Goal: Task Accomplishment & Management: Complete application form

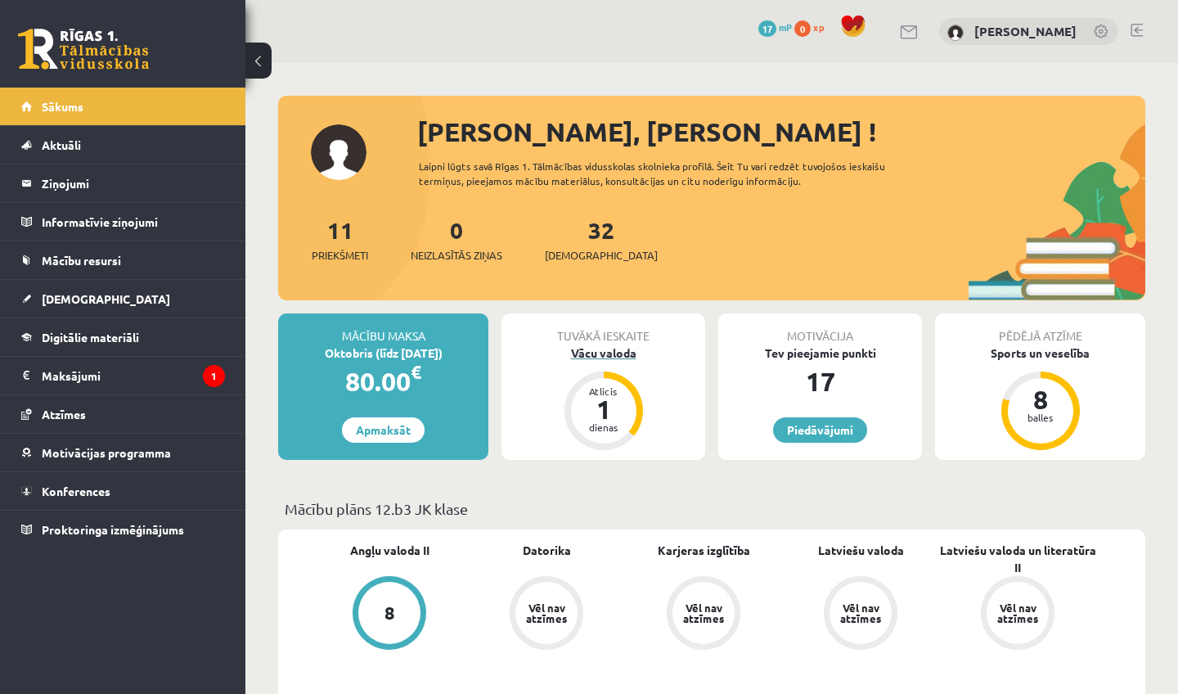
click at [577, 409] on div "Atlicis 1 dienas" at bounding box center [603, 410] width 65 height 65
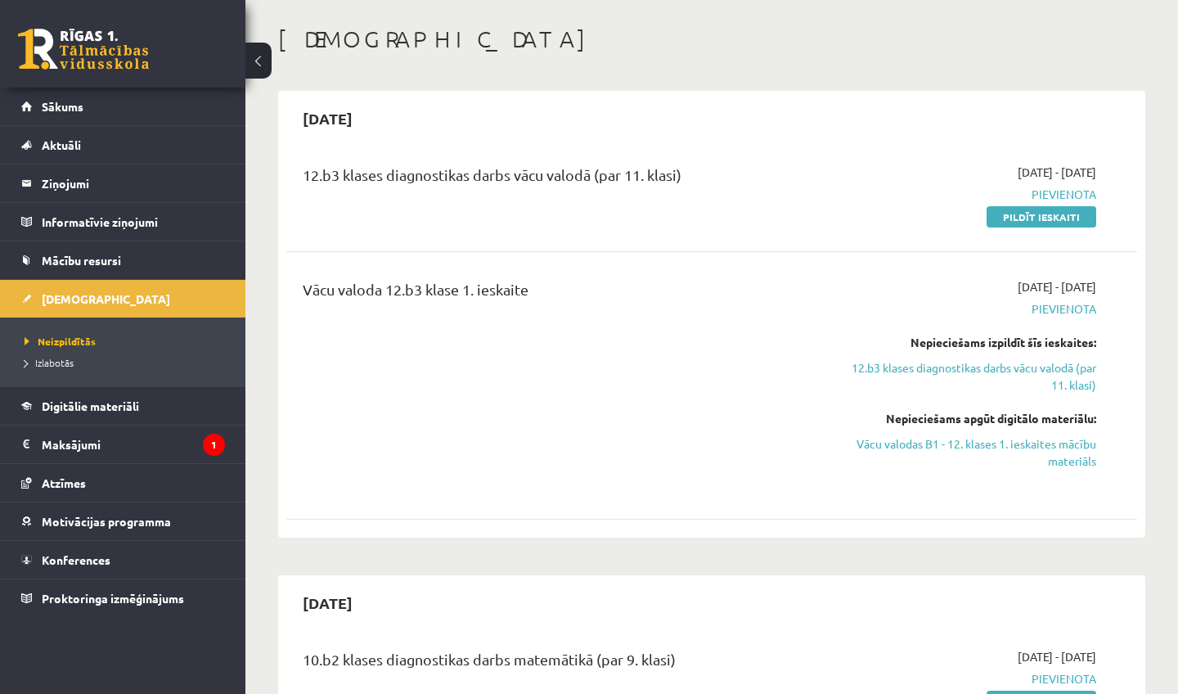
scroll to position [72, 0]
click at [903, 442] on link "Vācu valodas B1 - 12. klases 1. ieskaites mācību materiāls" at bounding box center [972, 451] width 248 height 34
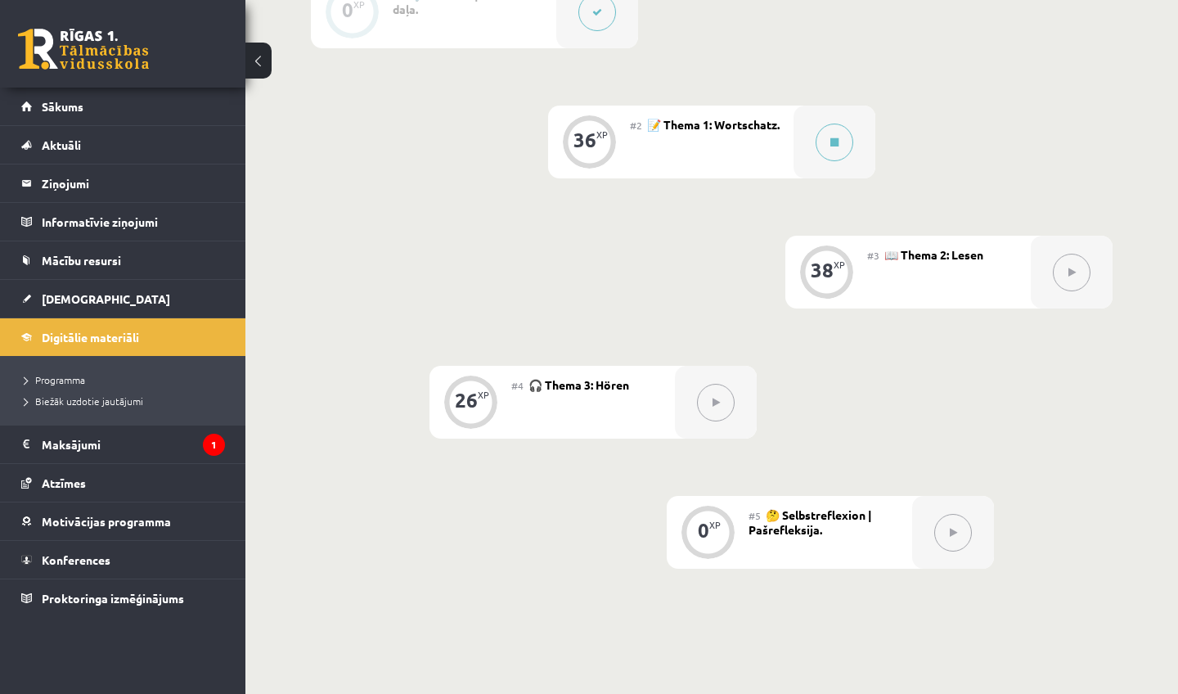
scroll to position [479, 0]
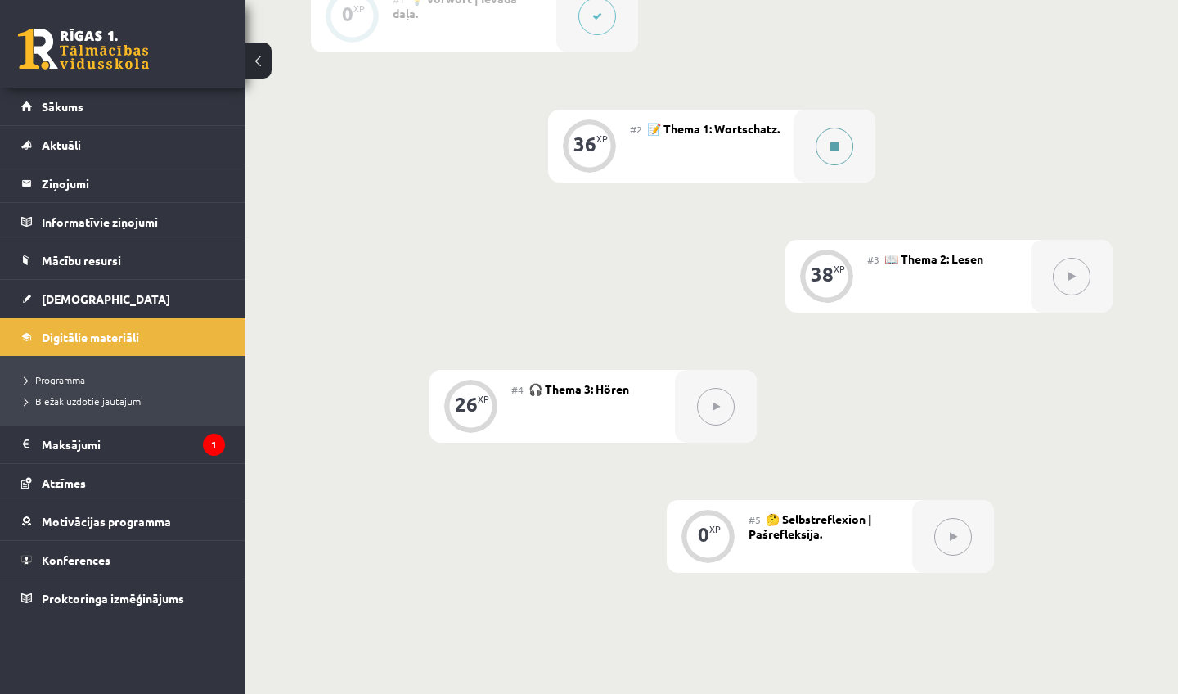
click at [838, 142] on icon at bounding box center [834, 147] width 8 height 10
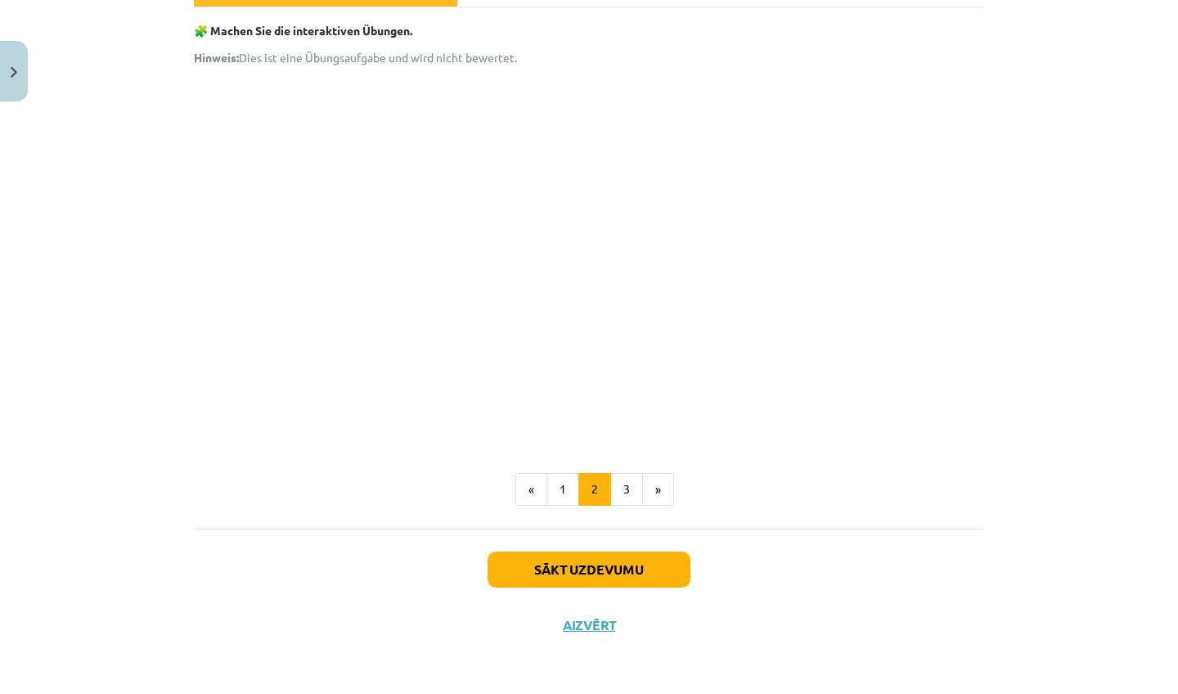
scroll to position [273, 0]
click at [627, 488] on button "3" at bounding box center [626, 489] width 33 height 33
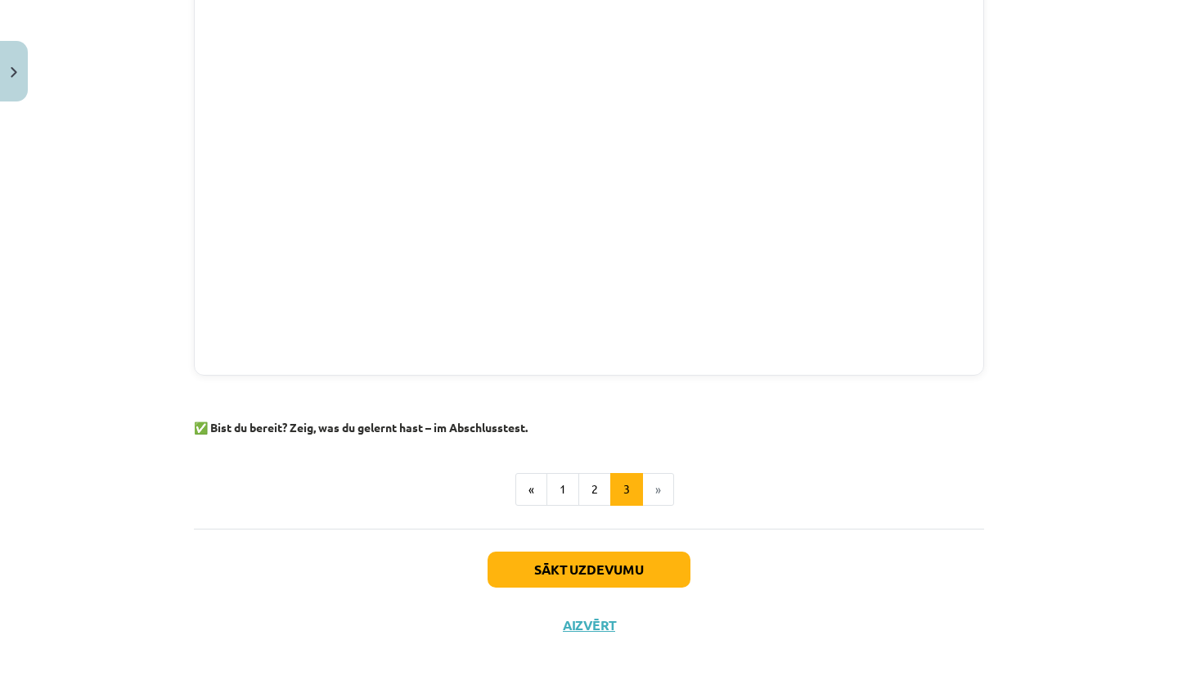
scroll to position [634, 0]
click at [587, 624] on button "Aizvērt" at bounding box center [589, 625] width 62 height 16
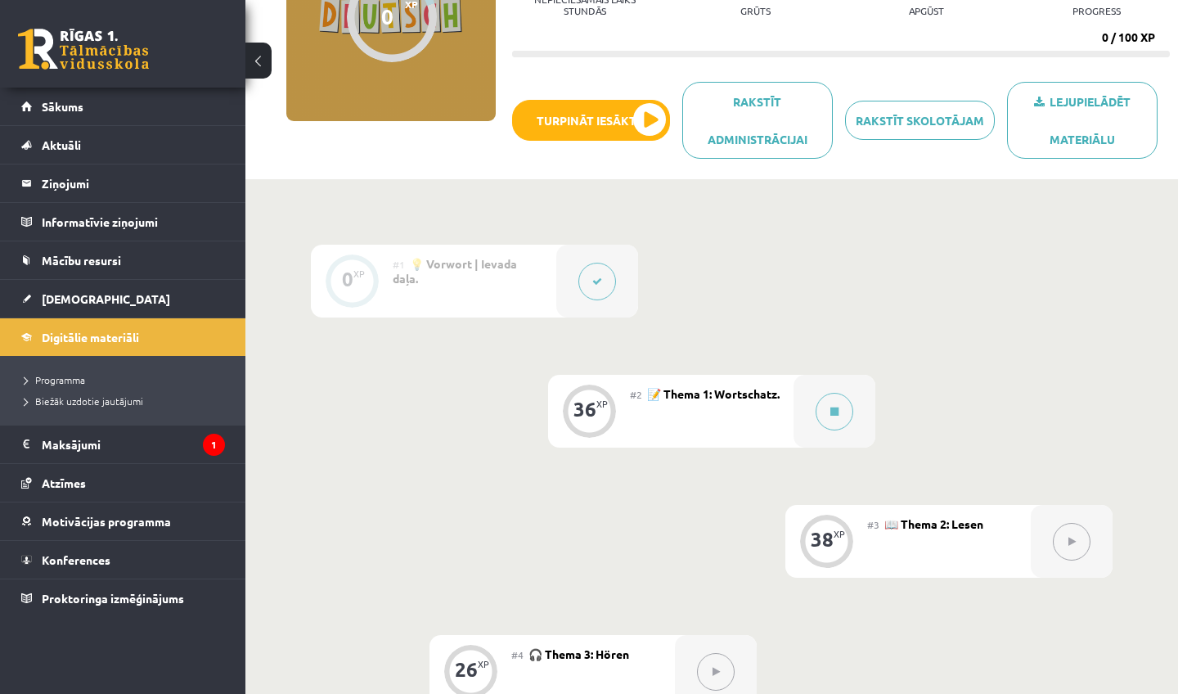
scroll to position [218, 0]
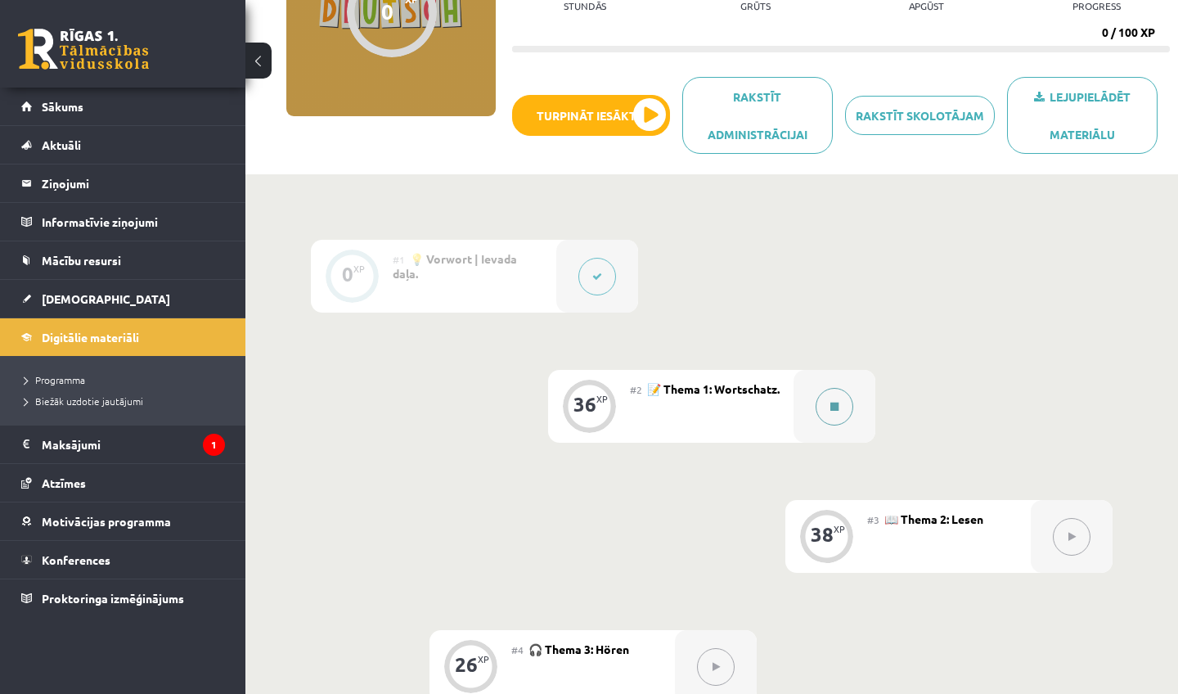
click at [837, 402] on icon at bounding box center [834, 407] width 8 height 10
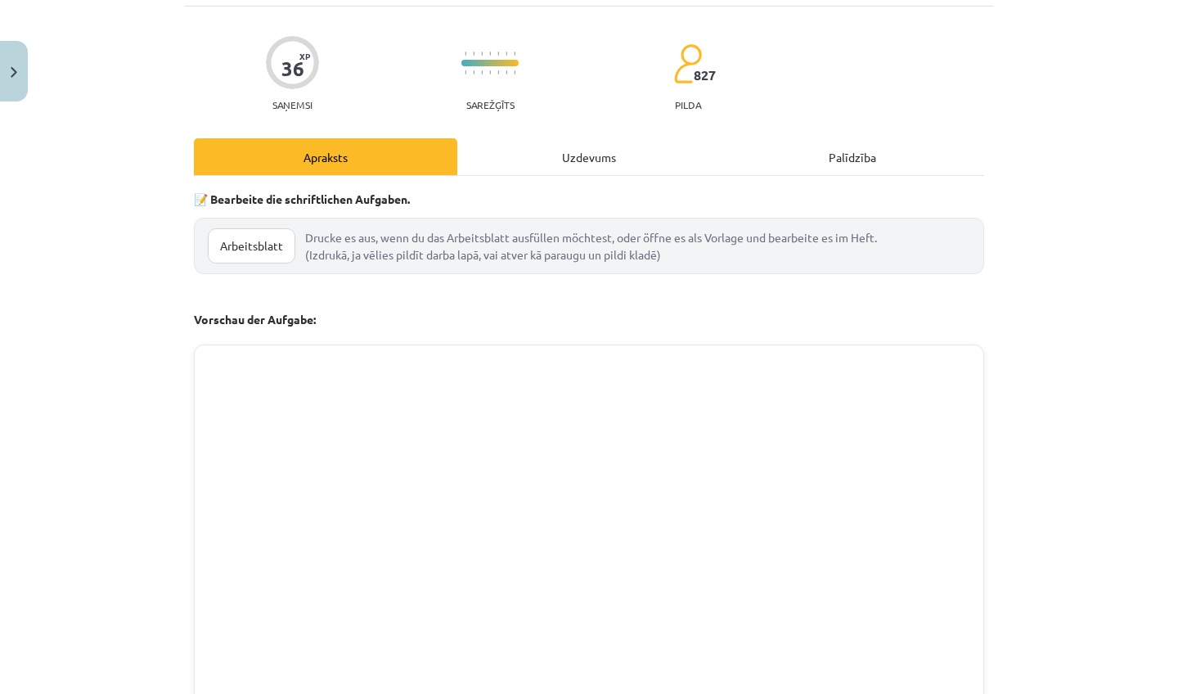
scroll to position [137, 0]
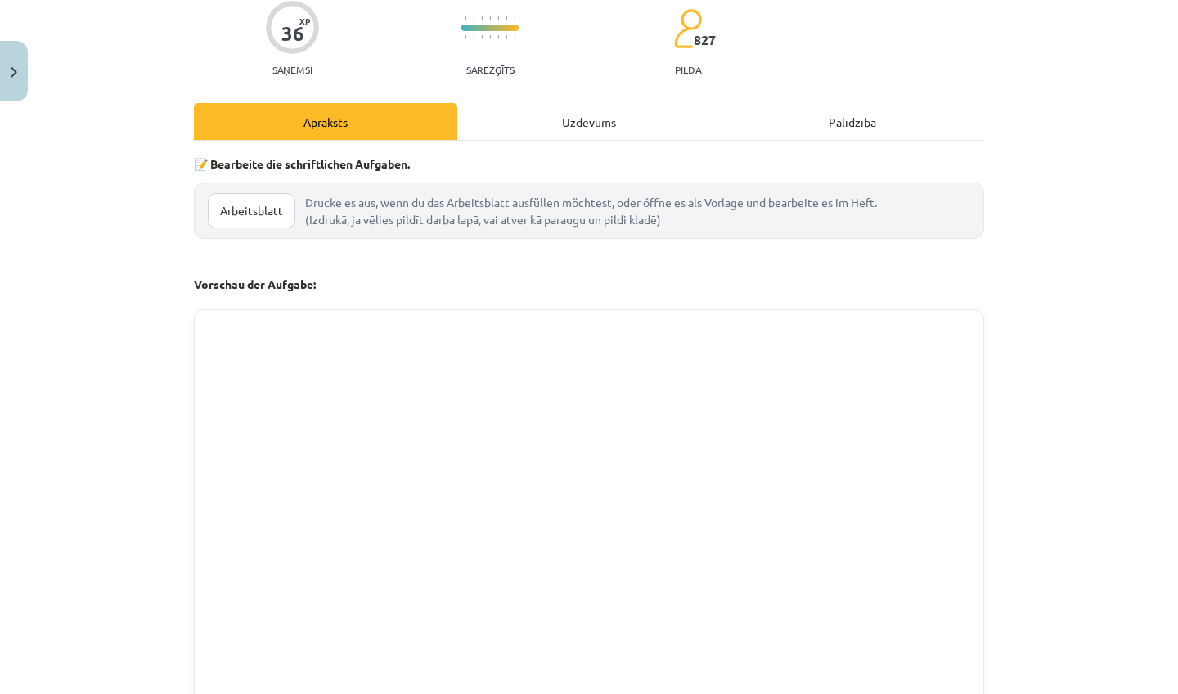
click at [577, 122] on div "Uzdevums" at bounding box center [588, 121] width 263 height 37
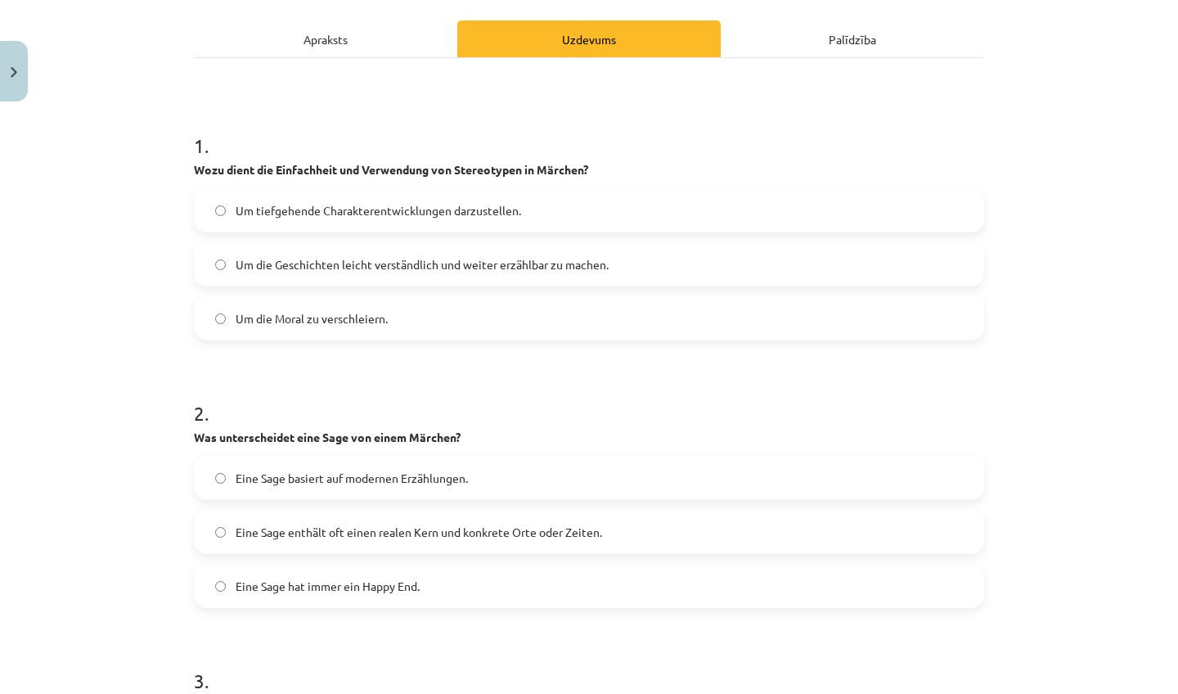
scroll to position [238, 0]
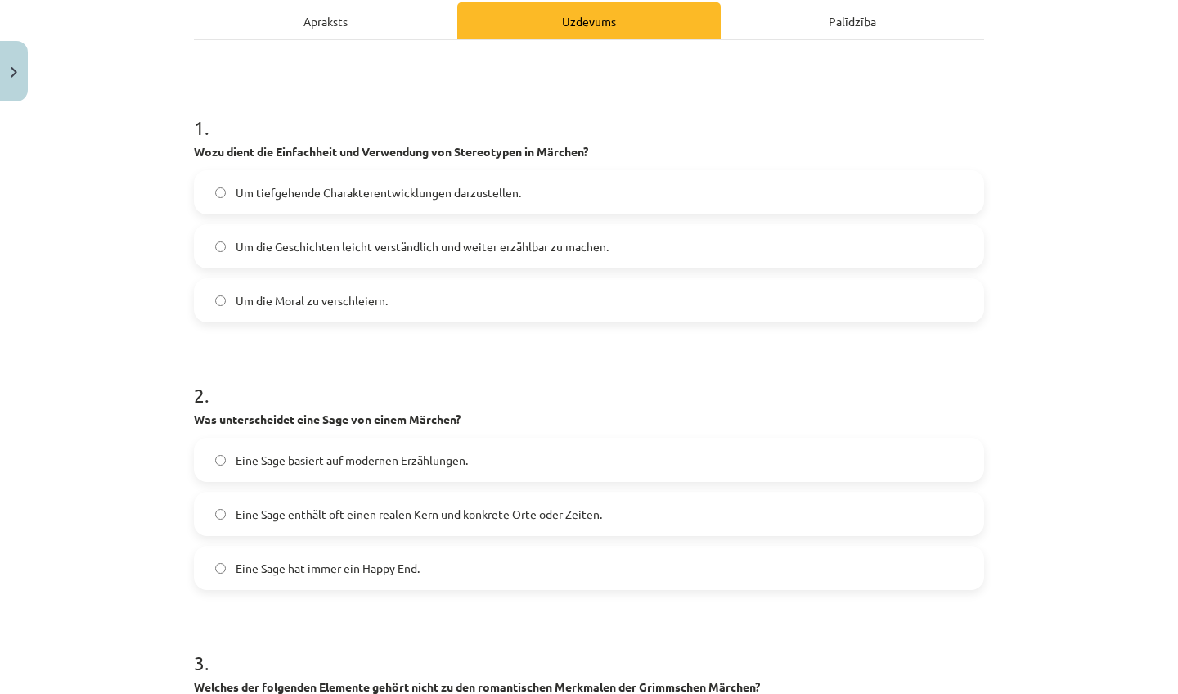
click at [469, 254] on span "Um die Geschichten leicht verständlich und weiter erzählbar zu machen." at bounding box center [422, 246] width 373 height 17
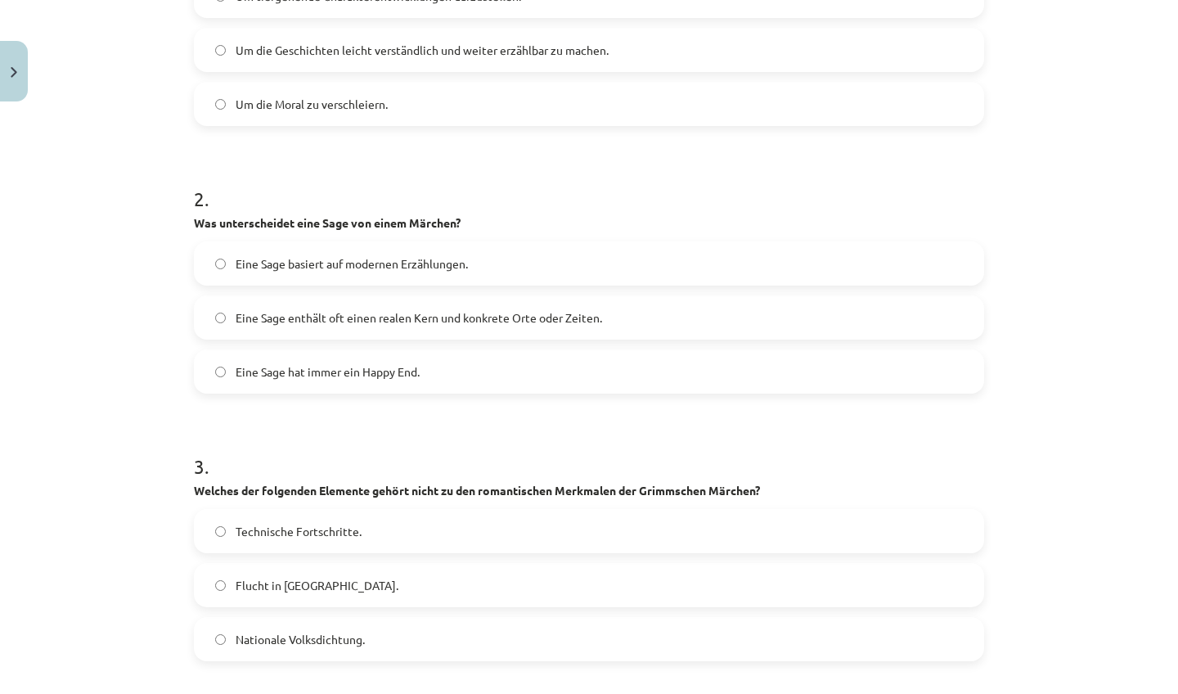
scroll to position [436, 0]
click at [486, 308] on span "Eine Sage enthält oft einen realen Kern und konkrete Orte oder Zeiten." at bounding box center [419, 316] width 366 height 17
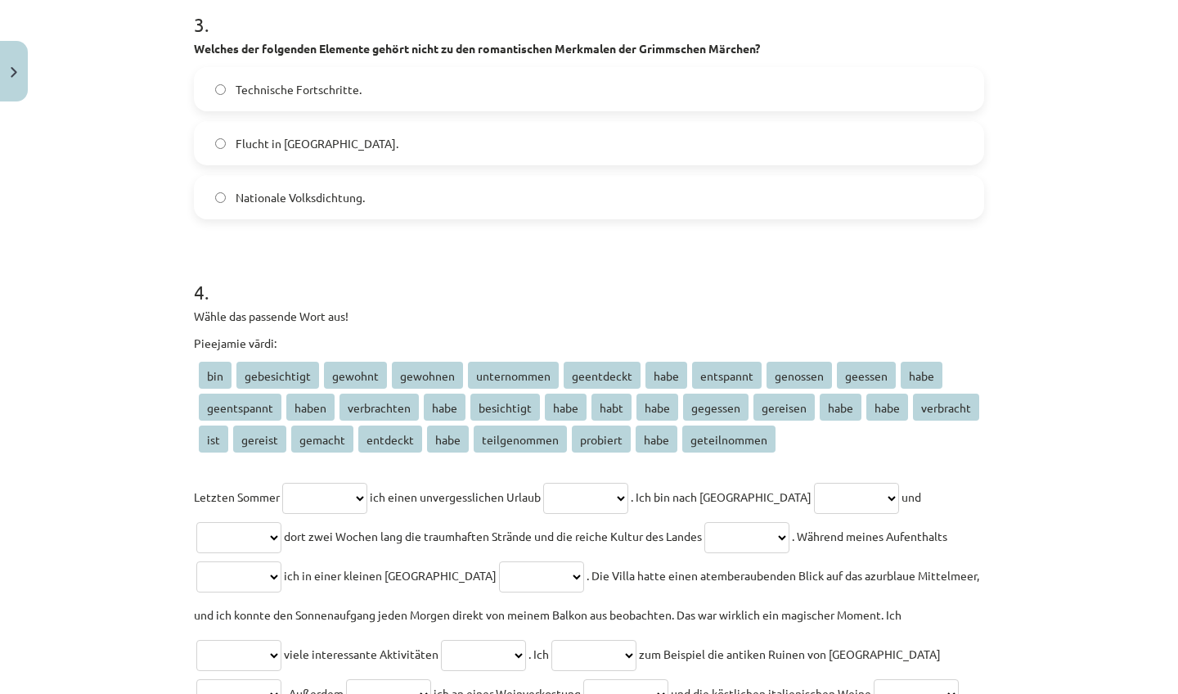
scroll to position [874, 0]
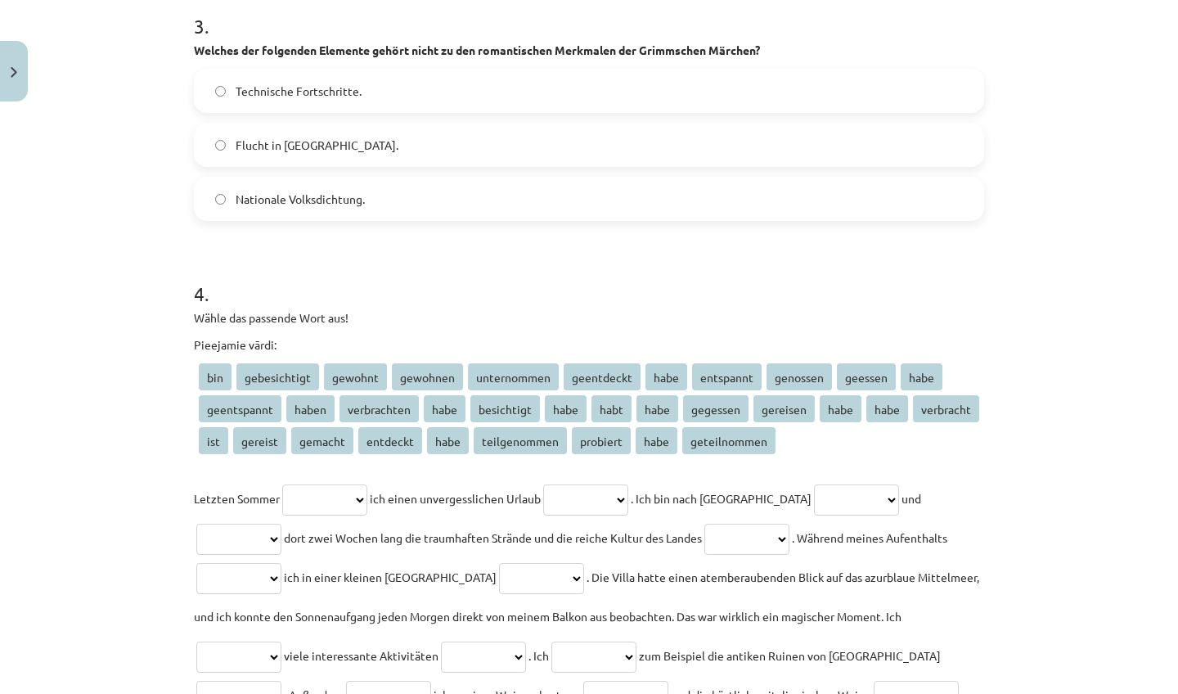
click at [728, 71] on label "Technische Fortschritte." at bounding box center [588, 90] width 787 height 41
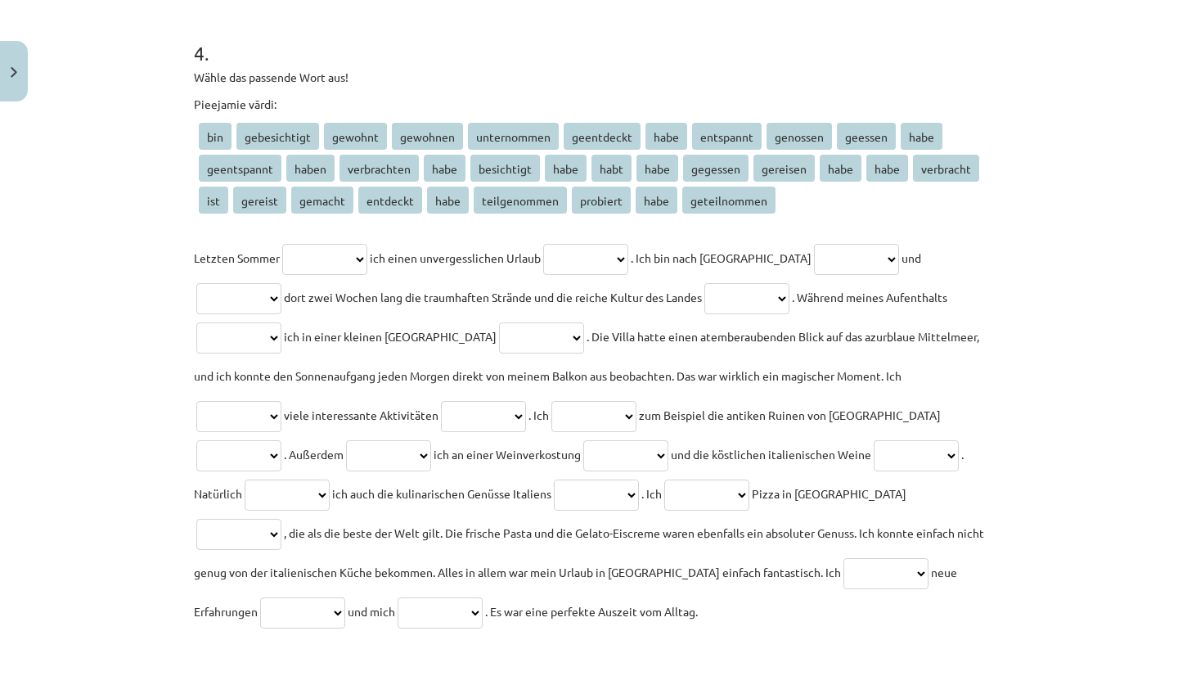
scroll to position [1117, 0]
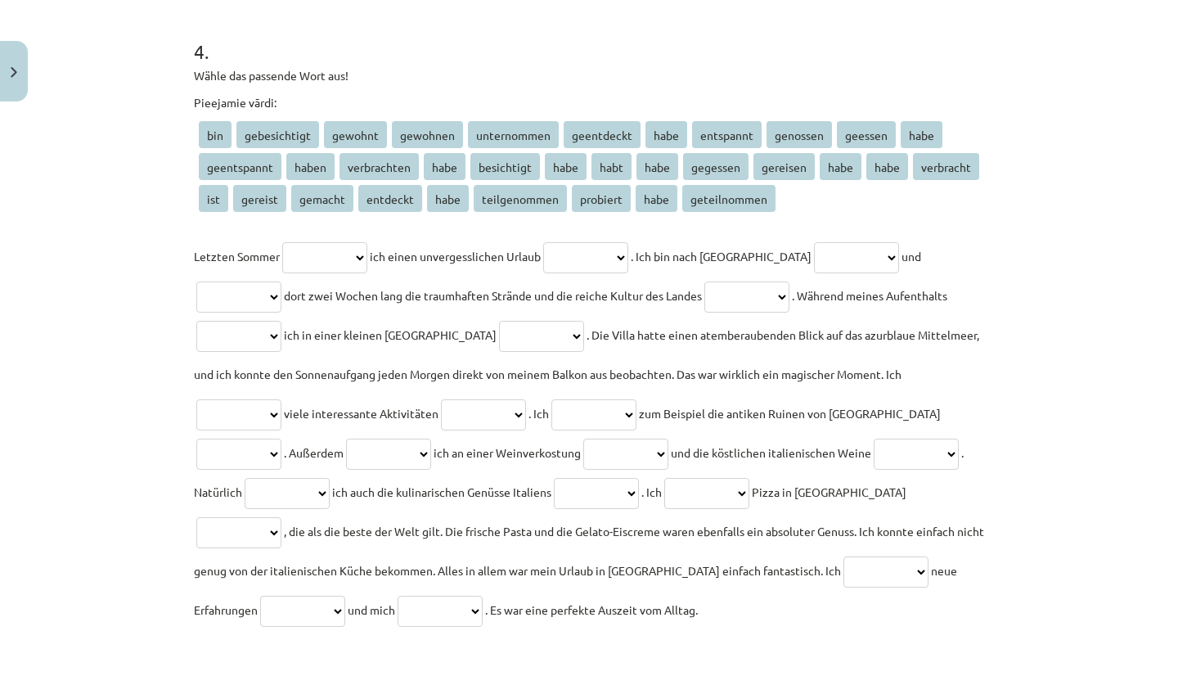
click at [210, 200] on span "ist" at bounding box center [213, 198] width 29 height 27
click at [327, 254] on select "**********" at bounding box center [324, 257] width 85 height 31
select select "***"
select select "**********"
select select "********"
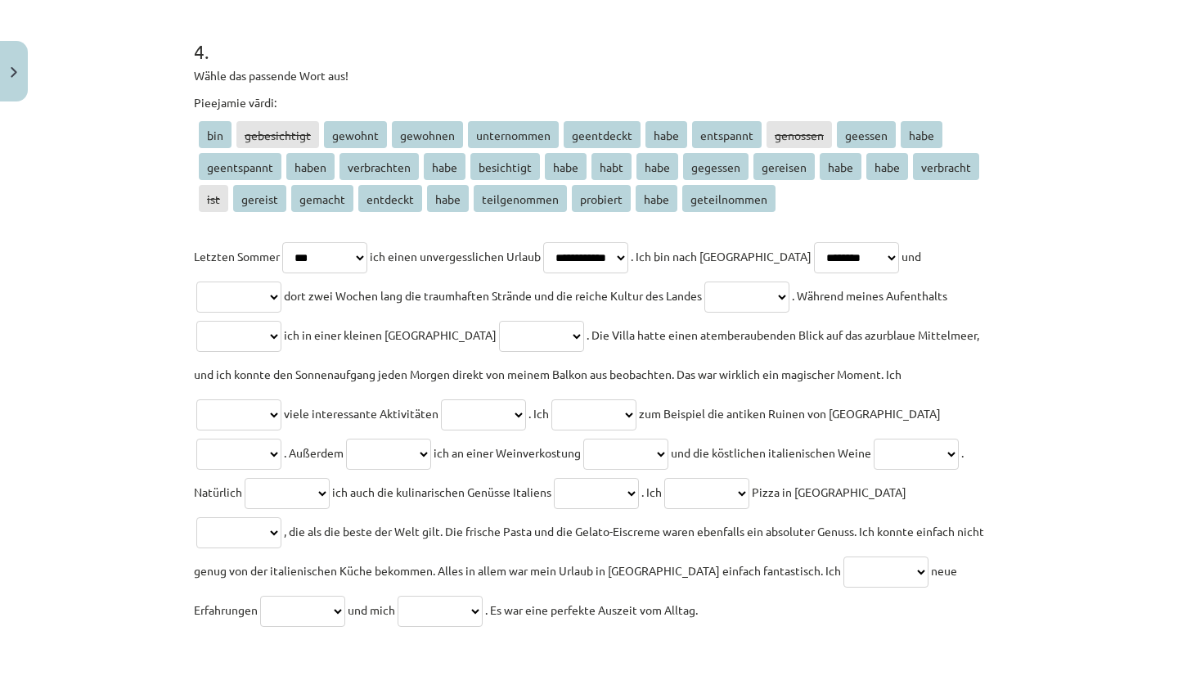
click at [266, 296] on select "**********" at bounding box center [238, 296] width 85 height 31
select select "**********"
click at [765, 285] on p "**********" at bounding box center [589, 432] width 790 height 393
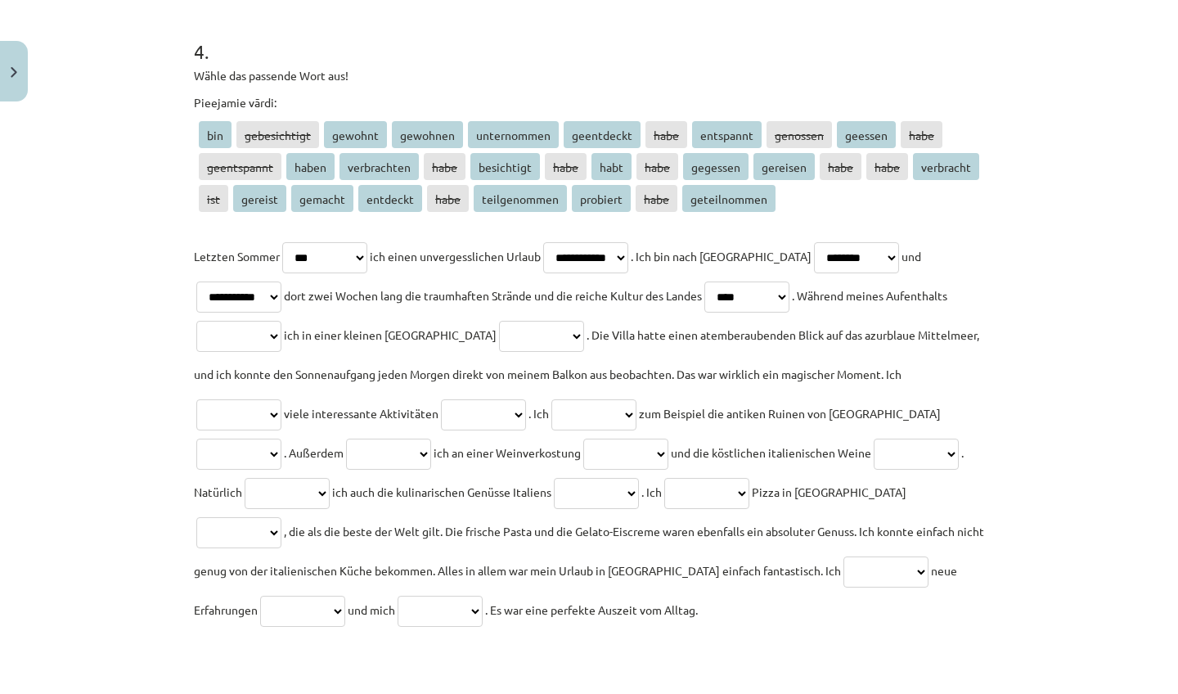
click at [789, 296] on select "**********" at bounding box center [746, 296] width 85 height 31
select select "****"
click at [584, 331] on select "**********" at bounding box center [541, 336] width 85 height 31
select select "****"
click at [627, 326] on p "**********" at bounding box center [589, 432] width 790 height 393
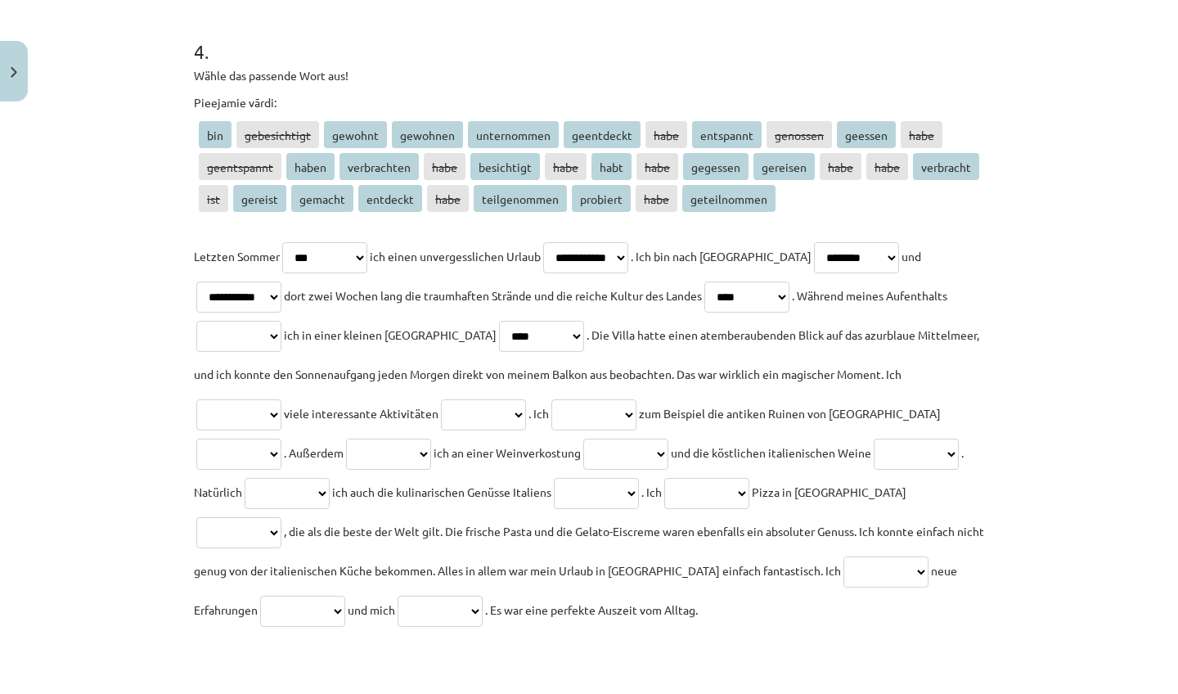
click at [584, 338] on select "**********" at bounding box center [541, 336] width 85 height 31
select select "***"
select select "********"
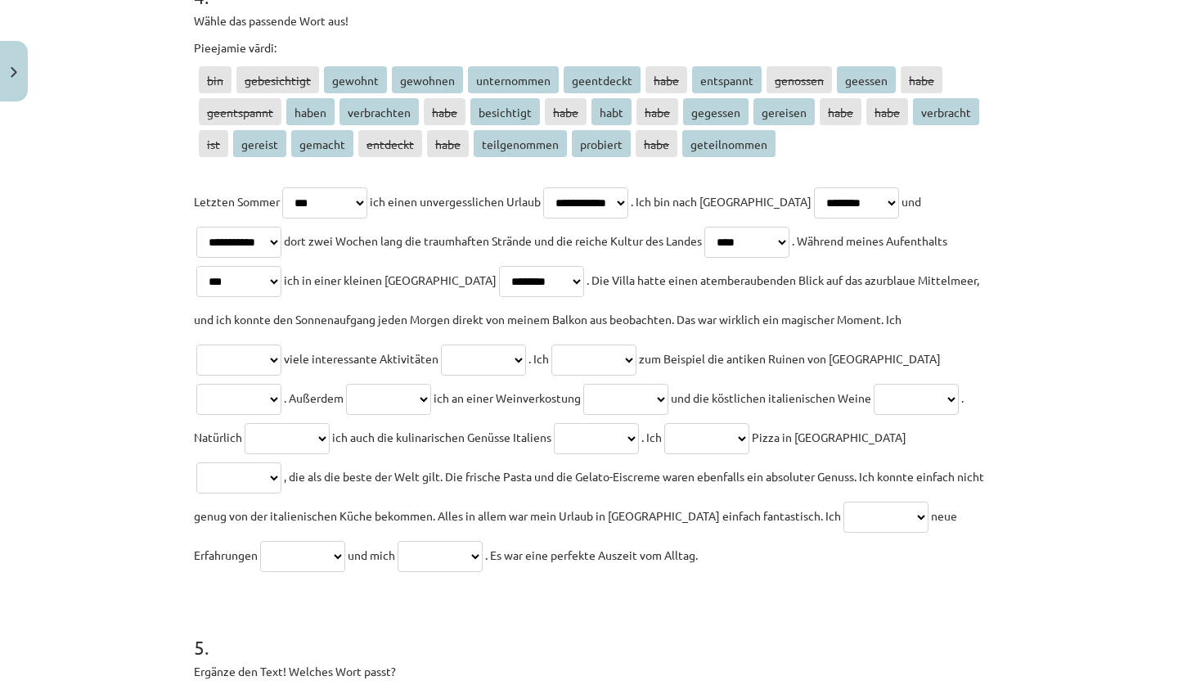
scroll to position [1175, 0]
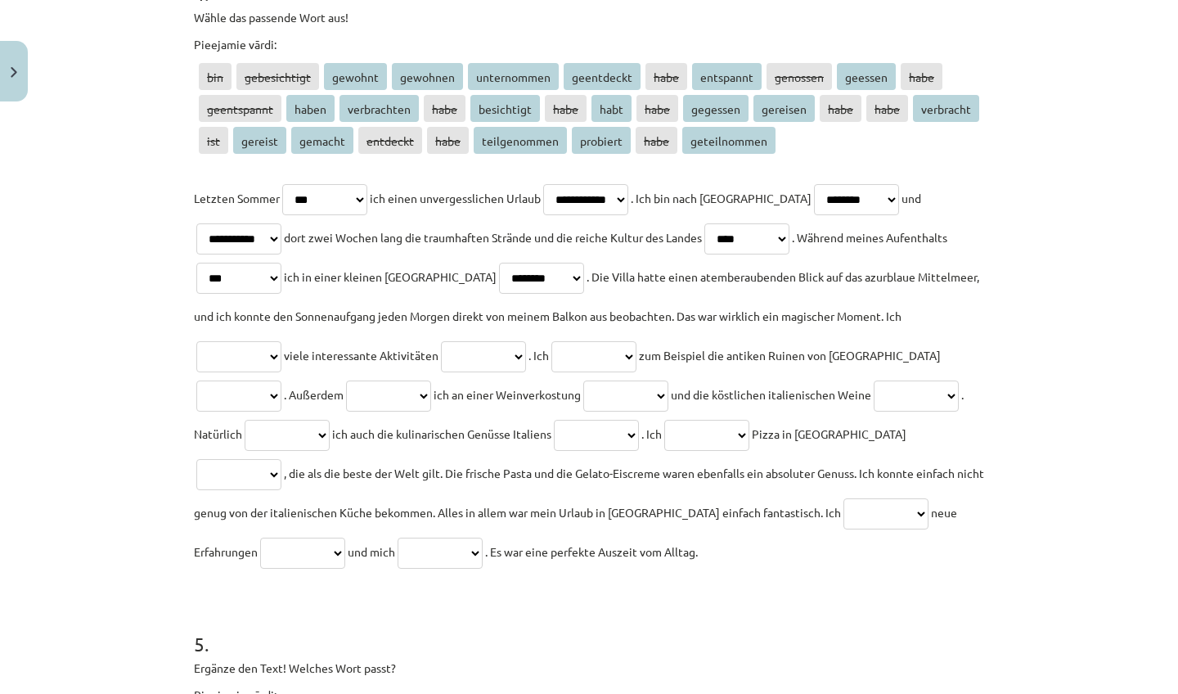
click at [270, 344] on p "**********" at bounding box center [589, 374] width 790 height 393
select select "**********"
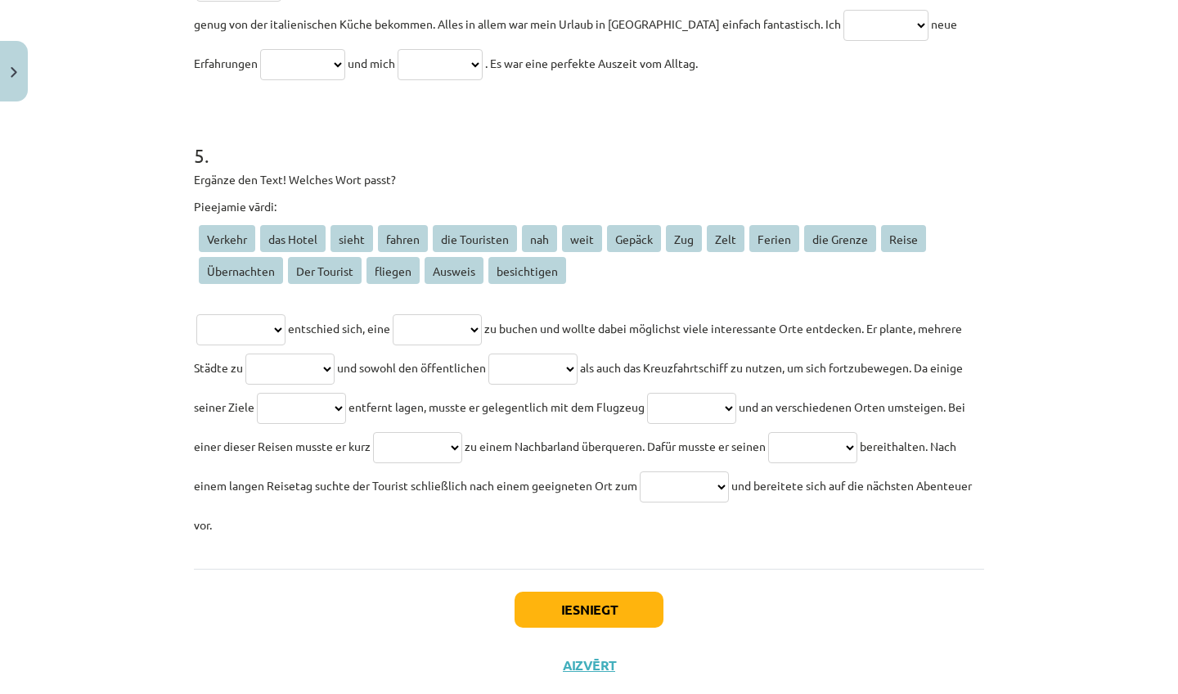
scroll to position [1667, 0]
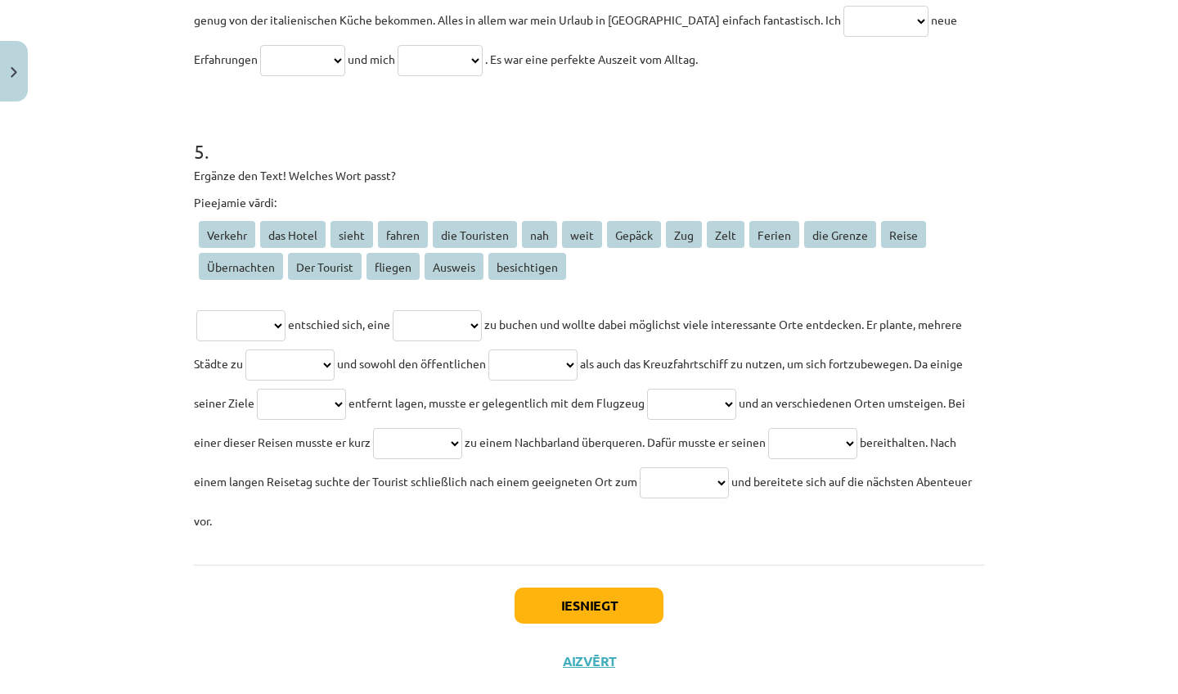
click at [621, 602] on button "Iesniegt" at bounding box center [589, 605] width 149 height 36
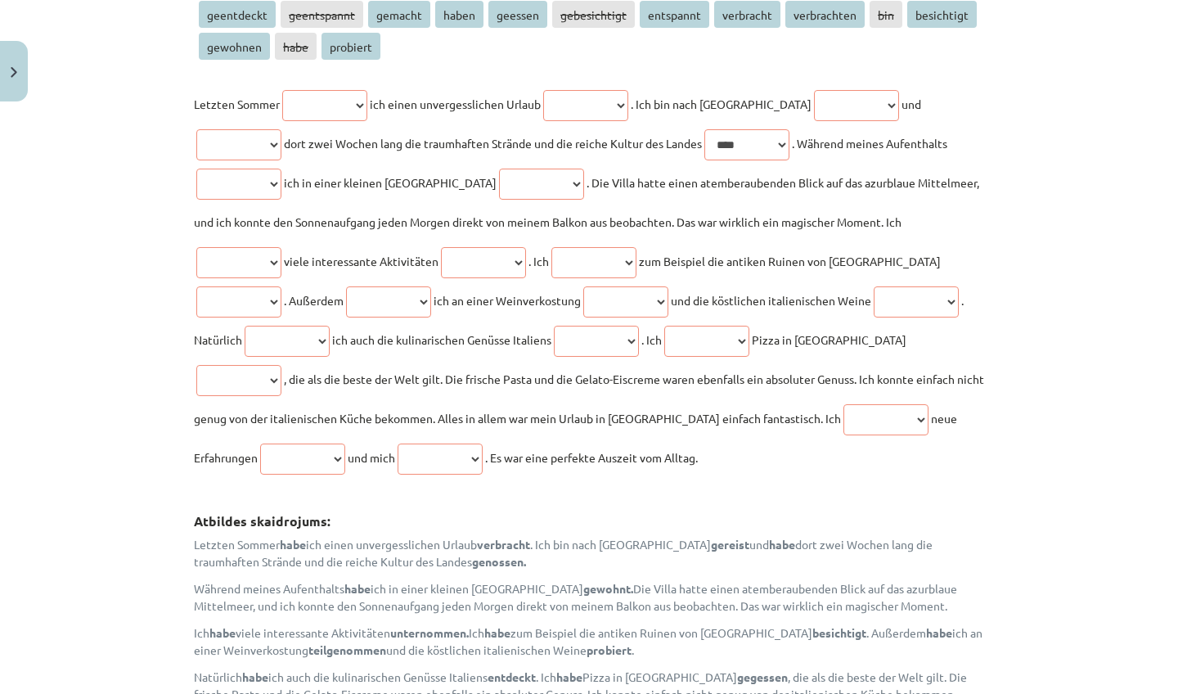
scroll to position [1300, 0]
click at [389, 101] on span "ich einen unvergesslichen Urlaub" at bounding box center [455, 104] width 171 height 15
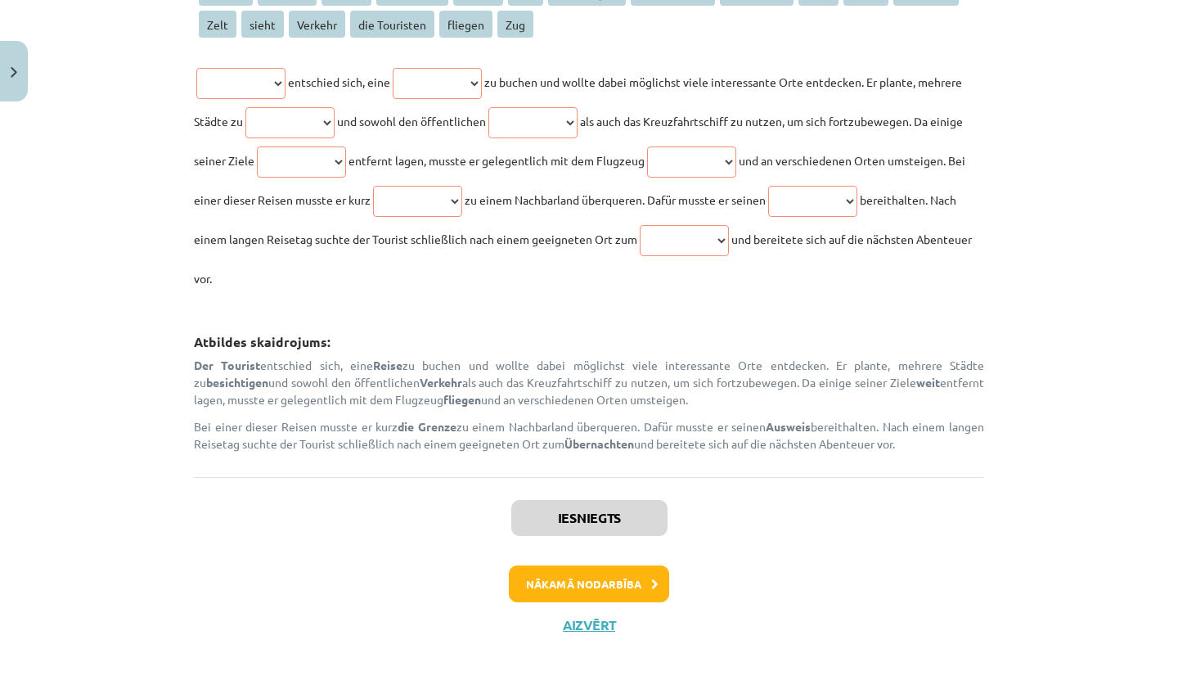
scroll to position [2213, 0]
click at [546, 578] on button "Nākamā nodarbība" at bounding box center [589, 584] width 160 height 38
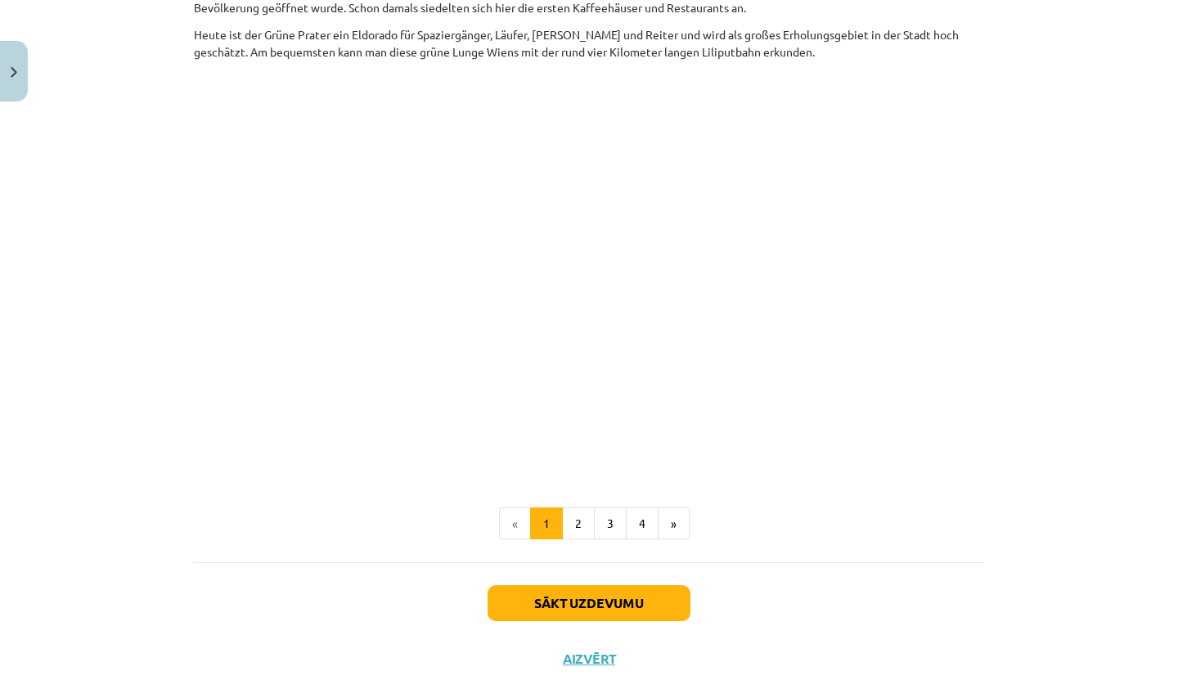
scroll to position [600, 0]
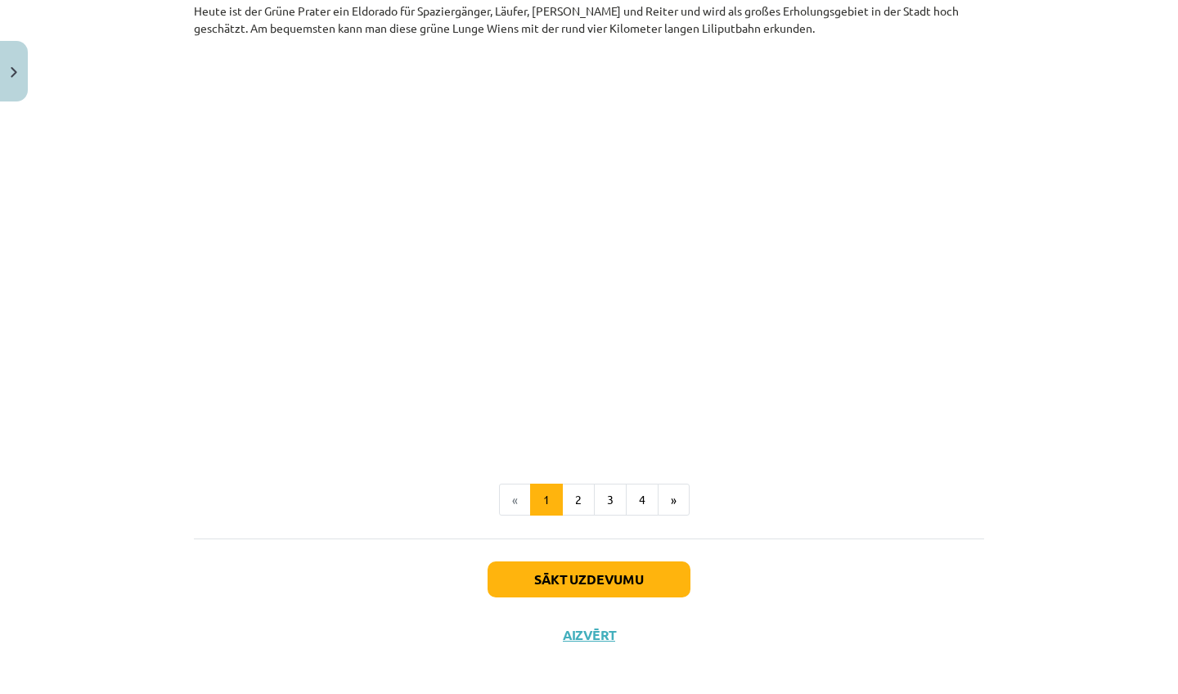
click at [579, 578] on button "Sākt uzdevumu" at bounding box center [589, 579] width 203 height 36
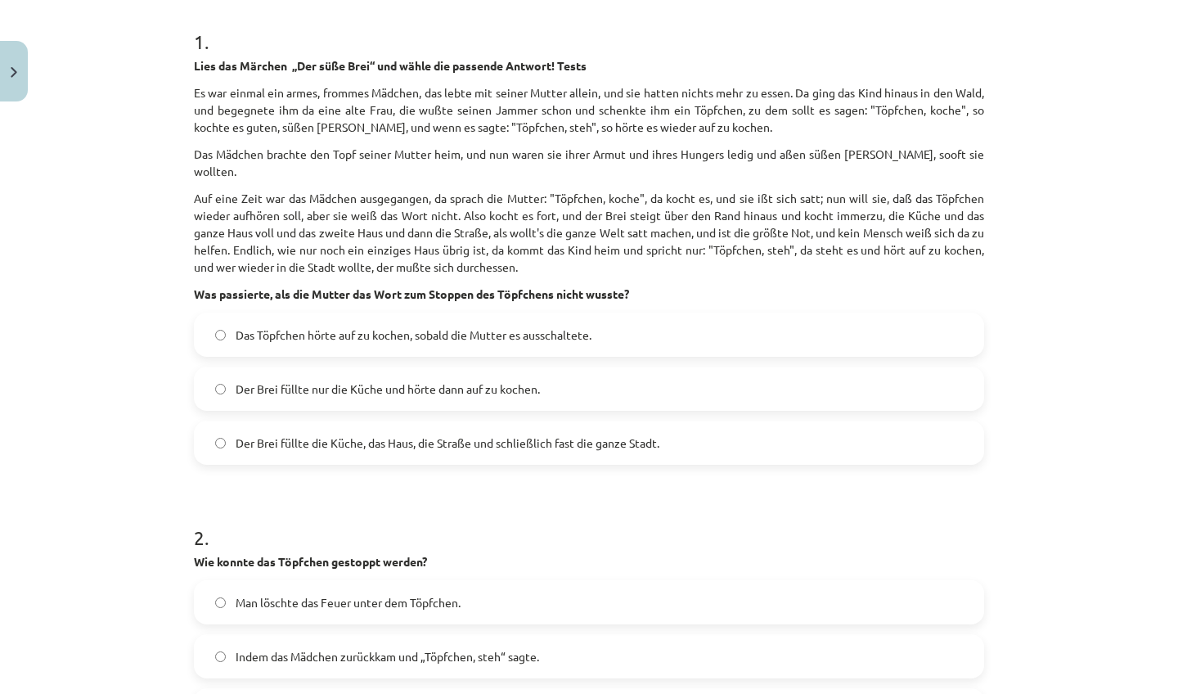
scroll to position [286, 0]
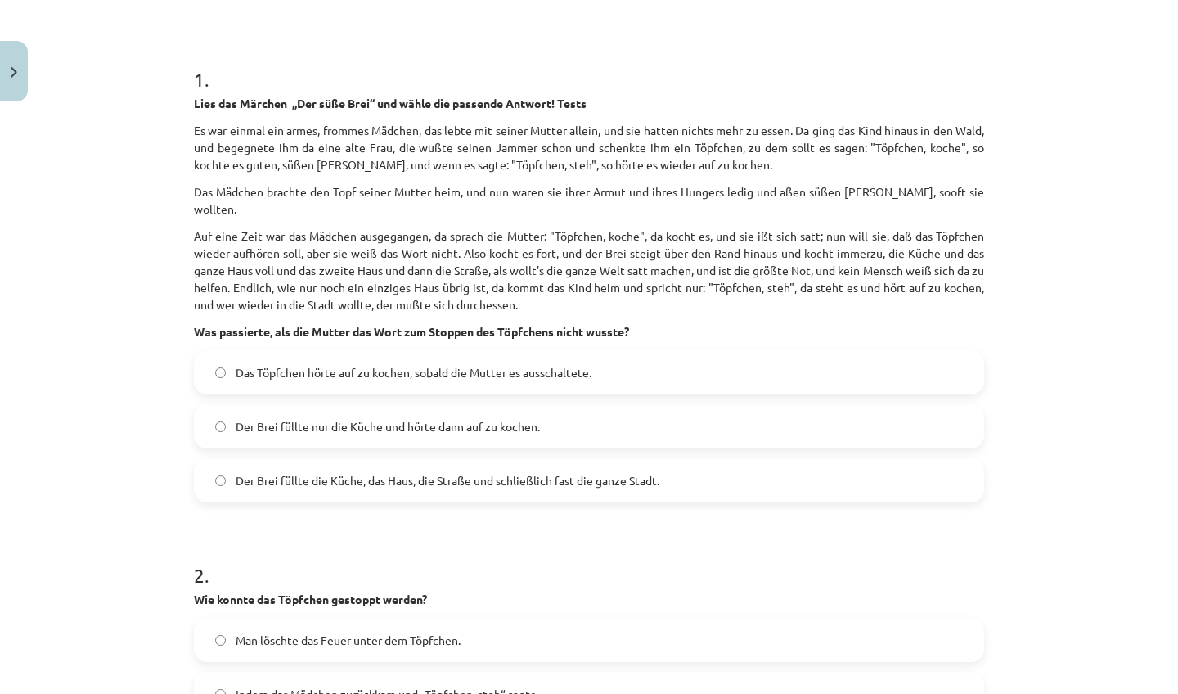
click at [632, 460] on label "Der Brei füllte die Küche, das Haus, die Straße und schließlich fast die ganze …" at bounding box center [588, 480] width 787 height 41
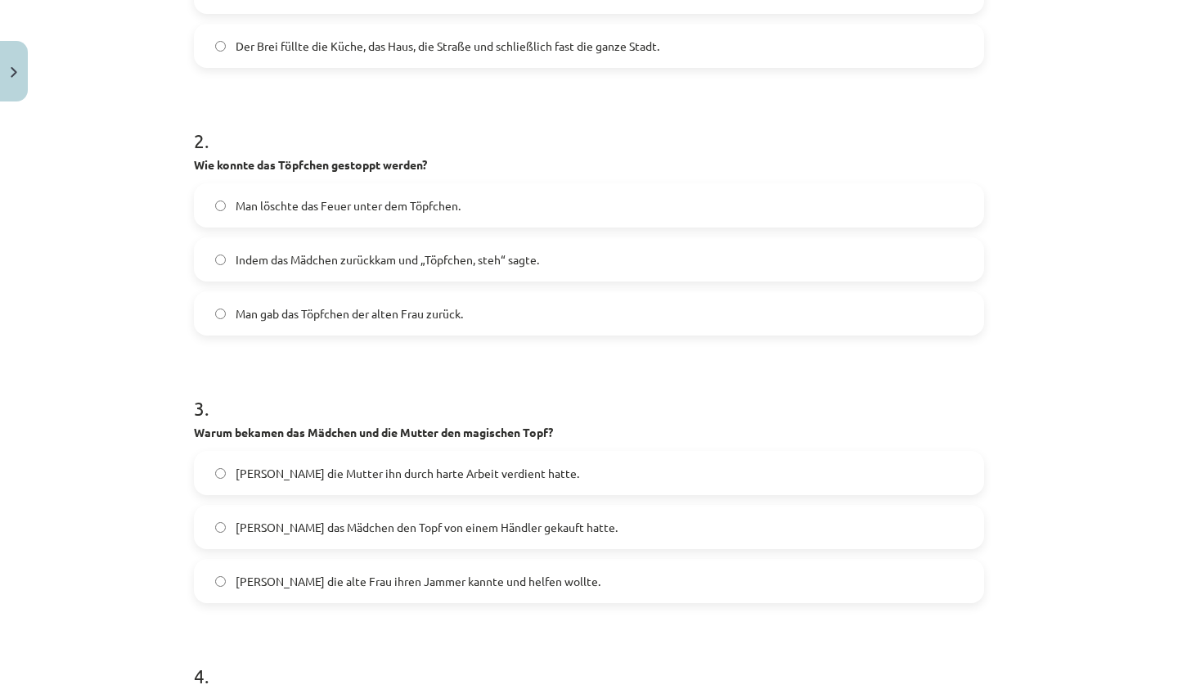
scroll to position [730, 0]
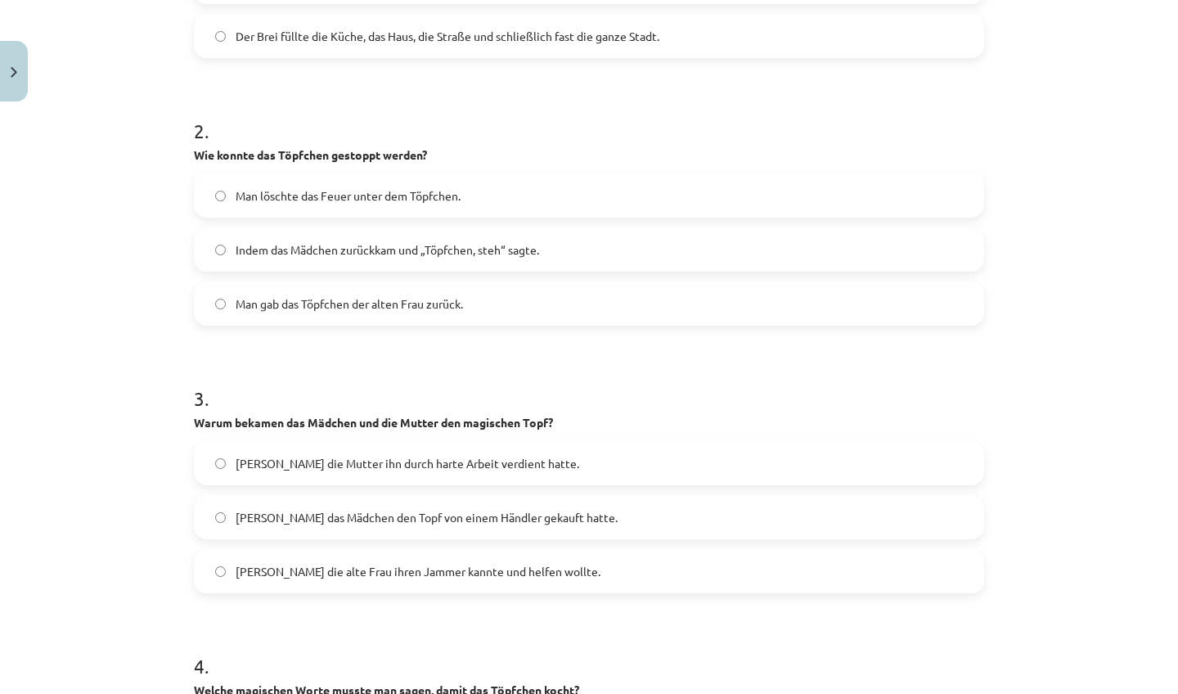
click at [680, 229] on label "Indem das Mädchen zurückkam und „Töpfchen, steh“ sagte." at bounding box center [588, 249] width 787 height 41
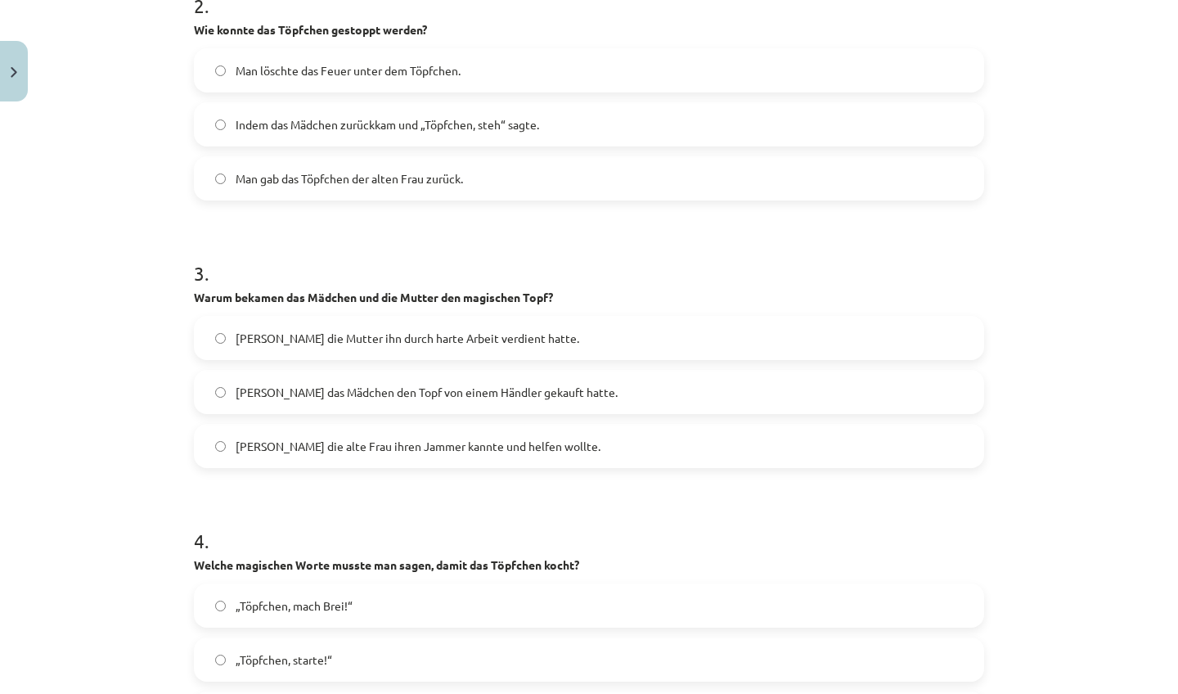
scroll to position [857, 0]
click at [596, 424] on label "Weil die alte Frau ihren Jammer kannte und helfen wollte." at bounding box center [588, 444] width 787 height 41
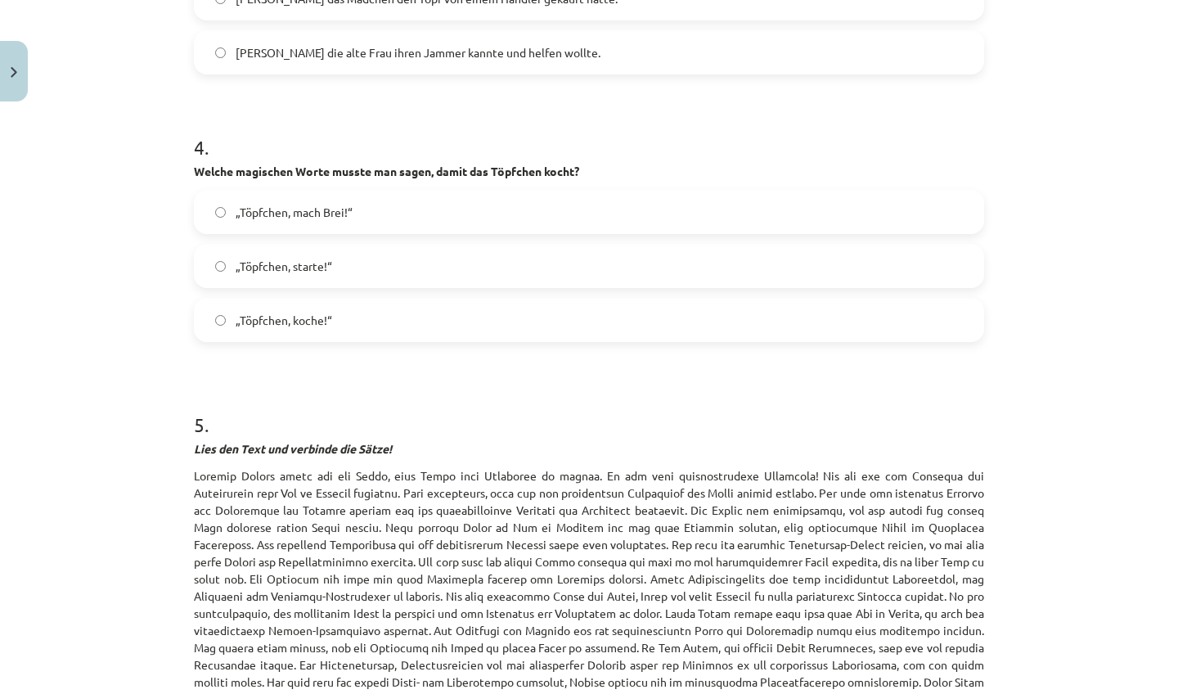
scroll to position [1248, 0]
click at [584, 247] on label "„Töpfchen, starte!“" at bounding box center [588, 266] width 787 height 41
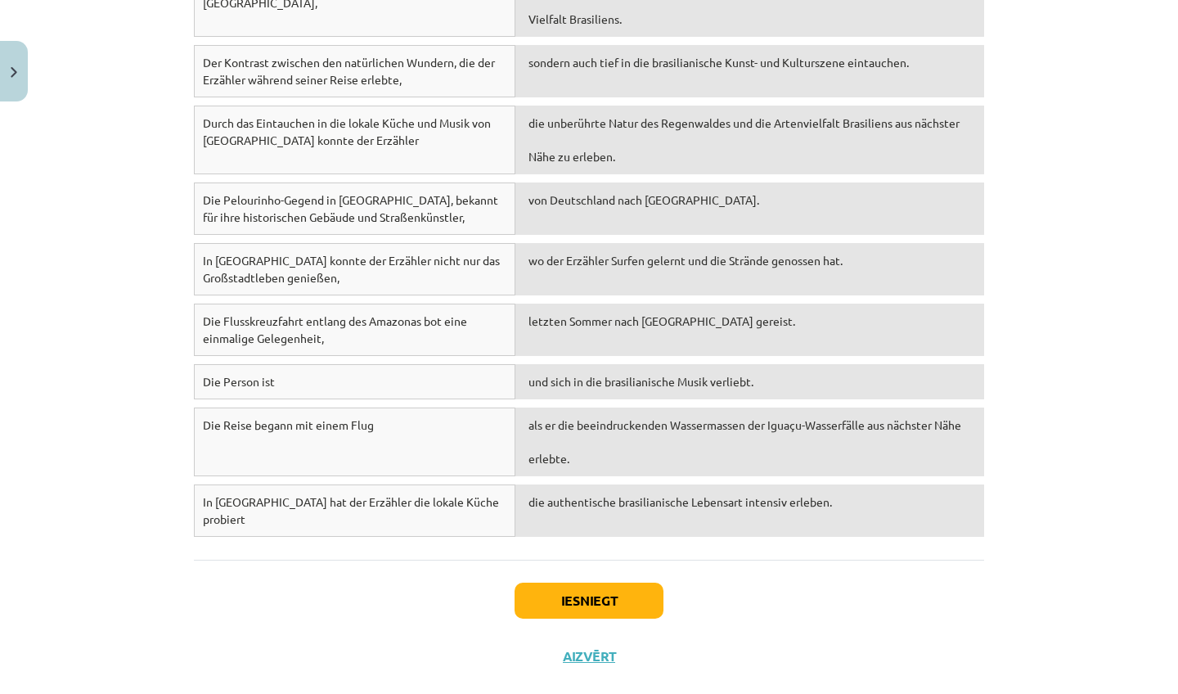
scroll to position [2075, 0]
click at [550, 583] on button "Iesniegt" at bounding box center [589, 601] width 149 height 36
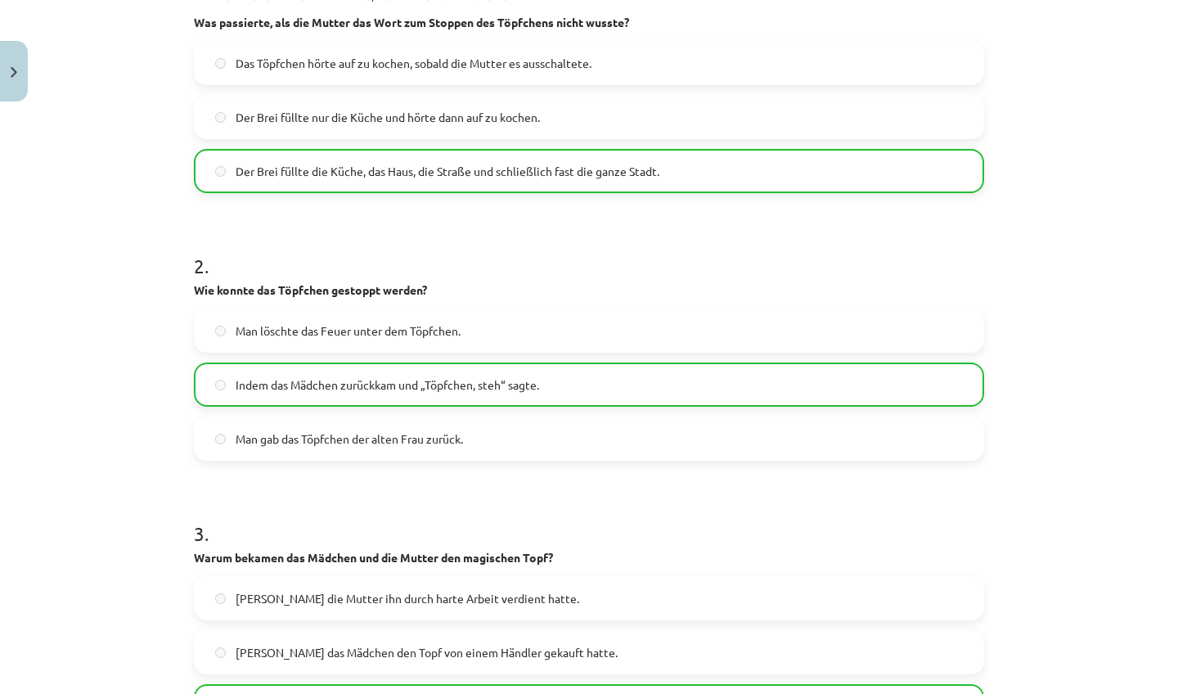
click at [686, 497] on h1 "3 ." at bounding box center [589, 518] width 790 height 51
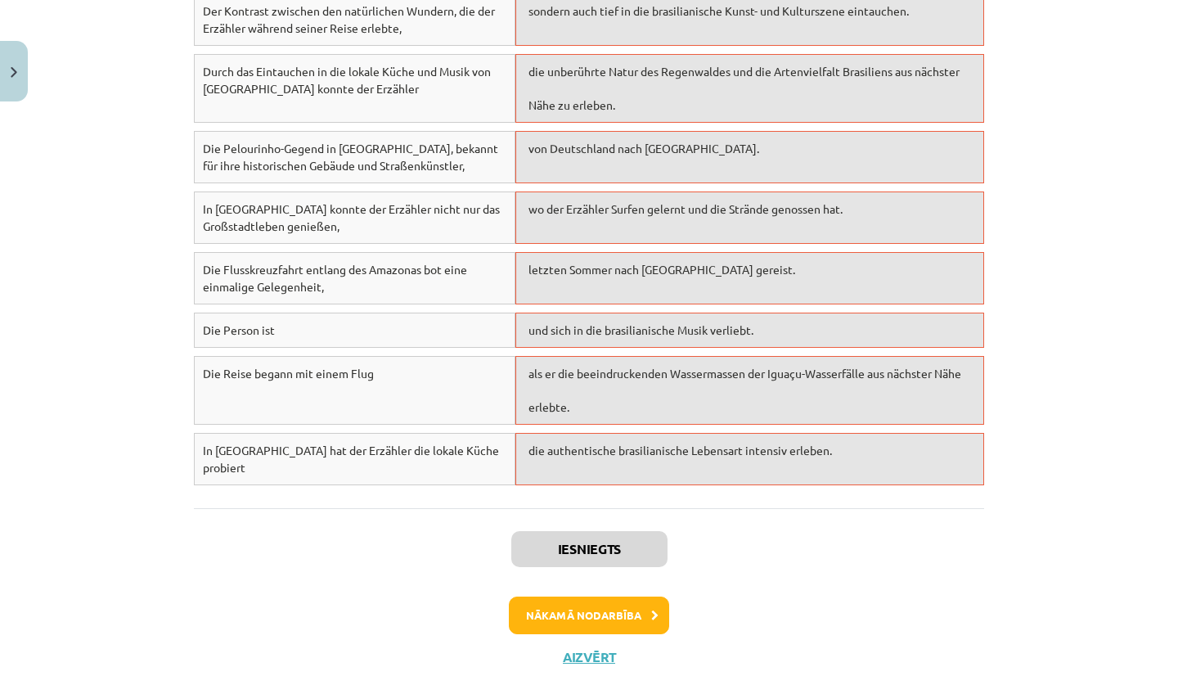
scroll to position [2127, 0]
click at [638, 597] on button "Nākamā nodarbība" at bounding box center [589, 616] width 160 height 38
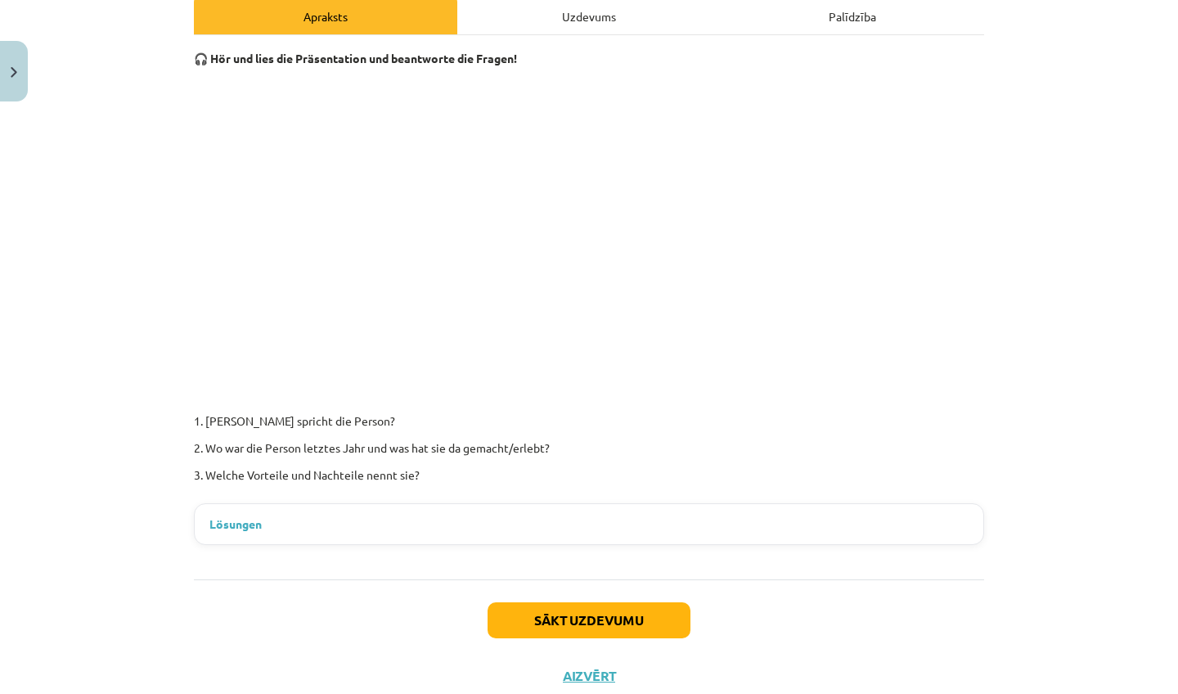
scroll to position [246, 0]
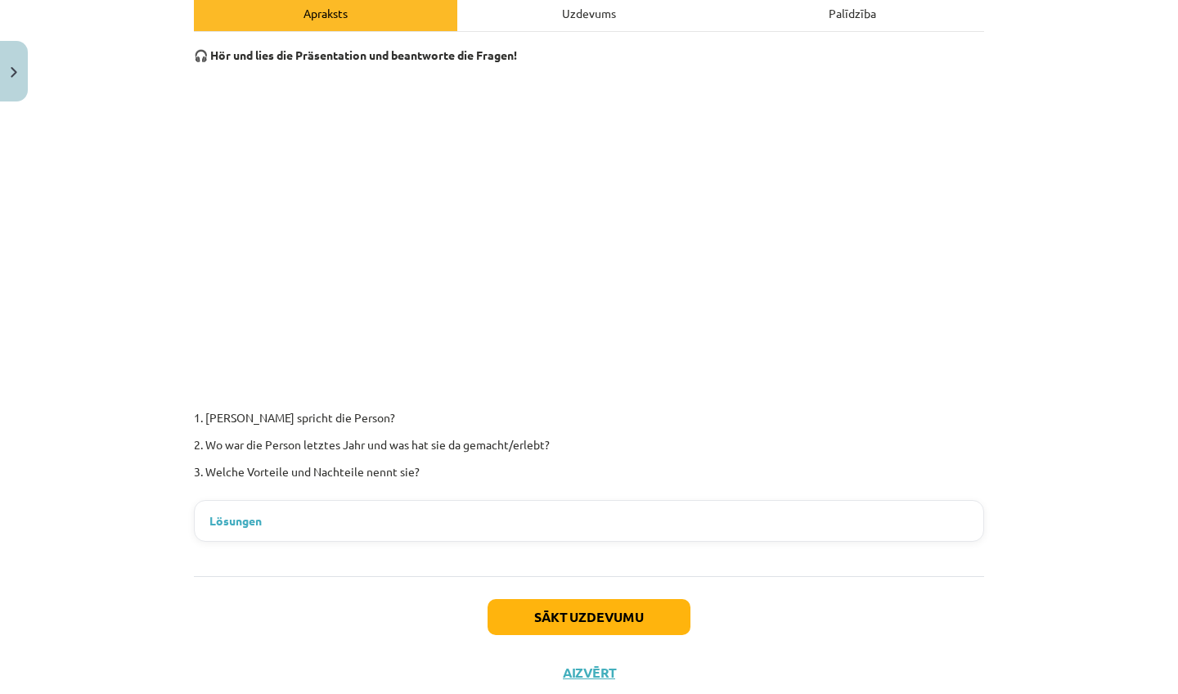
click at [620, 513] on summary "Lösungen" at bounding box center [588, 520] width 759 height 17
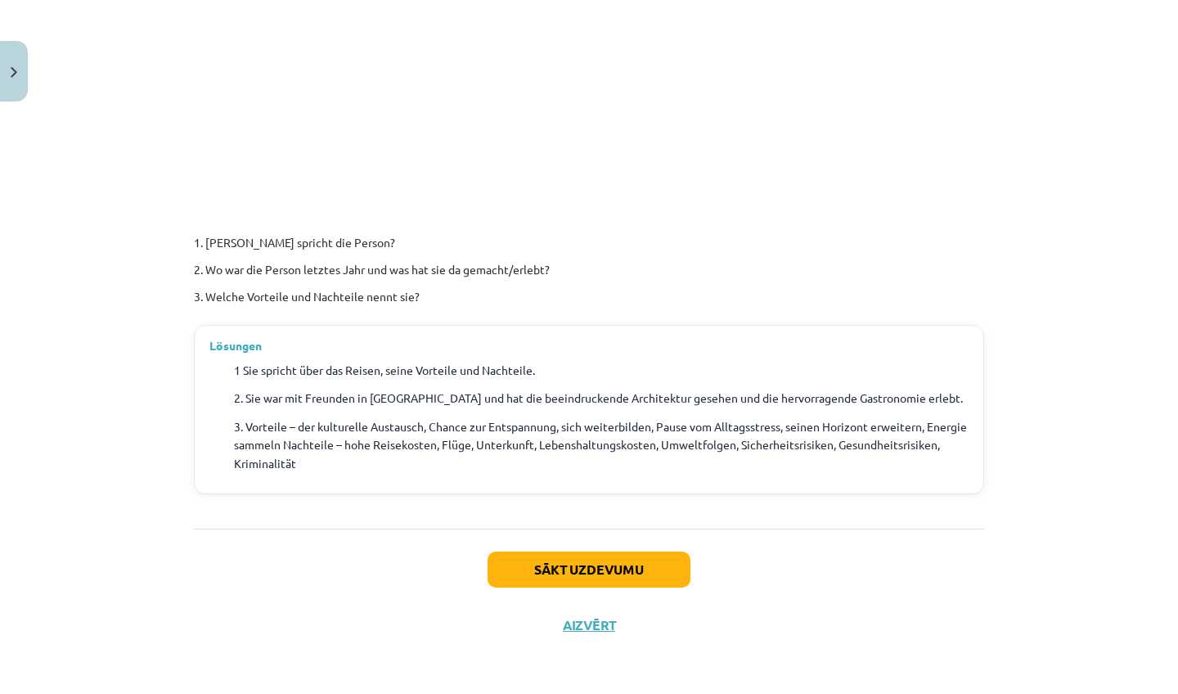
scroll to position [423, 0]
click at [585, 627] on button "Aizvērt" at bounding box center [589, 625] width 62 height 16
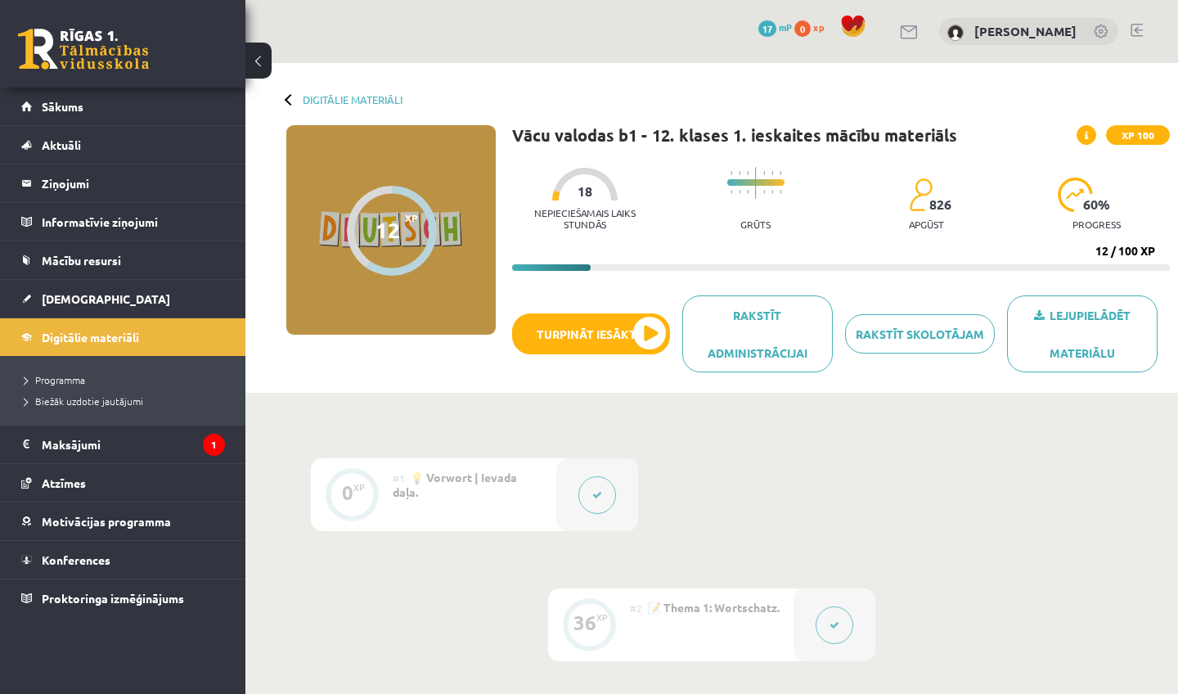
scroll to position [0, 0]
click at [389, 231] on div "12" at bounding box center [387, 230] width 25 height 25
click at [187, 290] on link "[DEMOGRAPHIC_DATA]" at bounding box center [123, 299] width 204 height 38
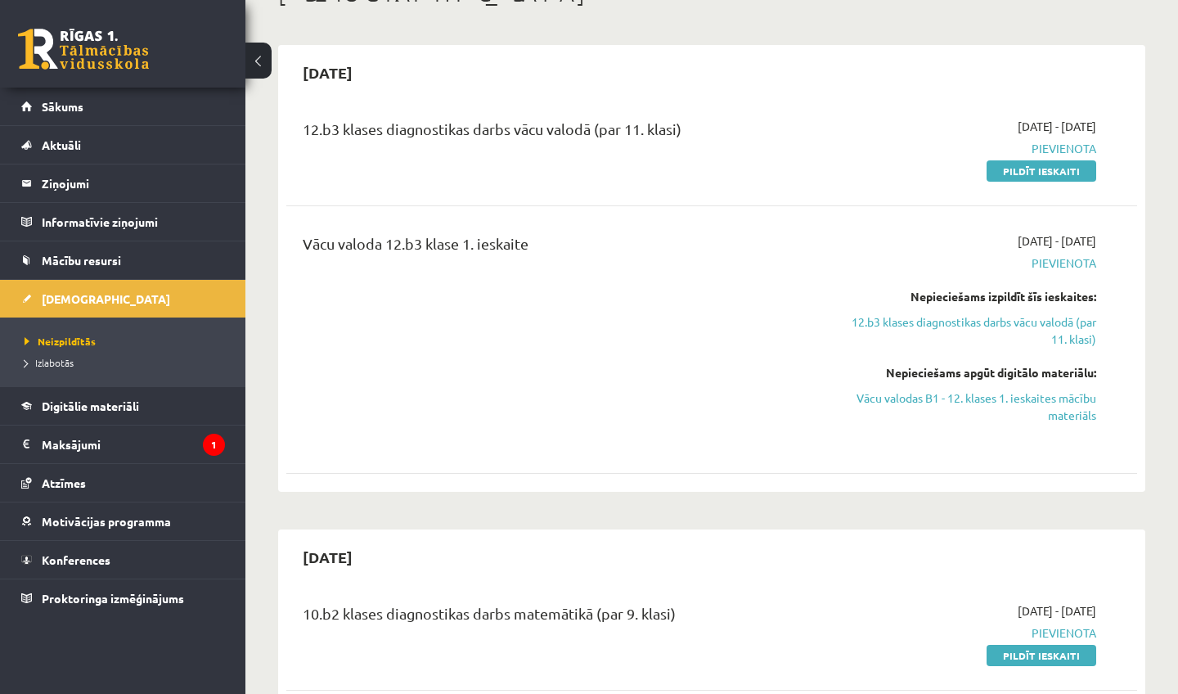
scroll to position [115, 0]
click at [931, 322] on link "12.b3 klases diagnostikas darbs vācu valodā (par 11. klasi)" at bounding box center [972, 331] width 248 height 34
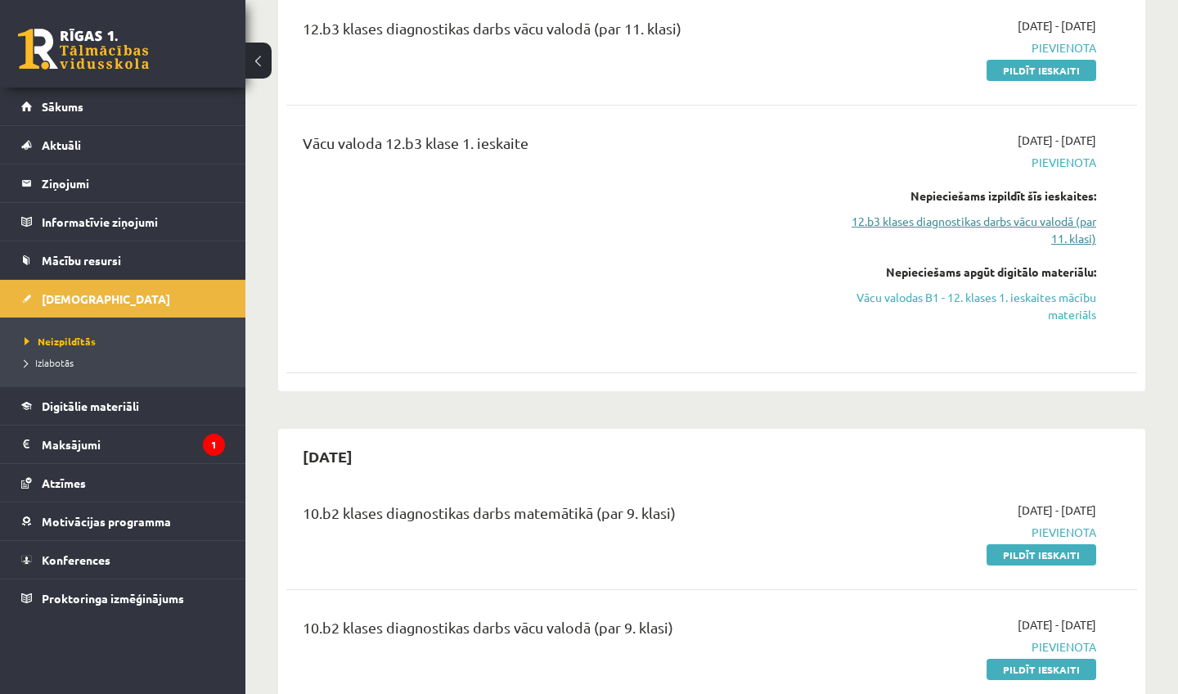
click at [994, 215] on link "12.b3 klases diagnostikas darbs vācu valodā (par 11. klasi)" at bounding box center [972, 230] width 248 height 34
click at [1058, 218] on link "12.b3 klases diagnostikas darbs vācu valodā (par 11. klasi)" at bounding box center [972, 230] width 248 height 34
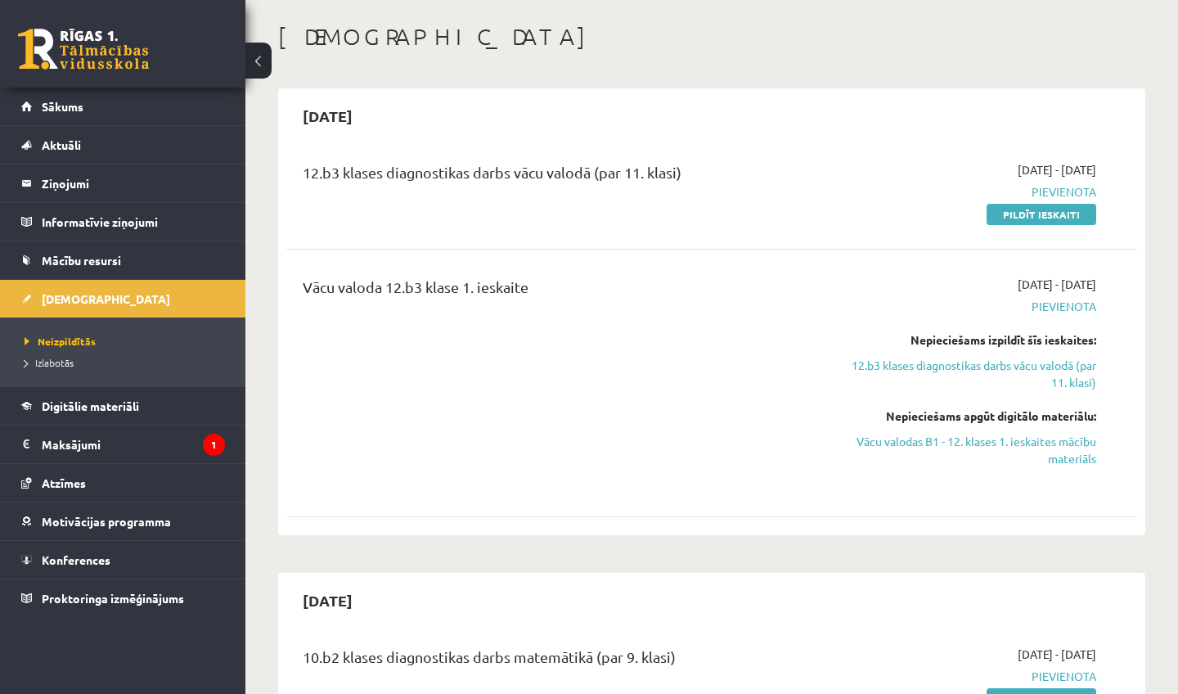
scroll to position [65, 0]
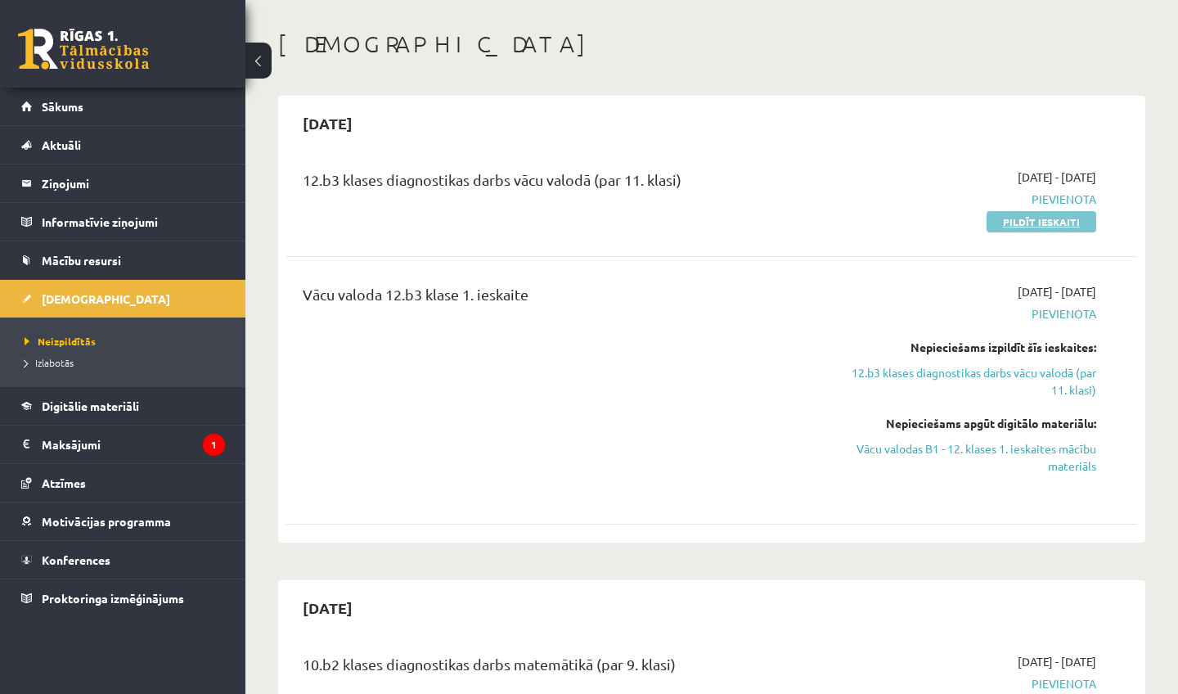
click at [1048, 219] on link "Pildīt ieskaiti" at bounding box center [1041, 221] width 110 height 21
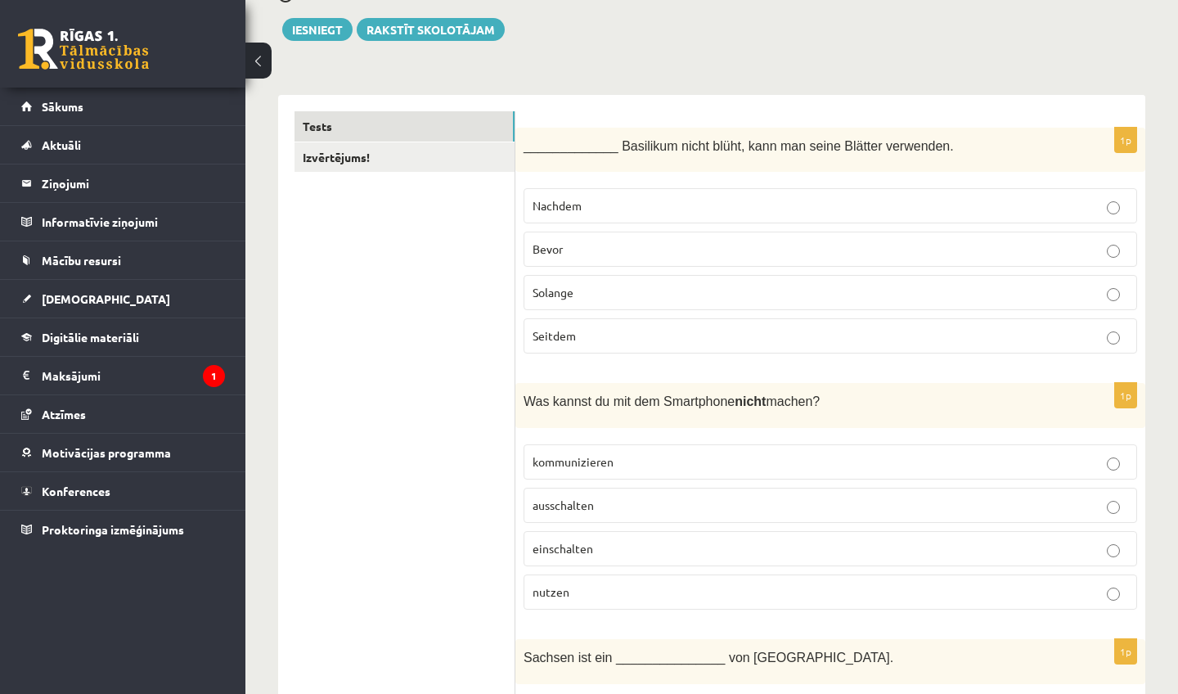
scroll to position [182, 0]
click at [792, 192] on label "Nachdem" at bounding box center [829, 205] width 613 height 35
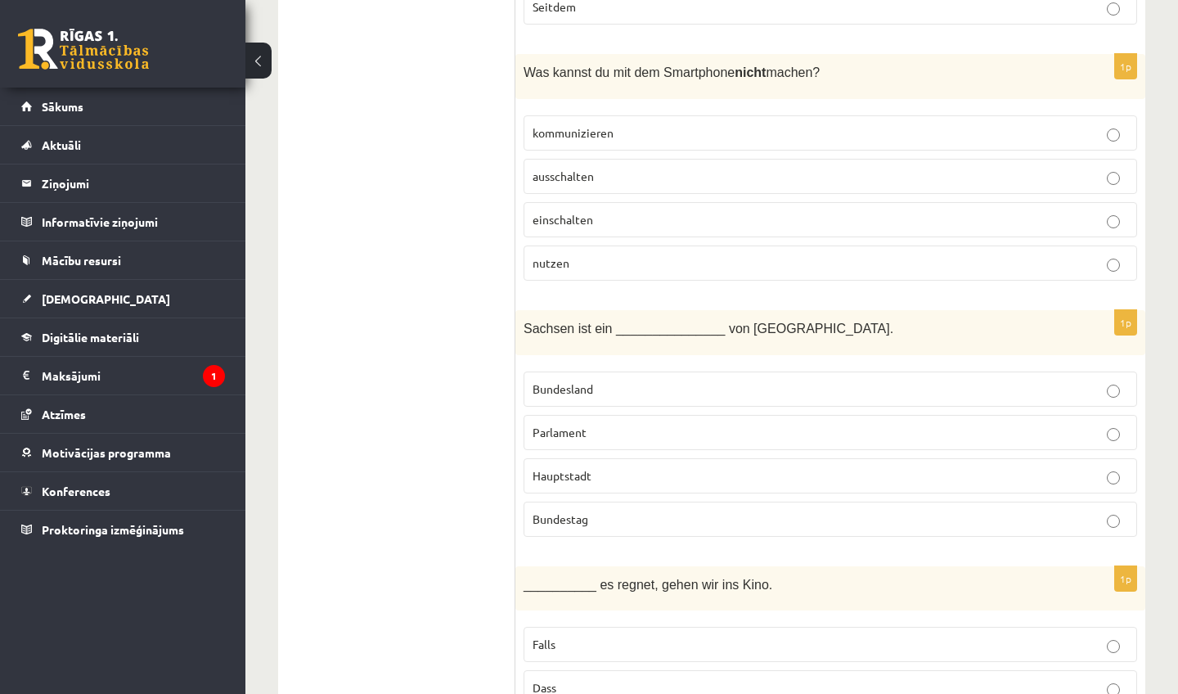
scroll to position [514, 0]
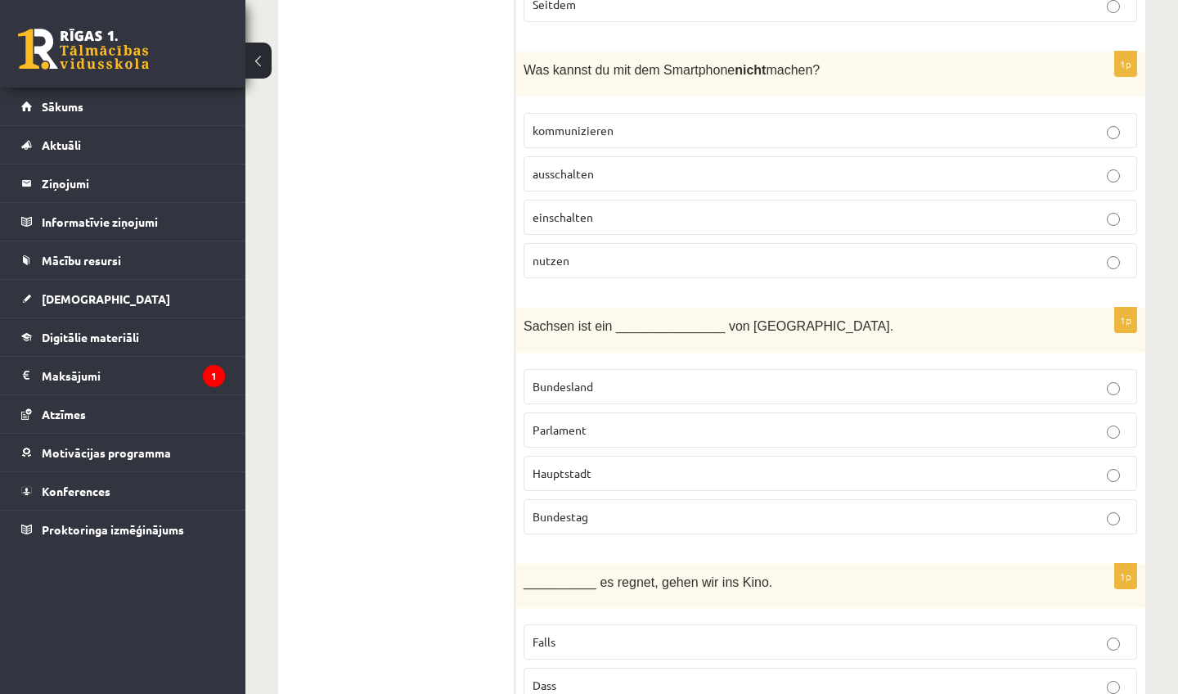
click at [824, 255] on p "nutzen" at bounding box center [829, 260] width 595 height 17
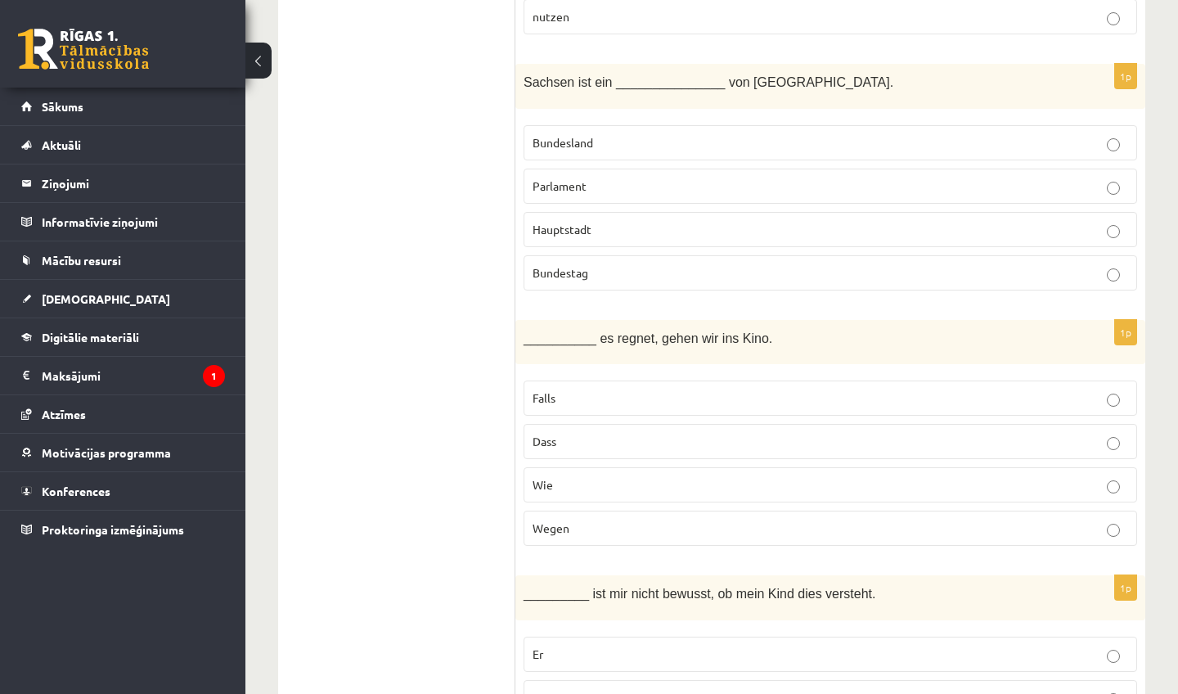
scroll to position [759, 0]
click at [817, 129] on label "Bundesland" at bounding box center [829, 141] width 613 height 35
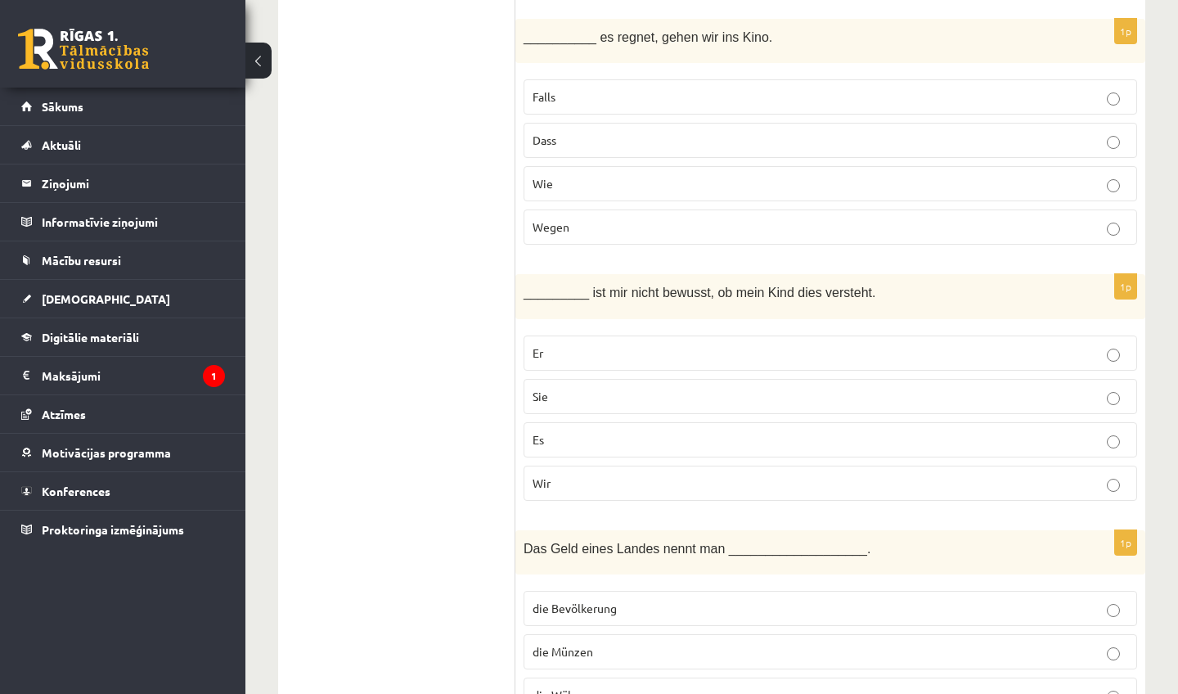
scroll to position [1061, 0]
click at [870, 88] on p "Falls" at bounding box center [829, 94] width 595 height 17
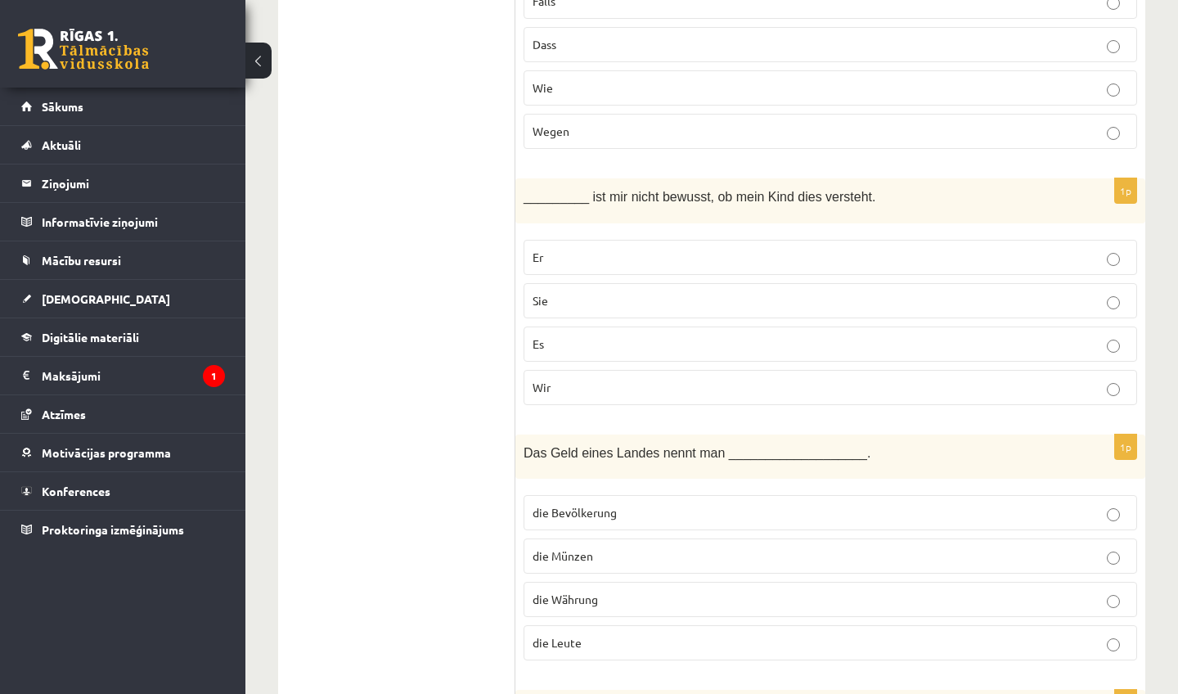
scroll to position [1160, 0]
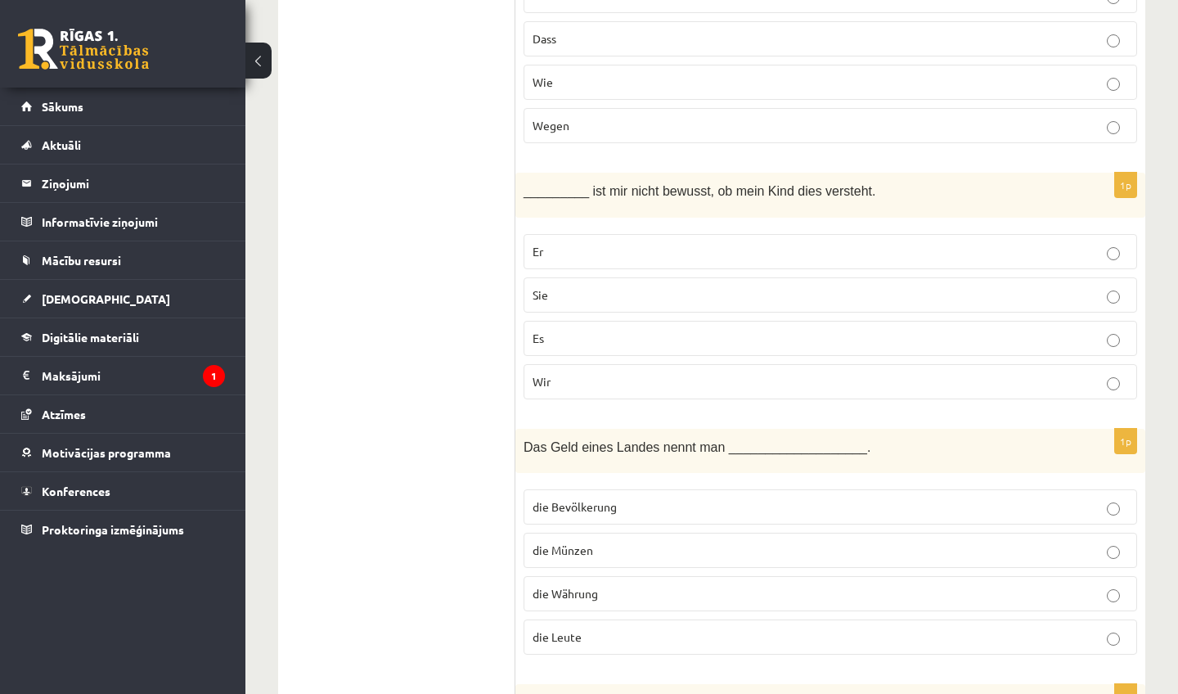
click at [774, 297] on p "Sie" at bounding box center [829, 294] width 595 height 17
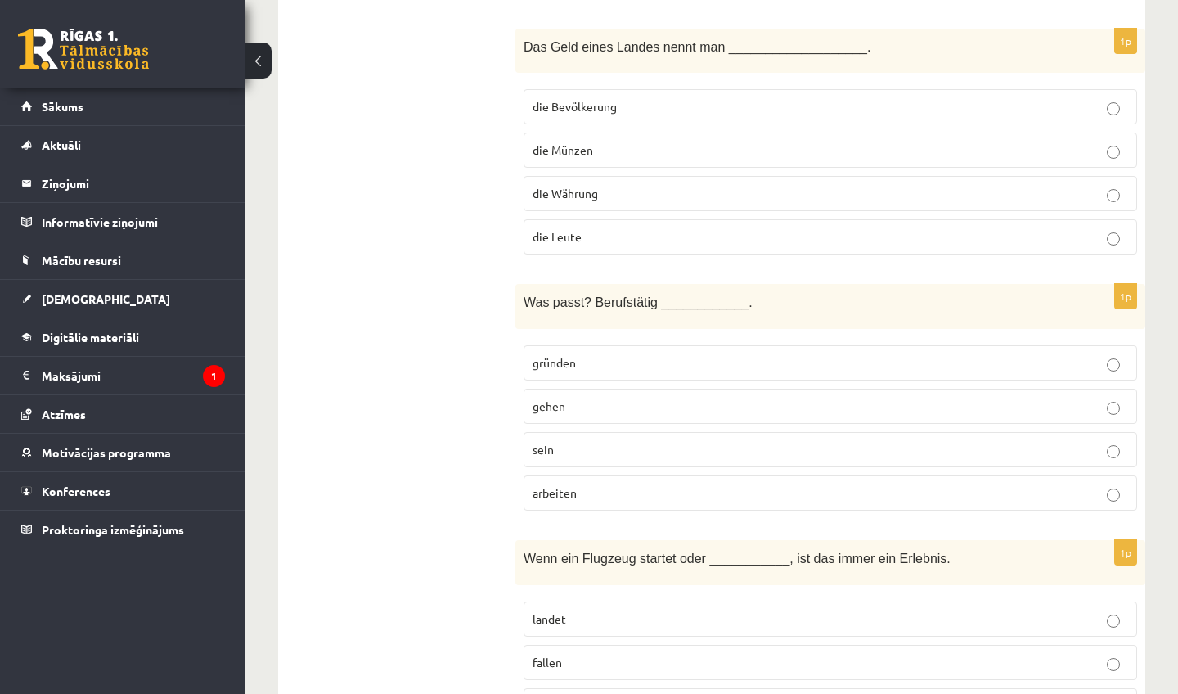
scroll to position [1561, 0]
click at [637, 187] on p "die Währung" at bounding box center [829, 191] width 595 height 17
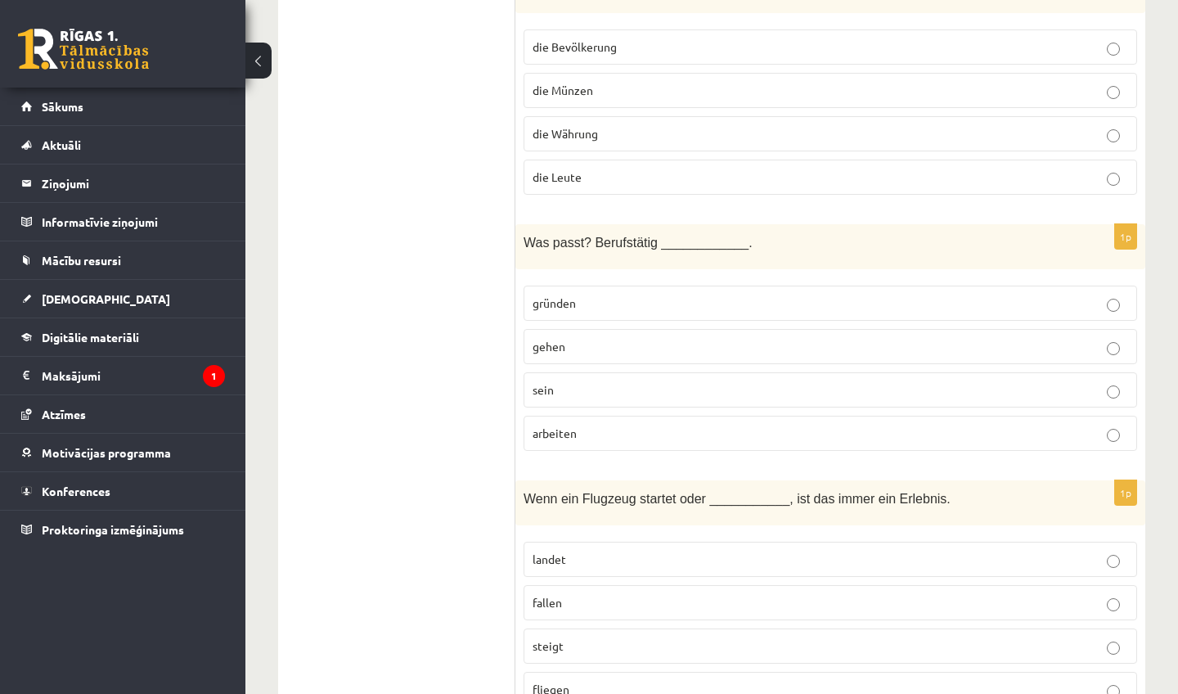
scroll to position [1622, 0]
click at [616, 384] on p "sein" at bounding box center [829, 387] width 595 height 17
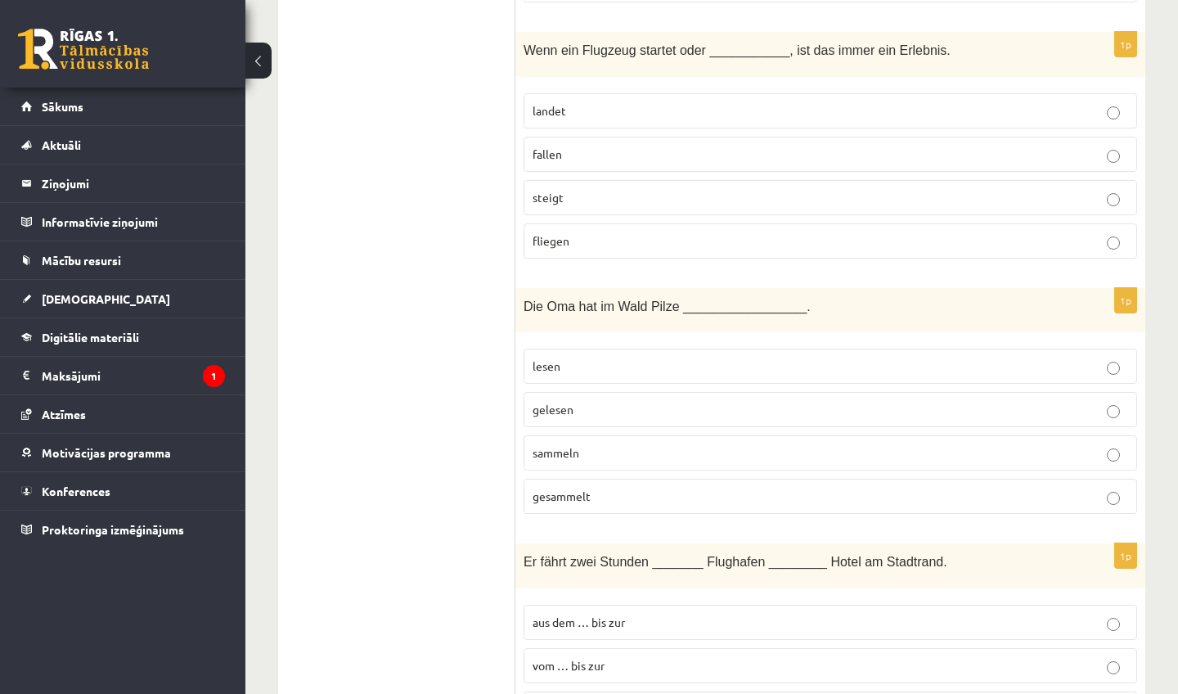
scroll to position [2069, 0]
click at [593, 101] on p "landet" at bounding box center [829, 109] width 595 height 17
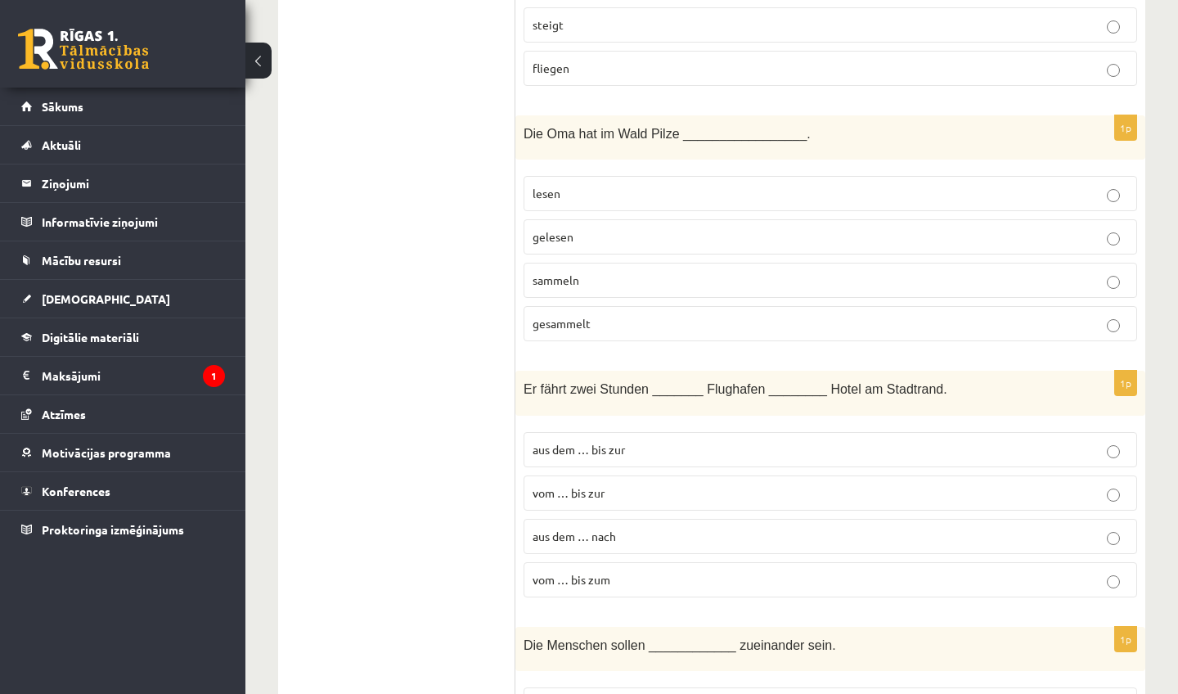
scroll to position [2250, 0]
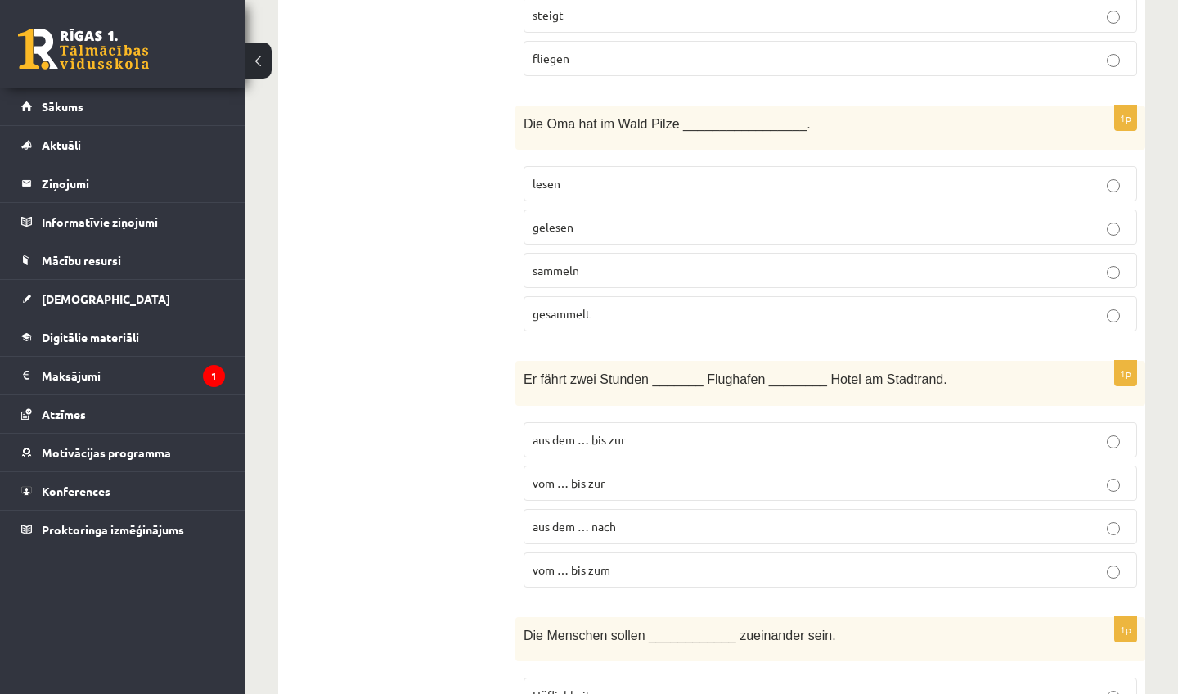
click at [566, 299] on label "gesammelt" at bounding box center [829, 313] width 613 height 35
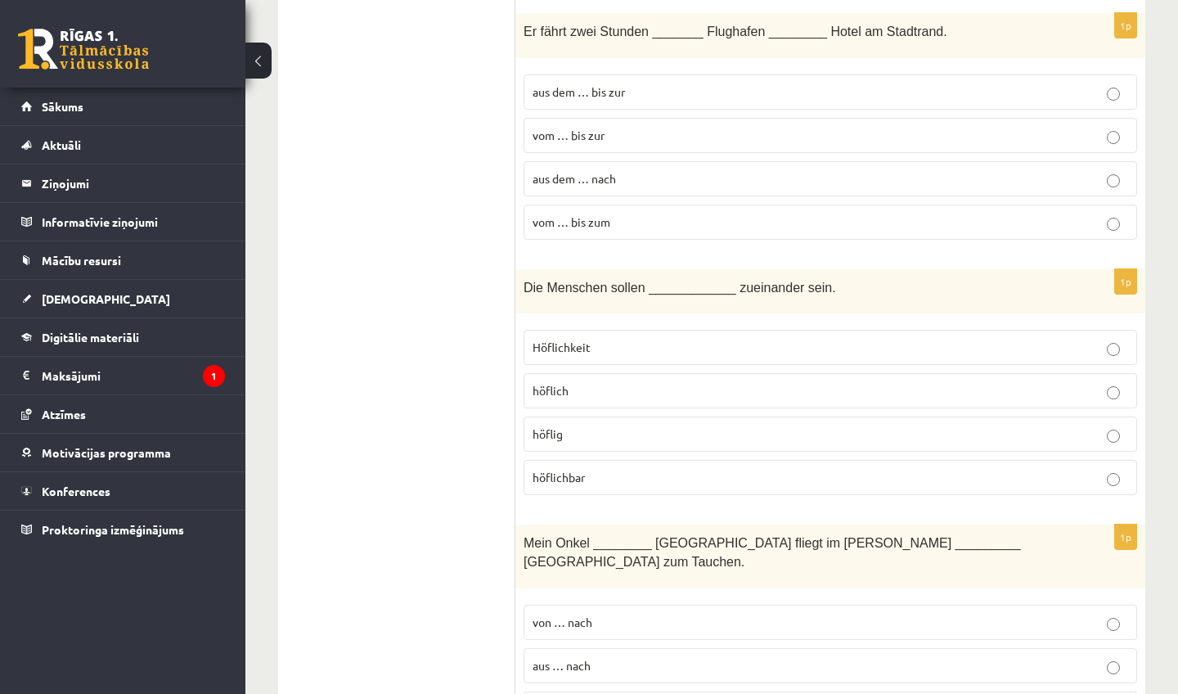
scroll to position [2584, 0]
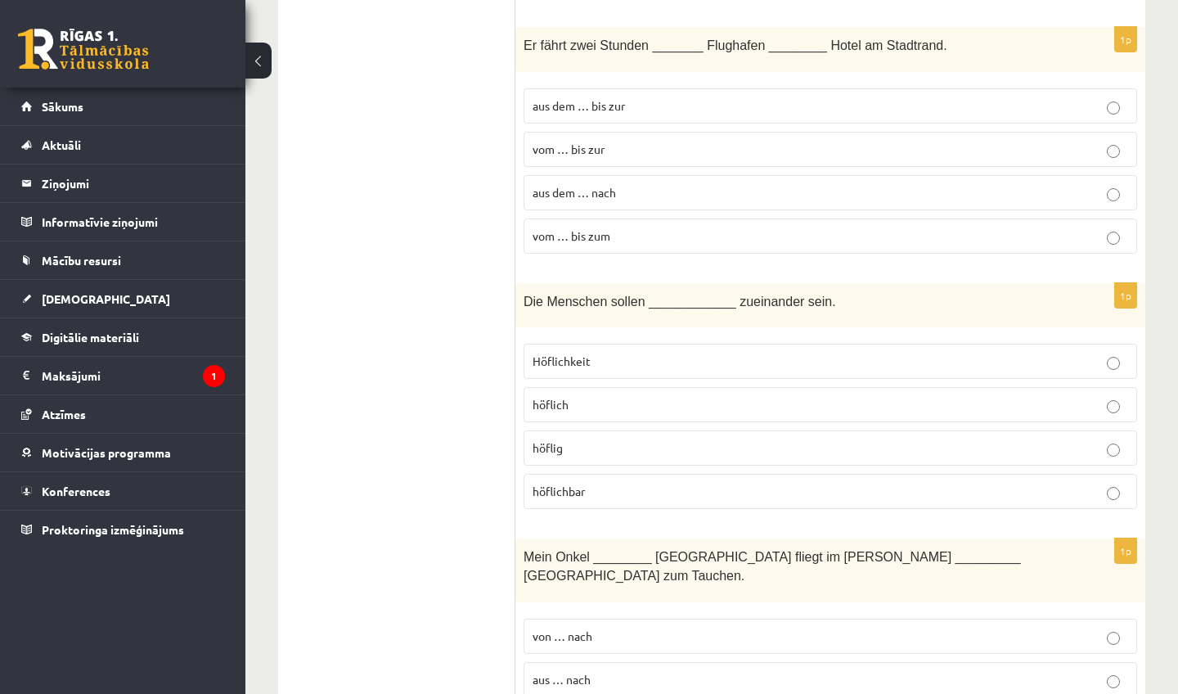
click at [565, 232] on span "vom … bis zum" at bounding box center [571, 235] width 78 height 15
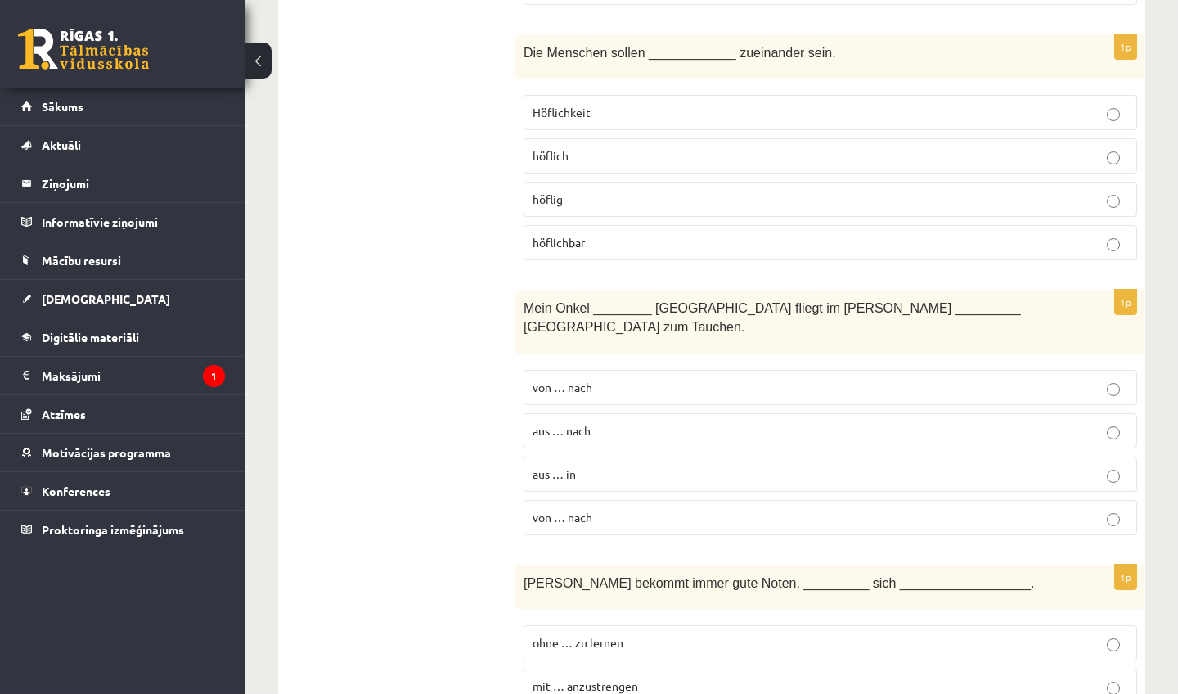
scroll to position [2833, 0]
click at [609, 191] on p "höflig" at bounding box center [829, 198] width 595 height 17
click at [612, 371] on label "von … nach" at bounding box center [829, 386] width 613 height 35
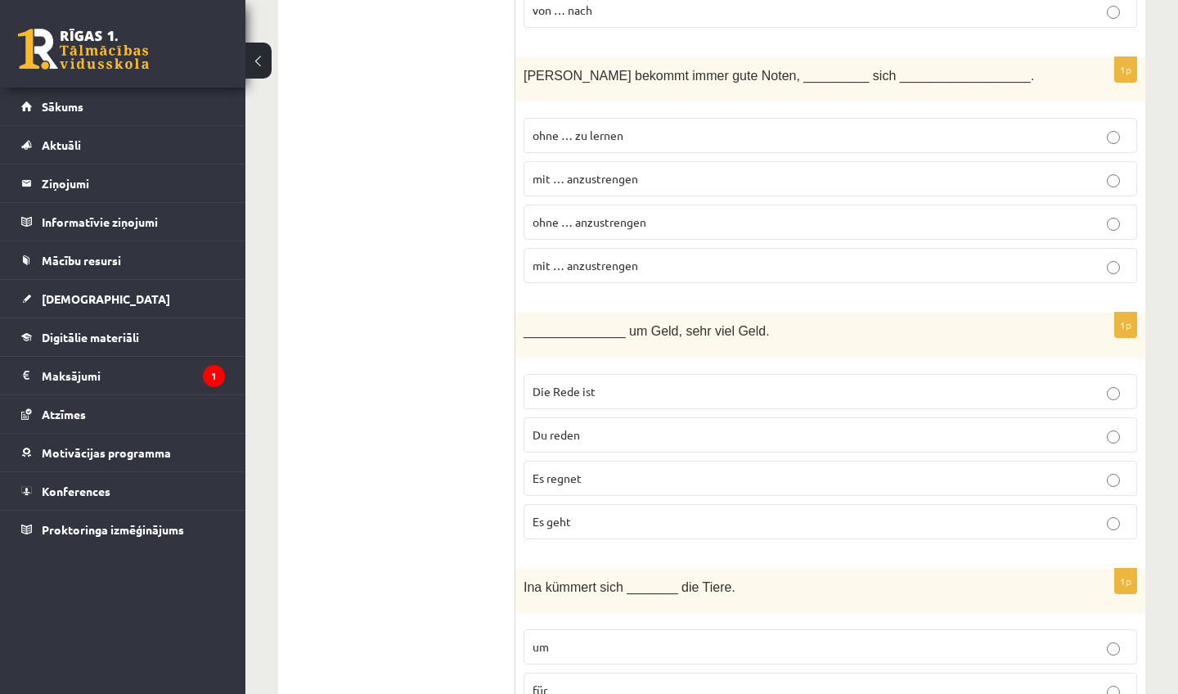
scroll to position [3343, 0]
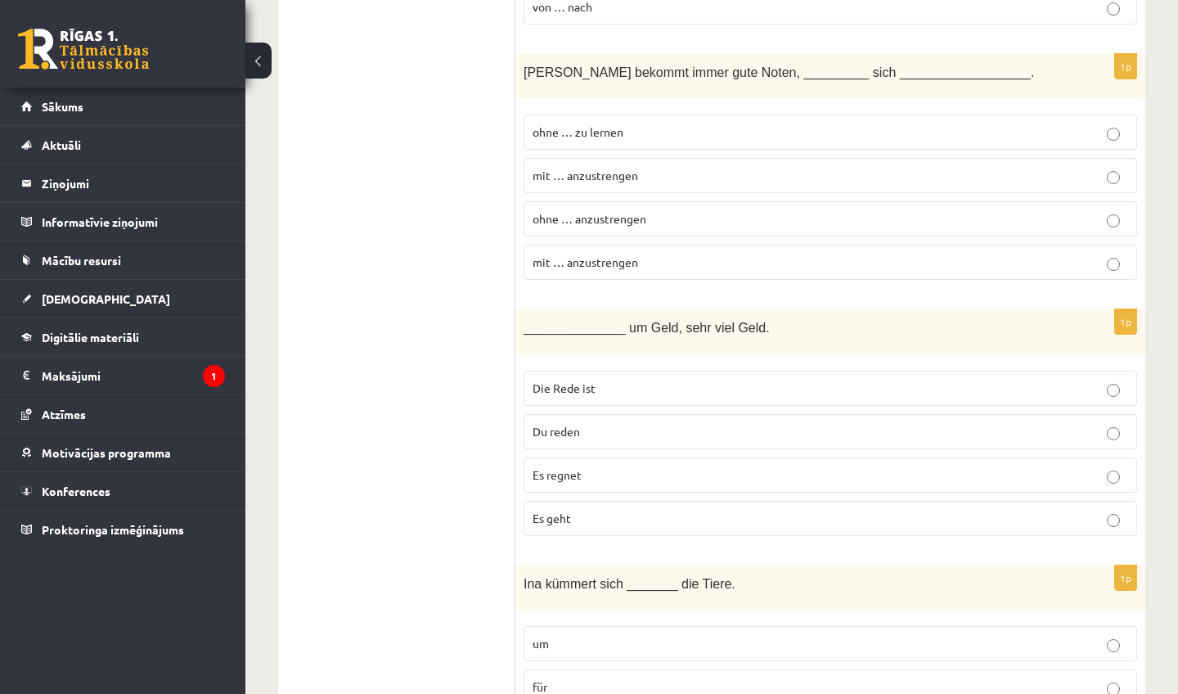
click at [681, 124] on p "ohne … zu lernen" at bounding box center [829, 132] width 595 height 17
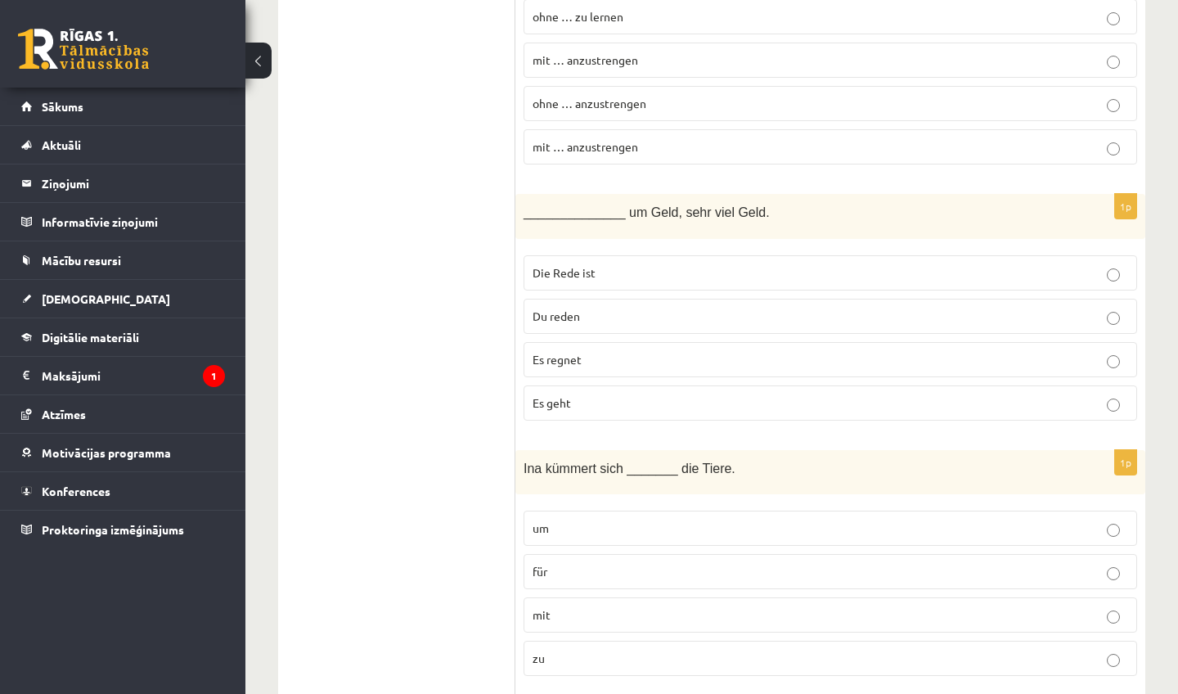
scroll to position [3467, 0]
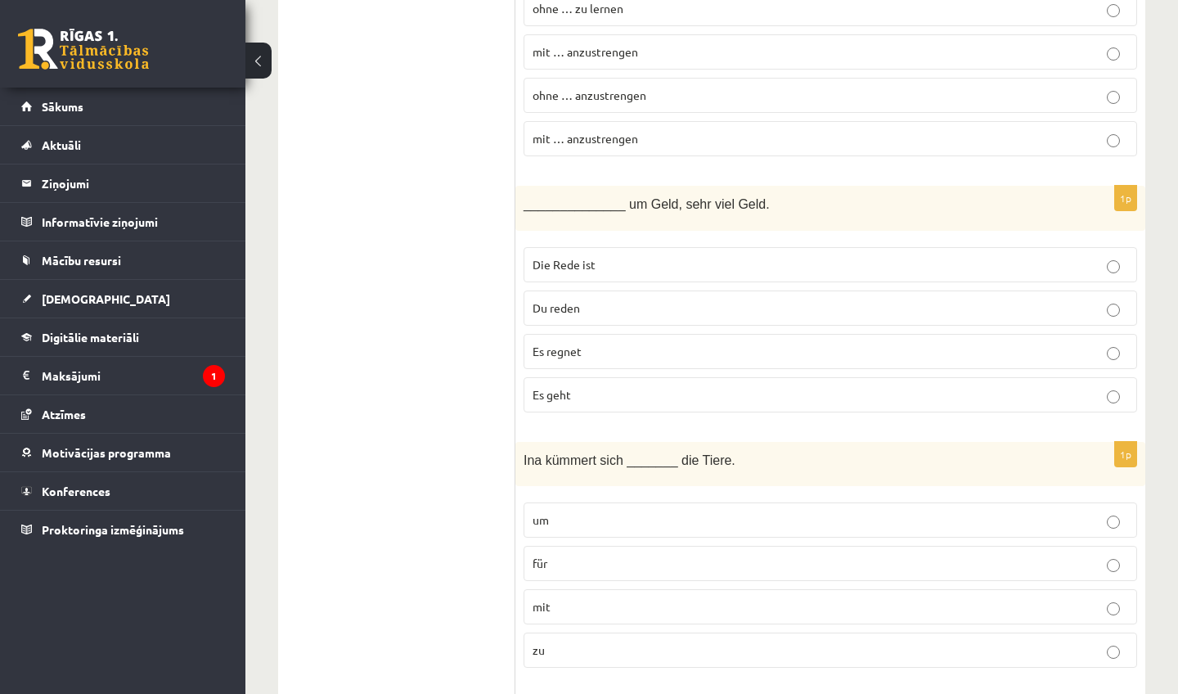
click at [685, 256] on p "Die Rede ist" at bounding box center [829, 264] width 595 height 17
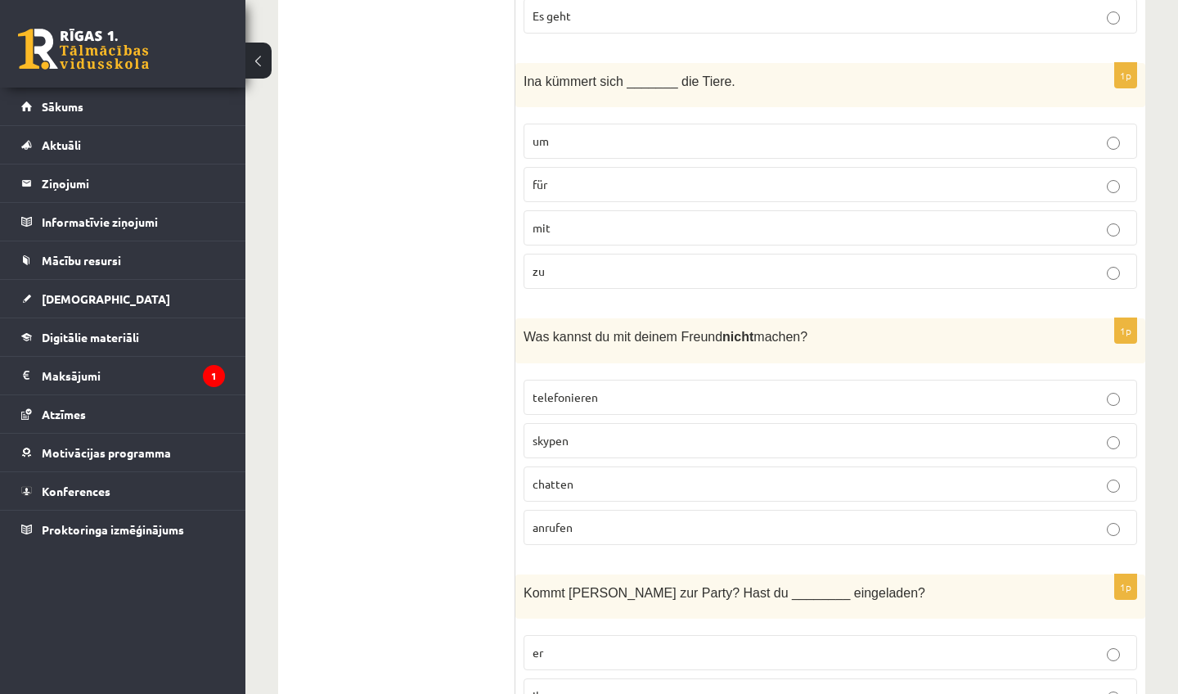
scroll to position [3843, 0]
click at [693, 178] on p "für" at bounding box center [829, 186] width 595 height 17
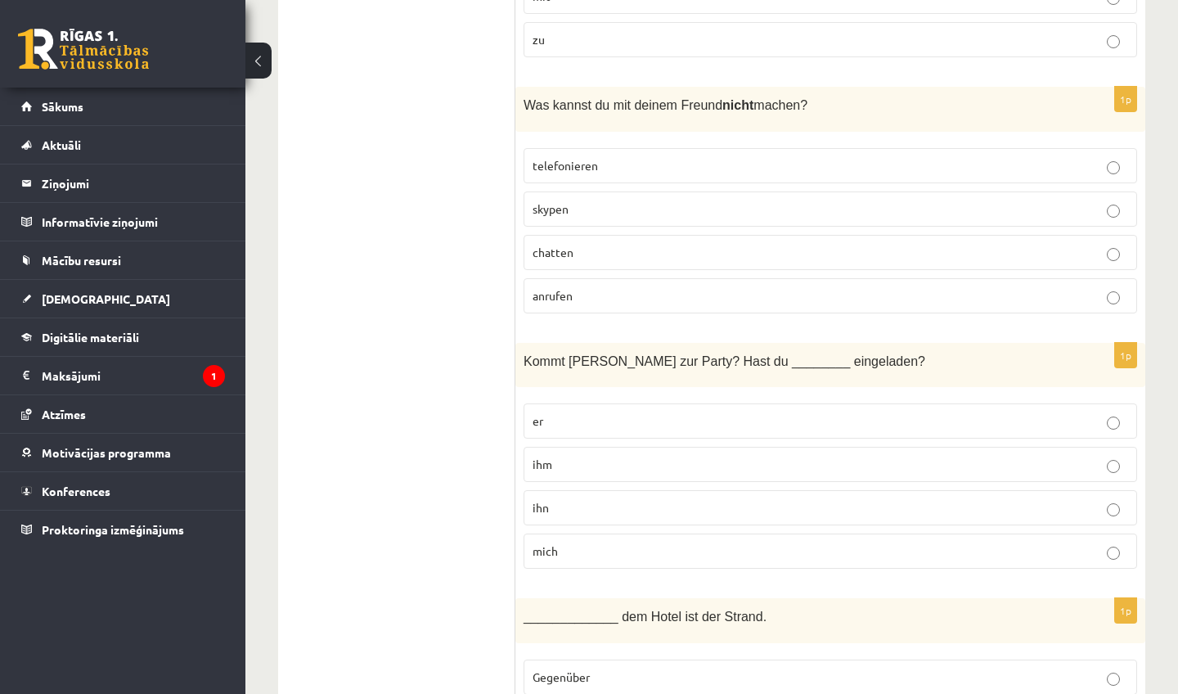
scroll to position [4082, 0]
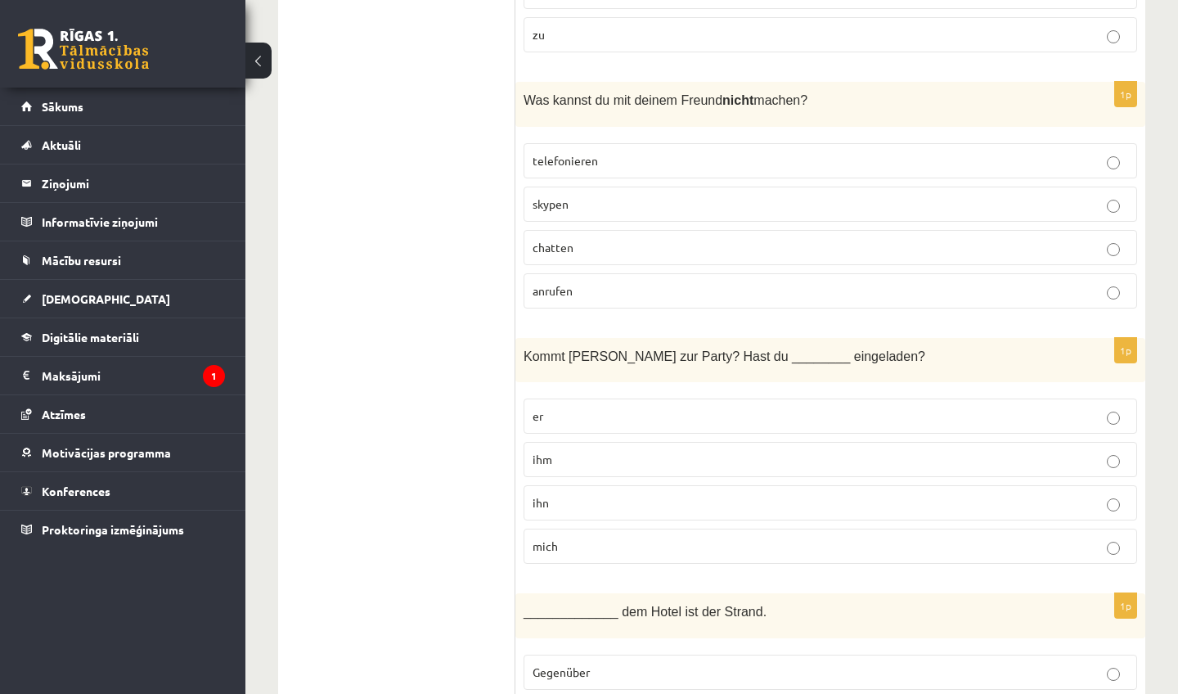
click at [742, 195] on p "skypen" at bounding box center [829, 203] width 595 height 17
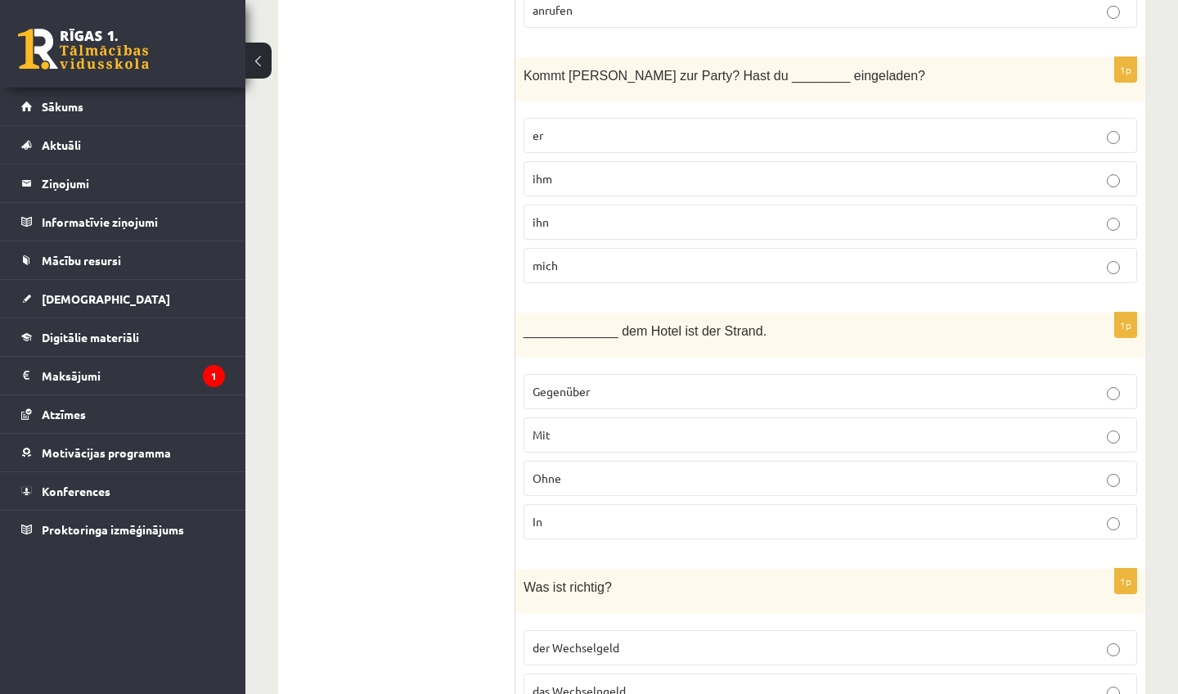
scroll to position [4363, 0]
click at [753, 169] on p "ihm" at bounding box center [829, 177] width 595 height 17
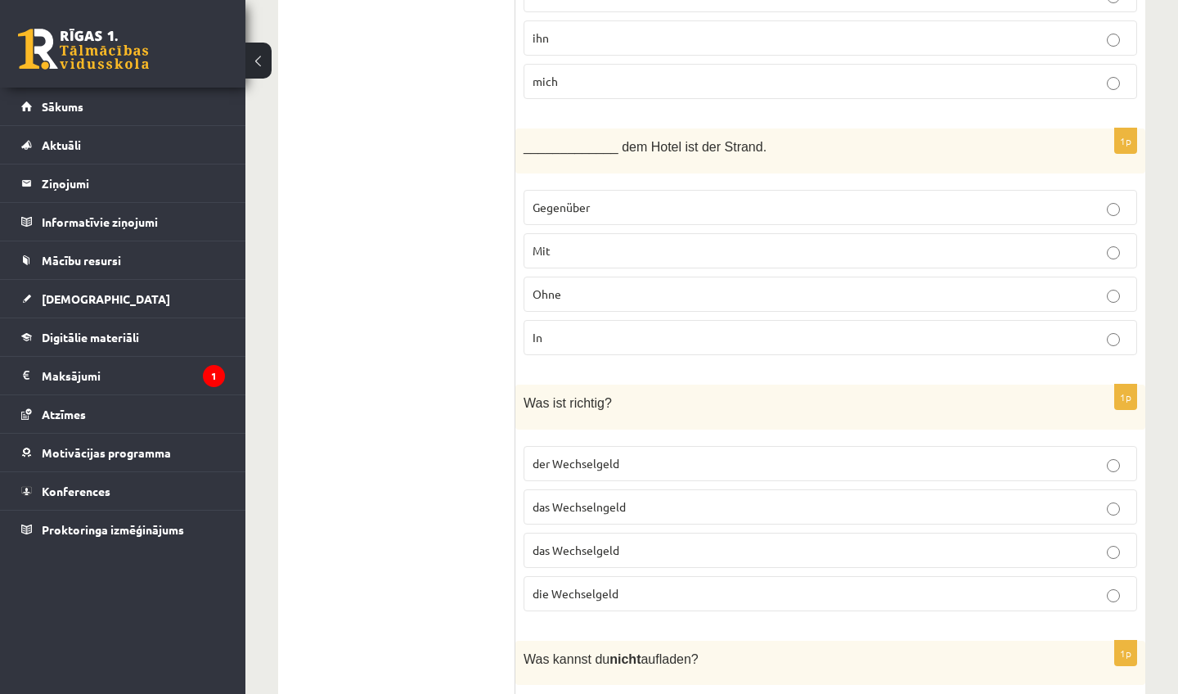
scroll to position [4547, 0]
click at [775, 198] on p "Gegenüber" at bounding box center [829, 206] width 595 height 17
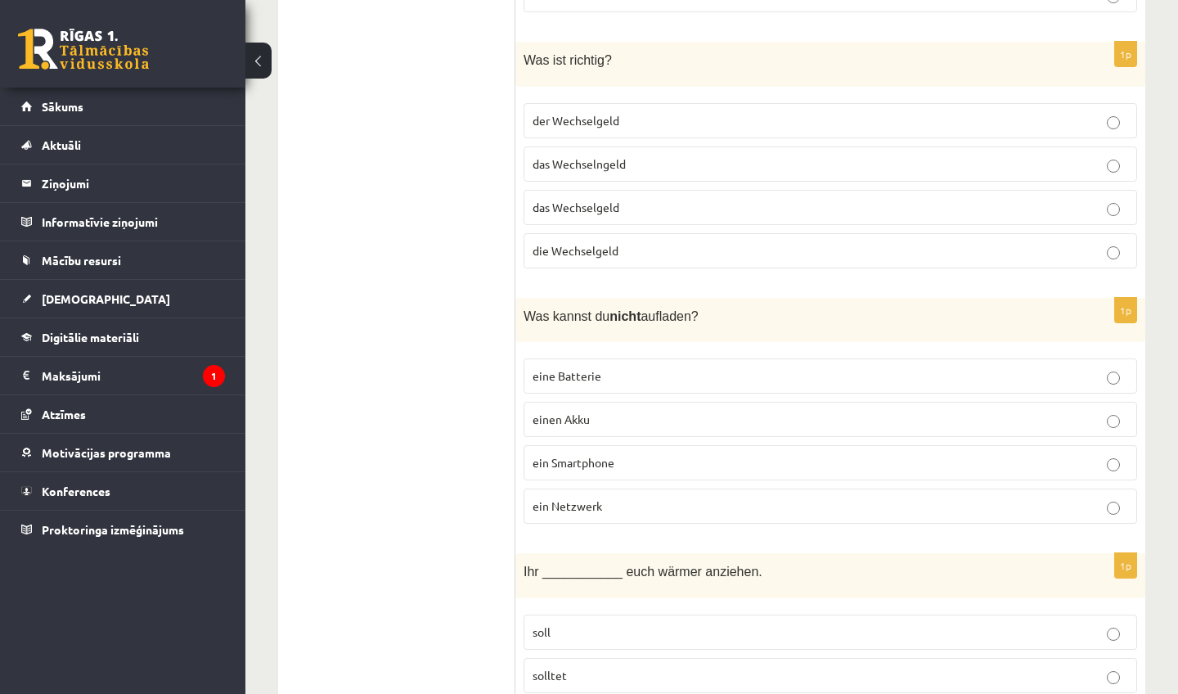
scroll to position [4887, 0]
click at [729, 157] on p "das Wechselngeld" at bounding box center [829, 165] width 595 height 17
click at [706, 191] on label "das Wechselgeld" at bounding box center [829, 208] width 613 height 35
click at [739, 499] on p "ein Netzwerk" at bounding box center [829, 507] width 595 height 17
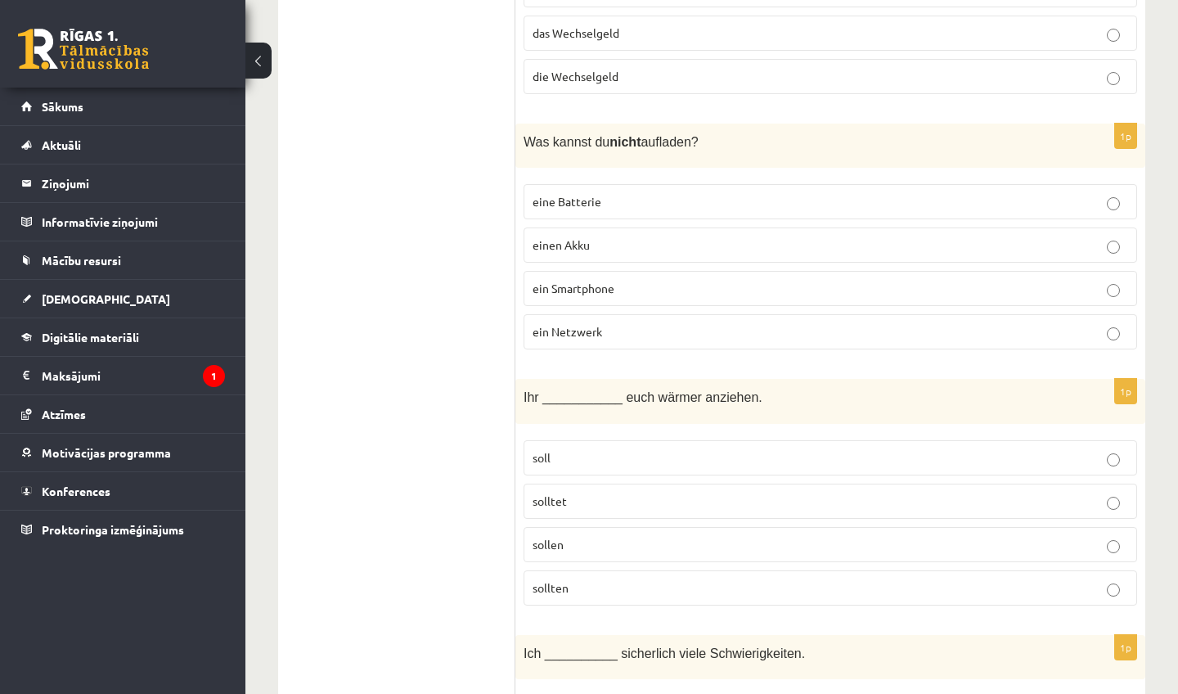
scroll to position [5069, 0]
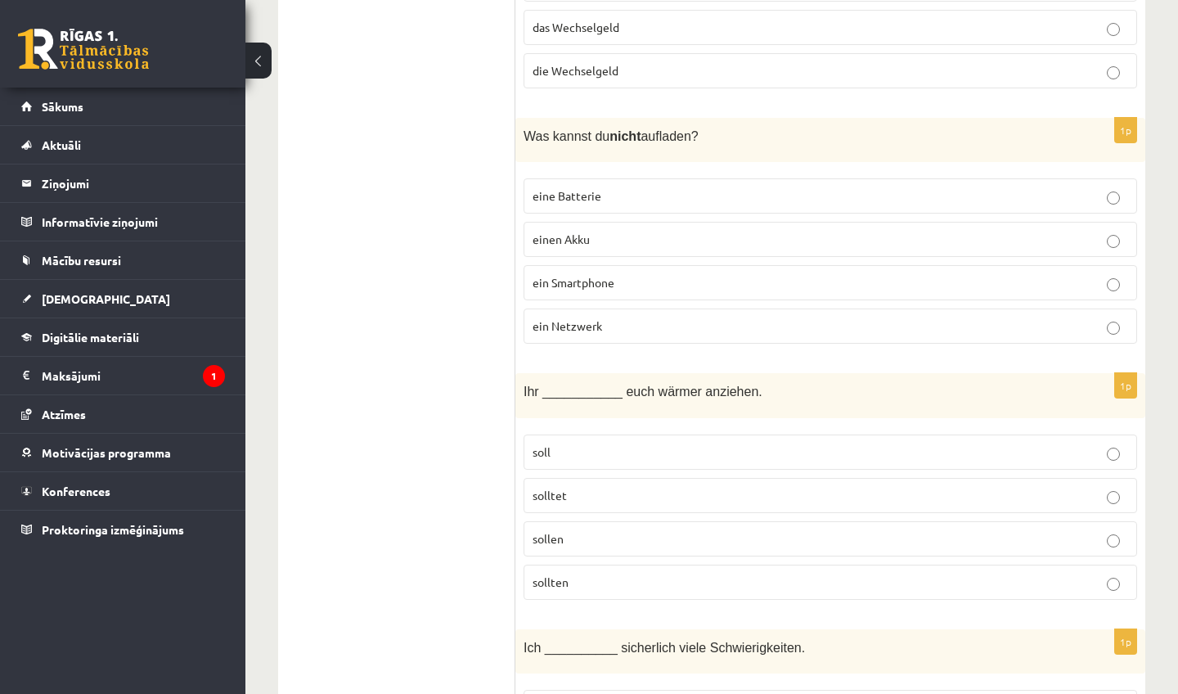
click at [732, 487] on p "solltet" at bounding box center [829, 495] width 595 height 17
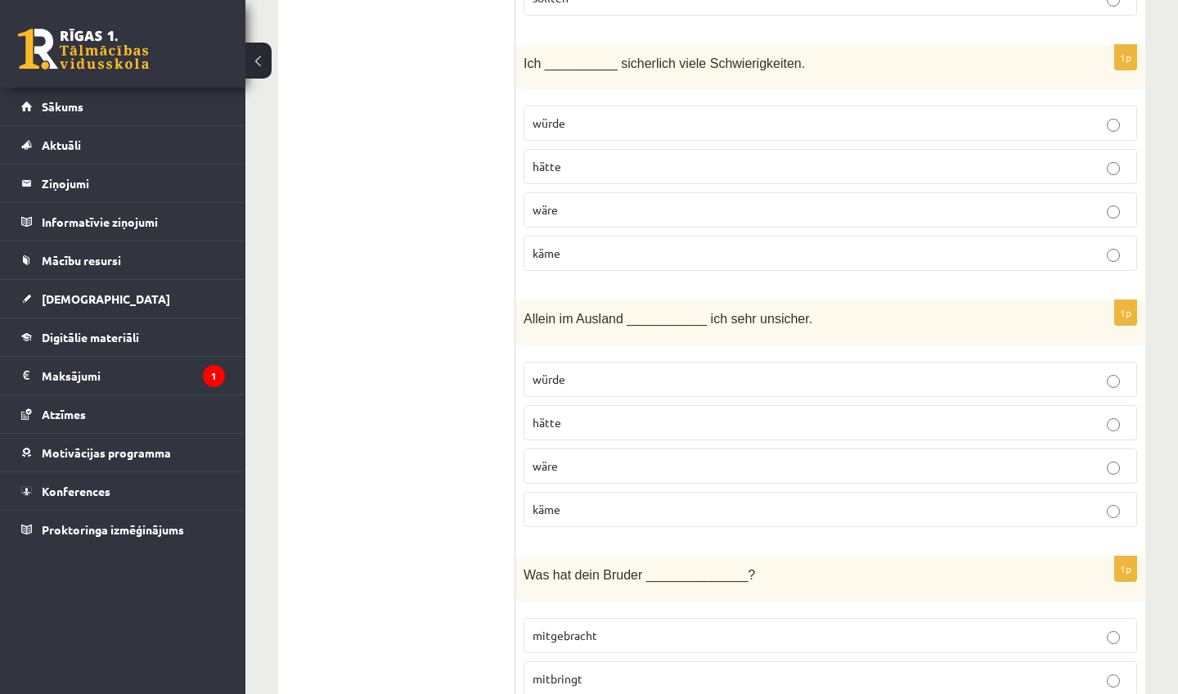
scroll to position [5660, 0]
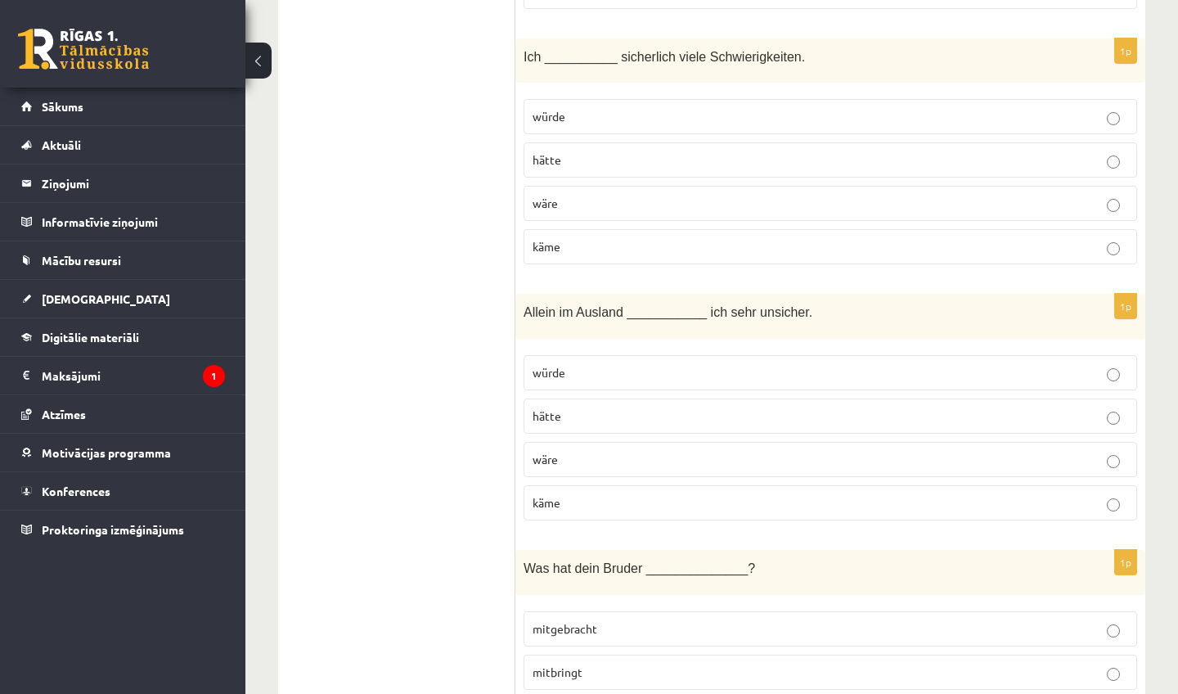
click at [605, 451] on p "wäre" at bounding box center [829, 459] width 595 height 17
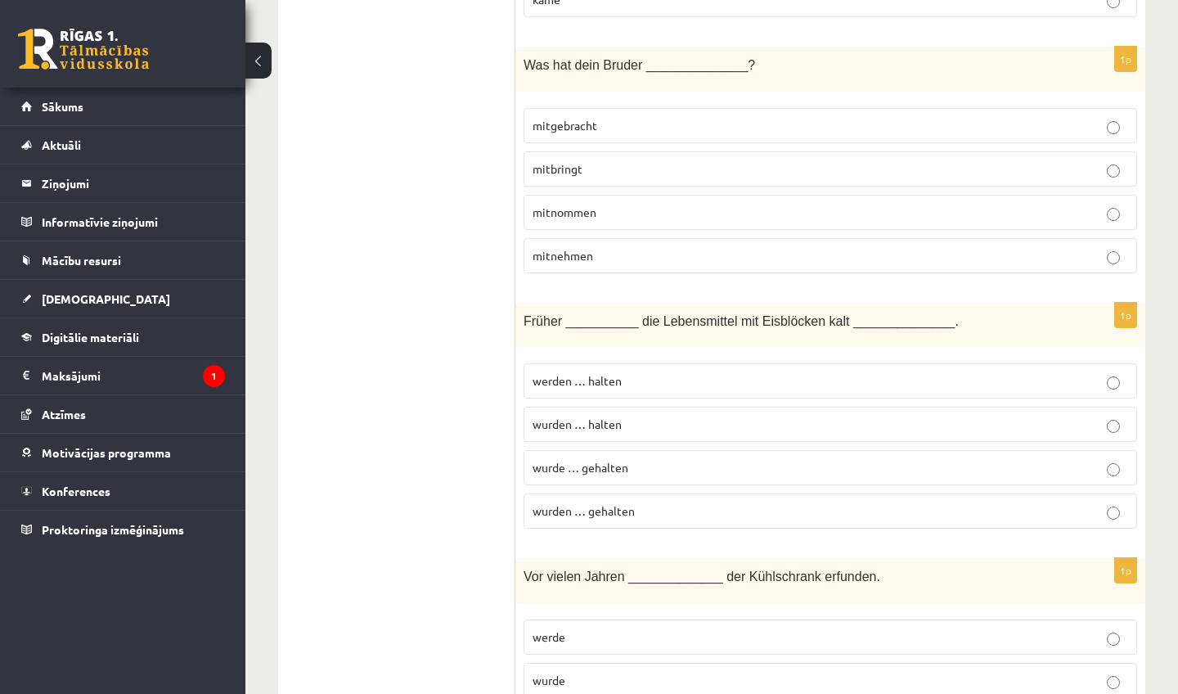
scroll to position [6164, 0]
click at [690, 159] on p "mitbringt" at bounding box center [829, 167] width 595 height 17
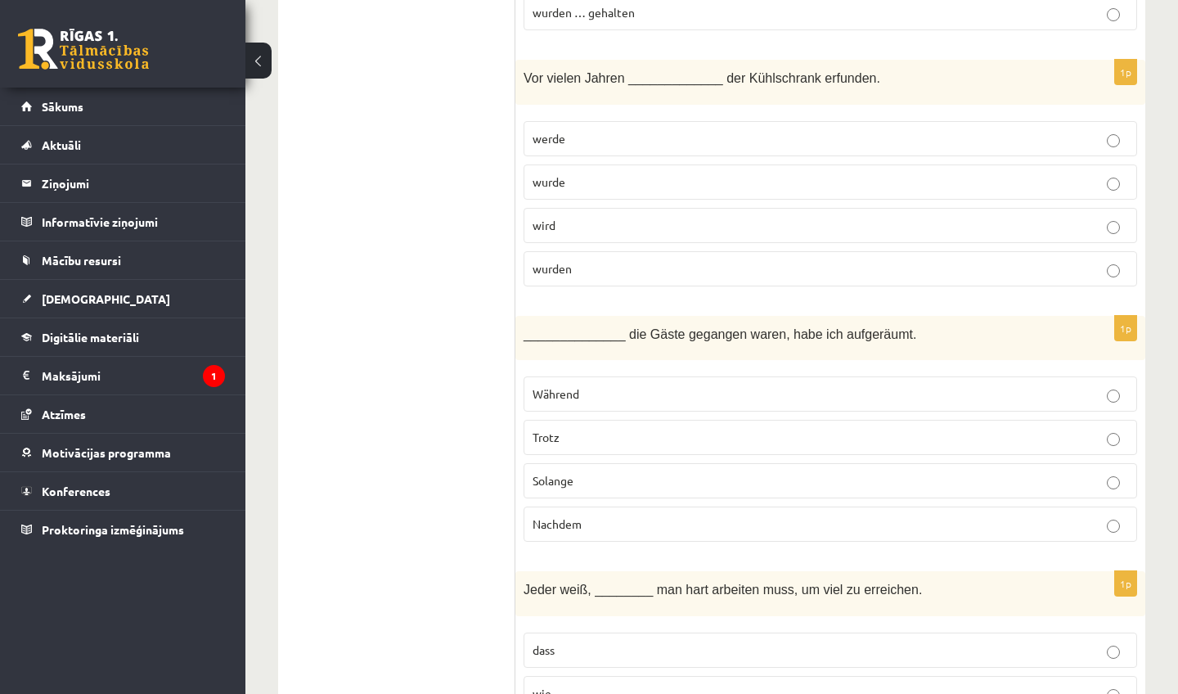
scroll to position [6662, 0]
click at [718, 172] on p "wurde" at bounding box center [829, 180] width 595 height 17
click at [583, 514] on p "Nachdem" at bounding box center [829, 522] width 595 height 17
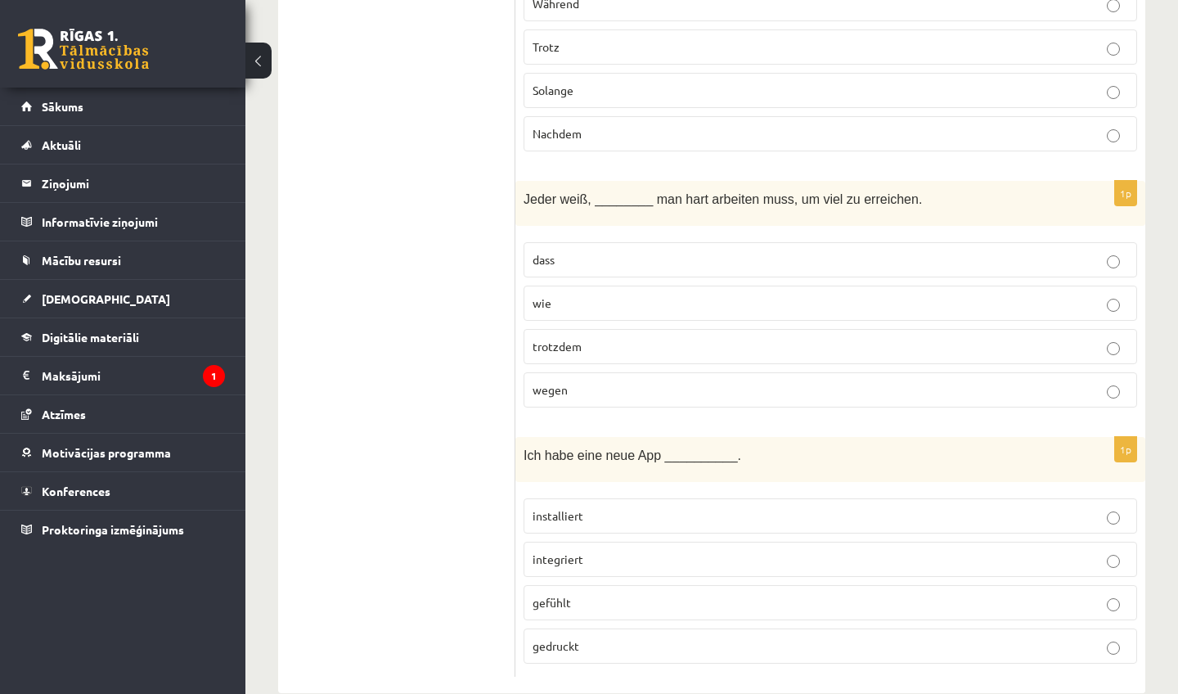
scroll to position [7050, 0]
click at [673, 252] on p "dass" at bounding box center [829, 260] width 595 height 17
click at [636, 508] on p "installiert" at bounding box center [829, 516] width 595 height 17
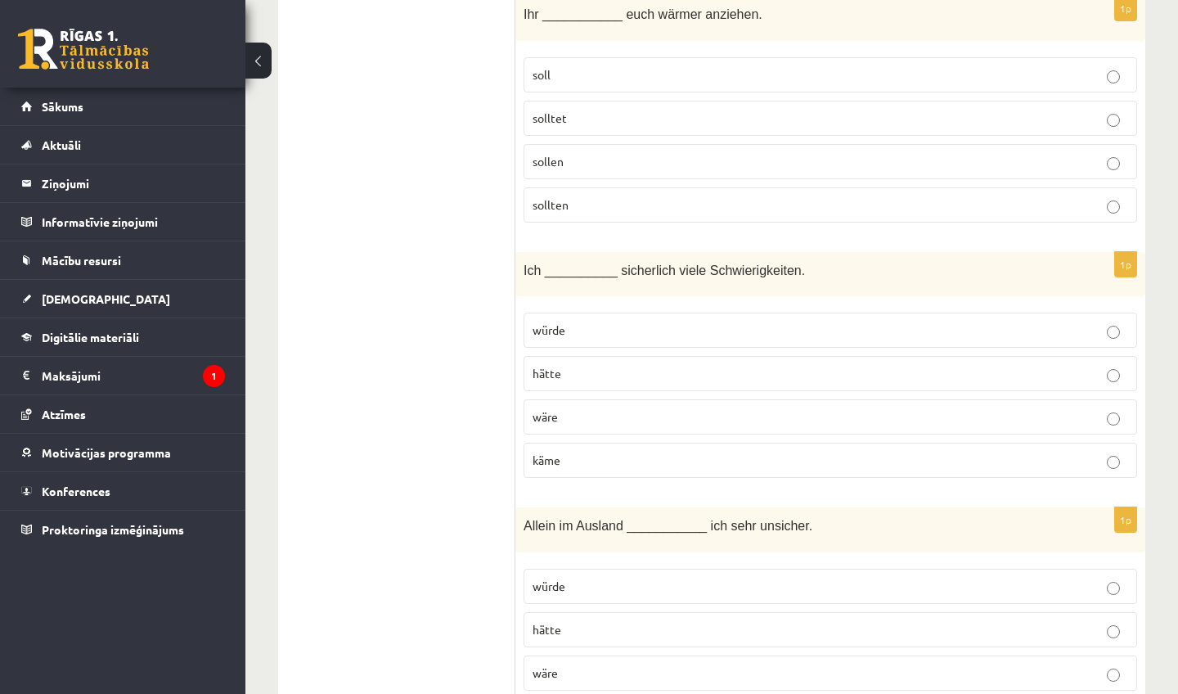
scroll to position [5449, 0]
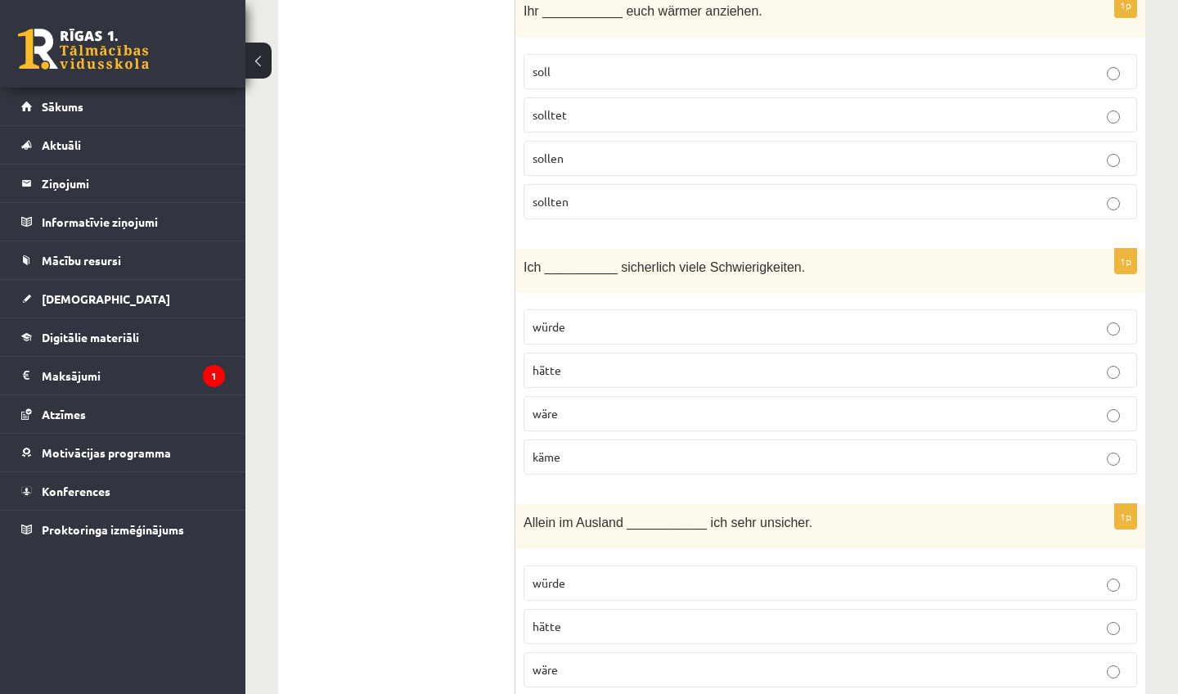
click at [790, 318] on p "würde" at bounding box center [829, 326] width 595 height 17
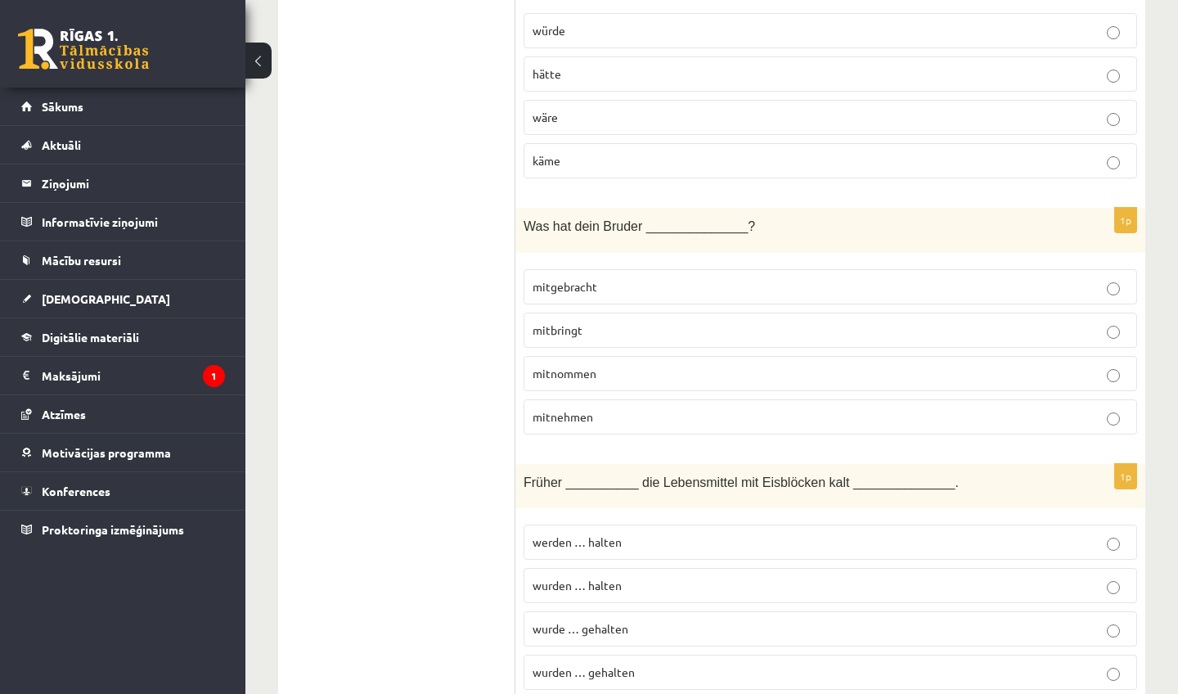
scroll to position [6001, 0]
click at [832, 269] on label "mitgebracht" at bounding box center [829, 286] width 613 height 35
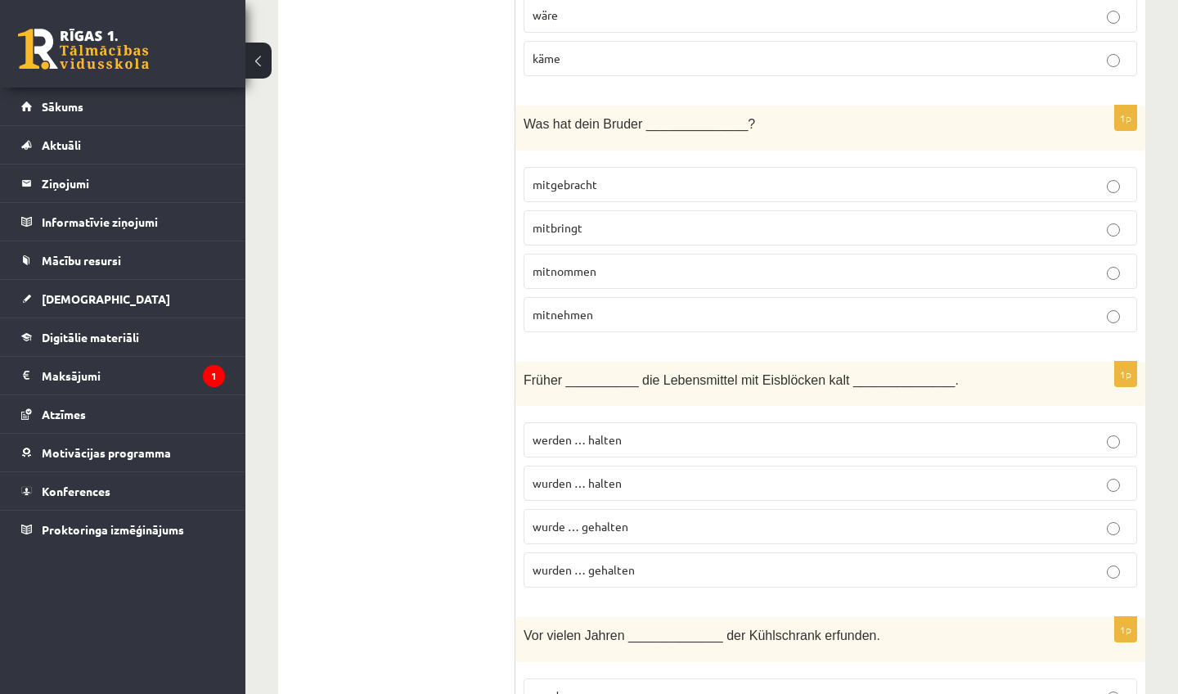
scroll to position [6109, 0]
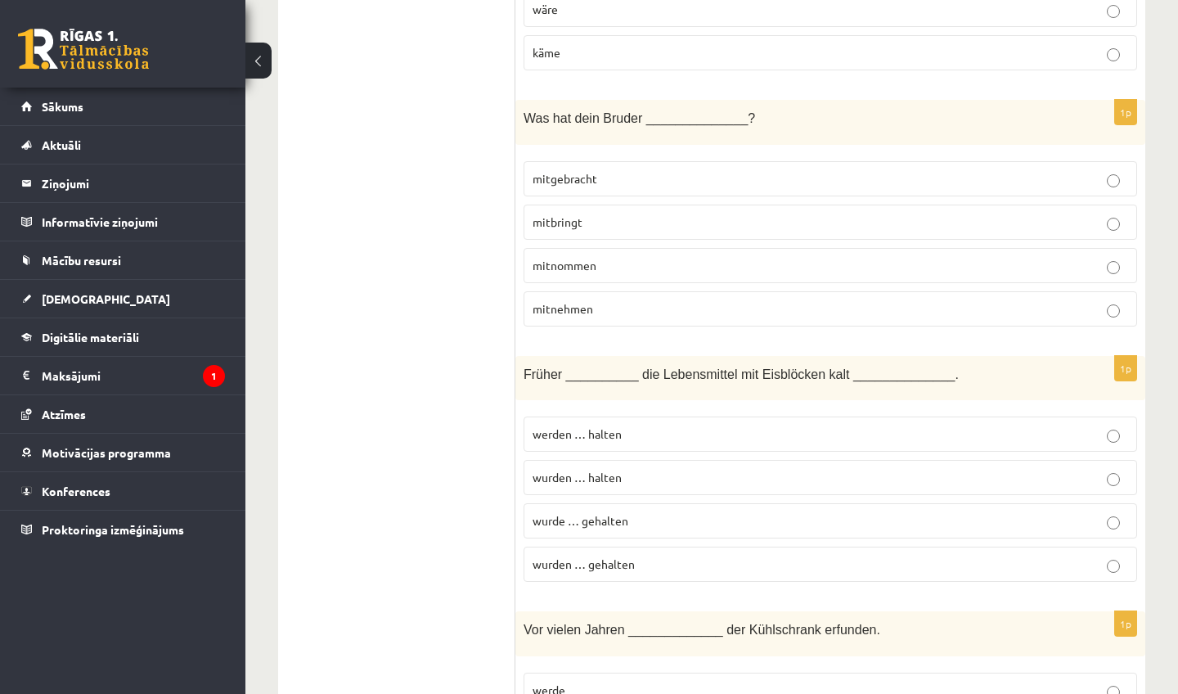
click at [678, 512] on p "wurde … gehalten" at bounding box center [829, 520] width 595 height 17
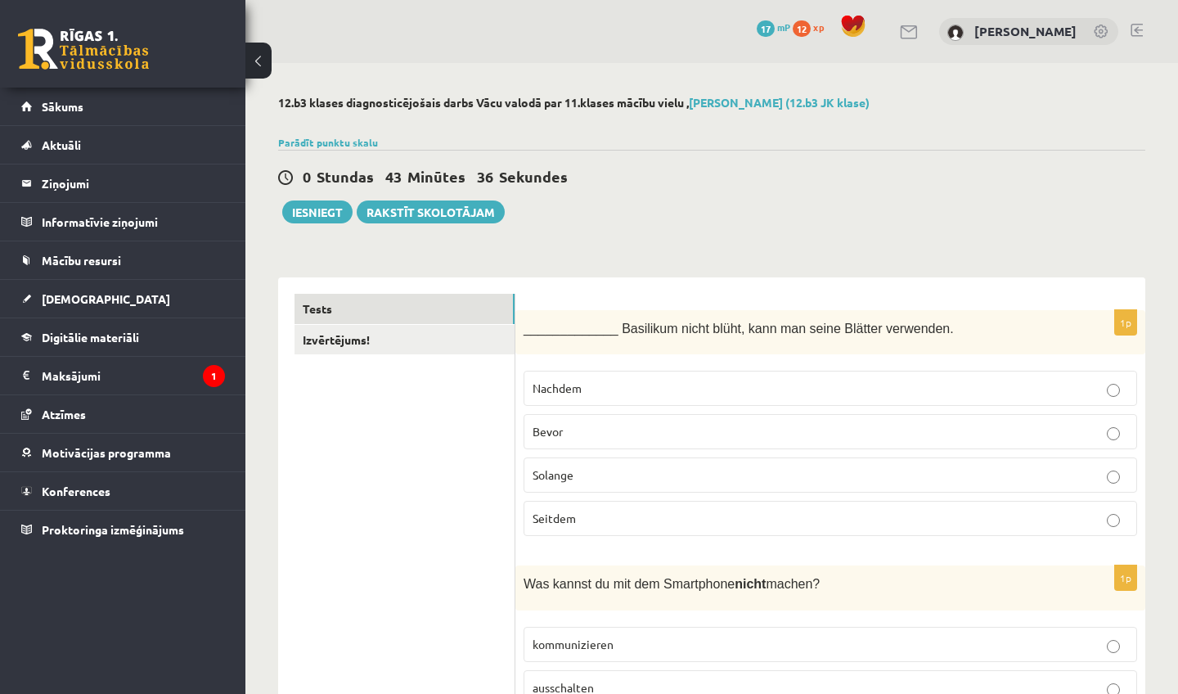
scroll to position [0, 0]
click at [437, 344] on link "Izvērtējums!" at bounding box center [404, 340] width 220 height 30
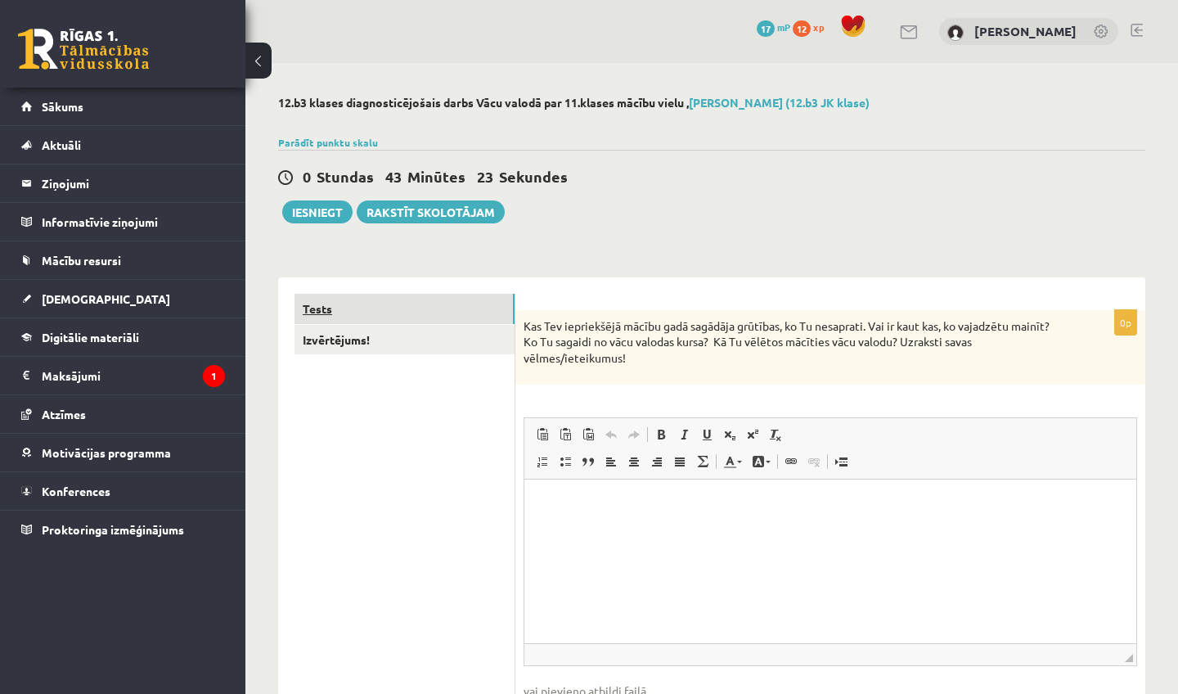
click at [450, 305] on link "Tests" at bounding box center [404, 309] width 220 height 30
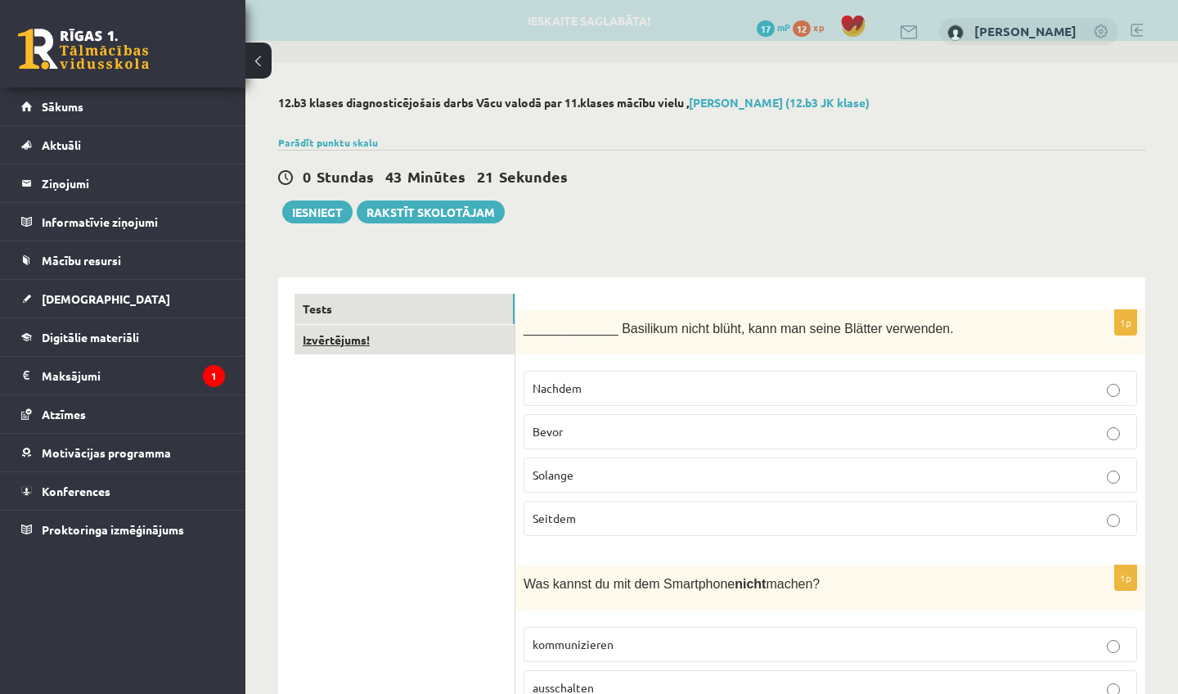
click at [447, 339] on link "Izvērtējums!" at bounding box center [404, 340] width 220 height 30
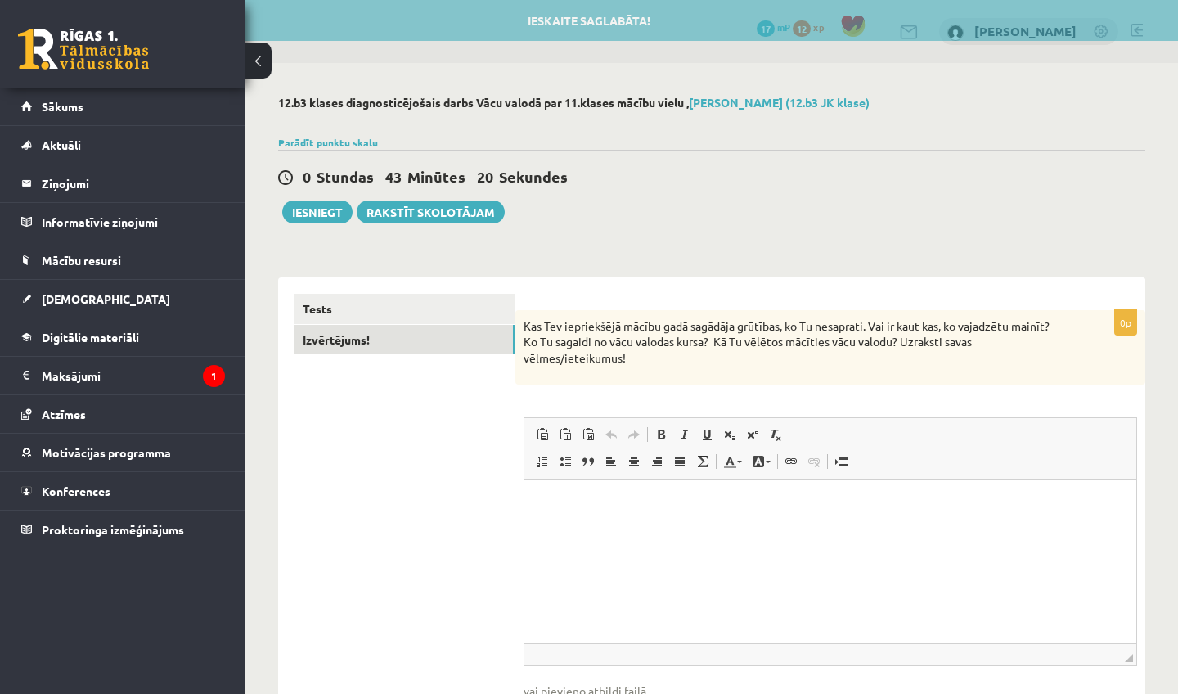
click at [595, 452] on link "Block Quote" at bounding box center [588, 461] width 23 height 21
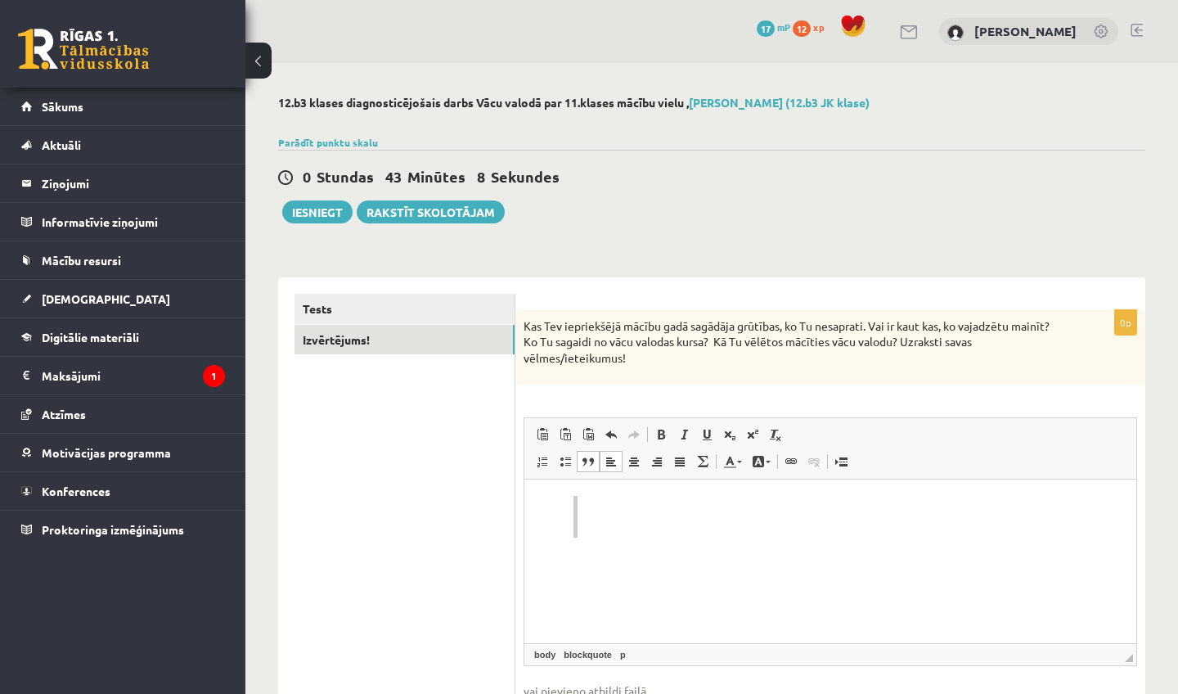
click at [600, 507] on p "Rich Text Editor, wiswyg-editor-user-answer-47433855455360" at bounding box center [837, 515] width 487 height 17
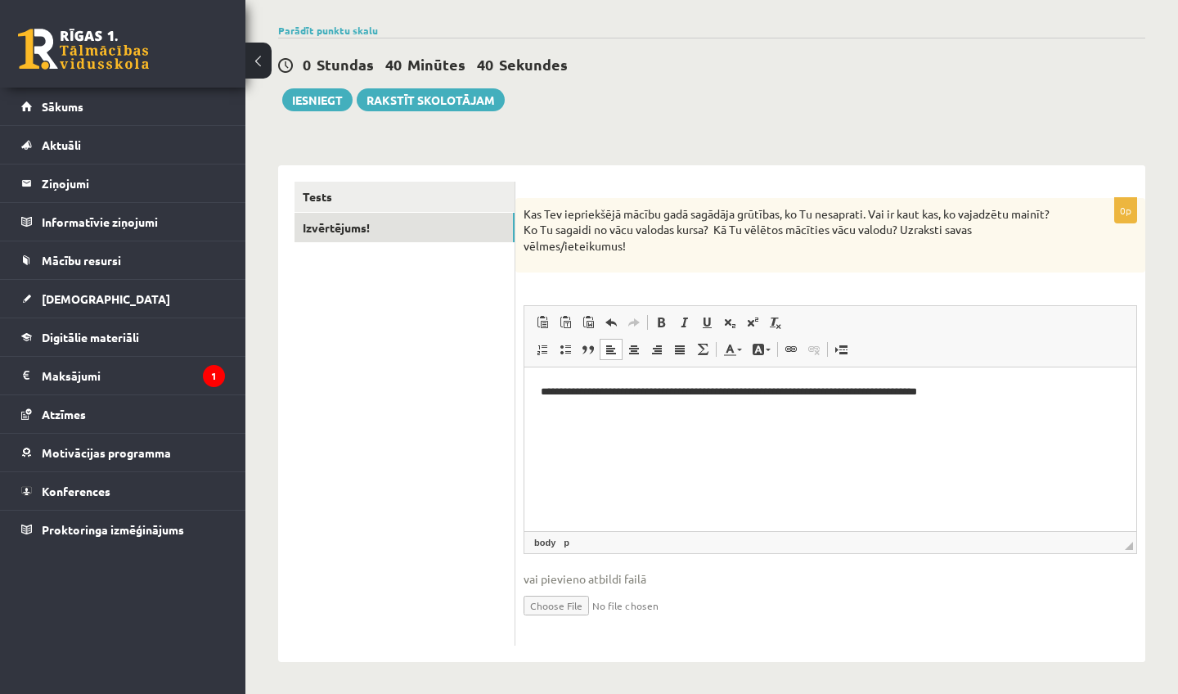
scroll to position [111, 0]
click at [404, 195] on link "Tests" at bounding box center [404, 197] width 220 height 30
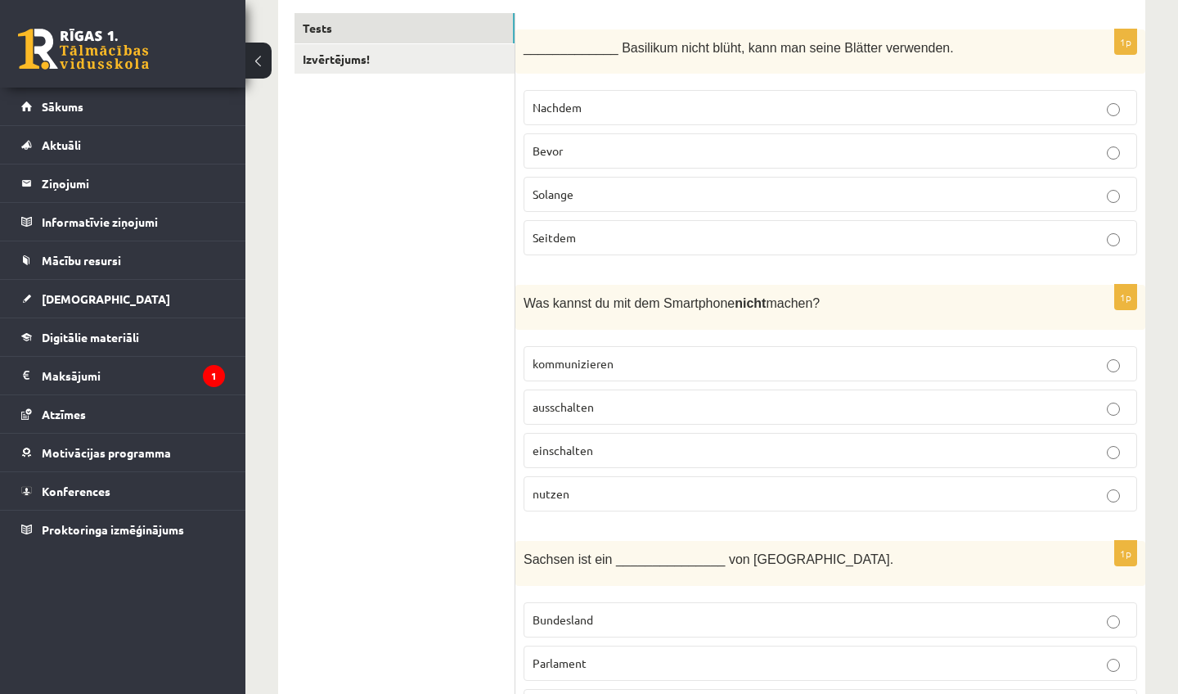
scroll to position [269, 0]
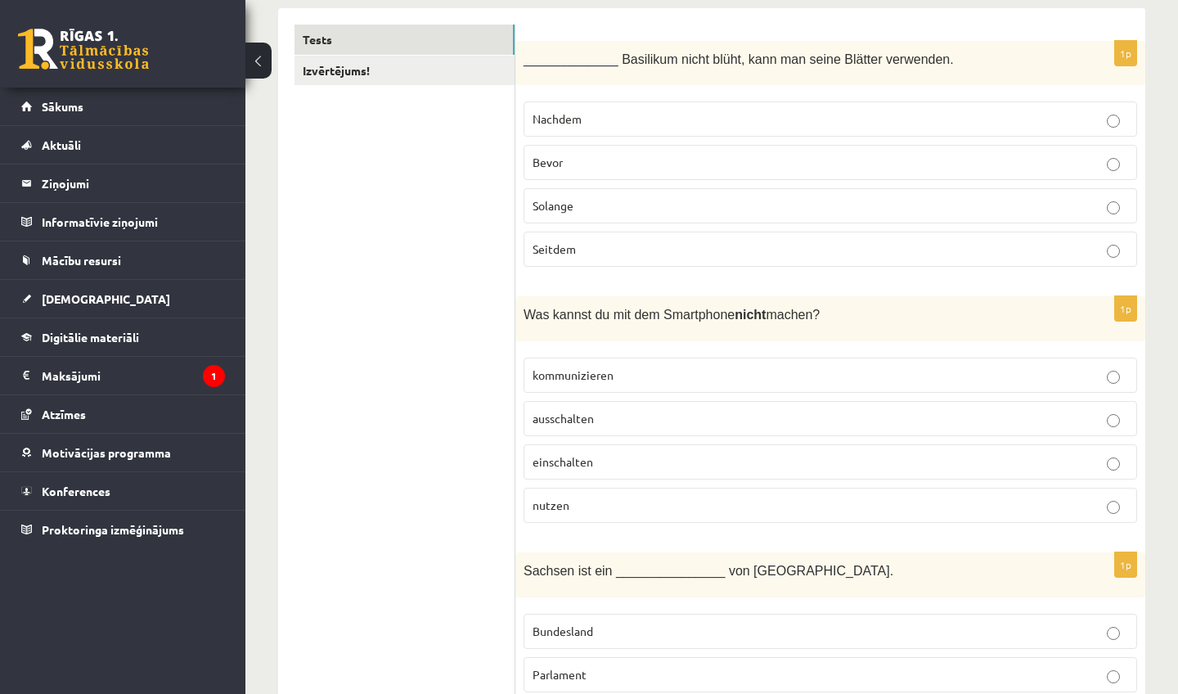
click at [839, 256] on p "Seitdem" at bounding box center [829, 248] width 595 height 17
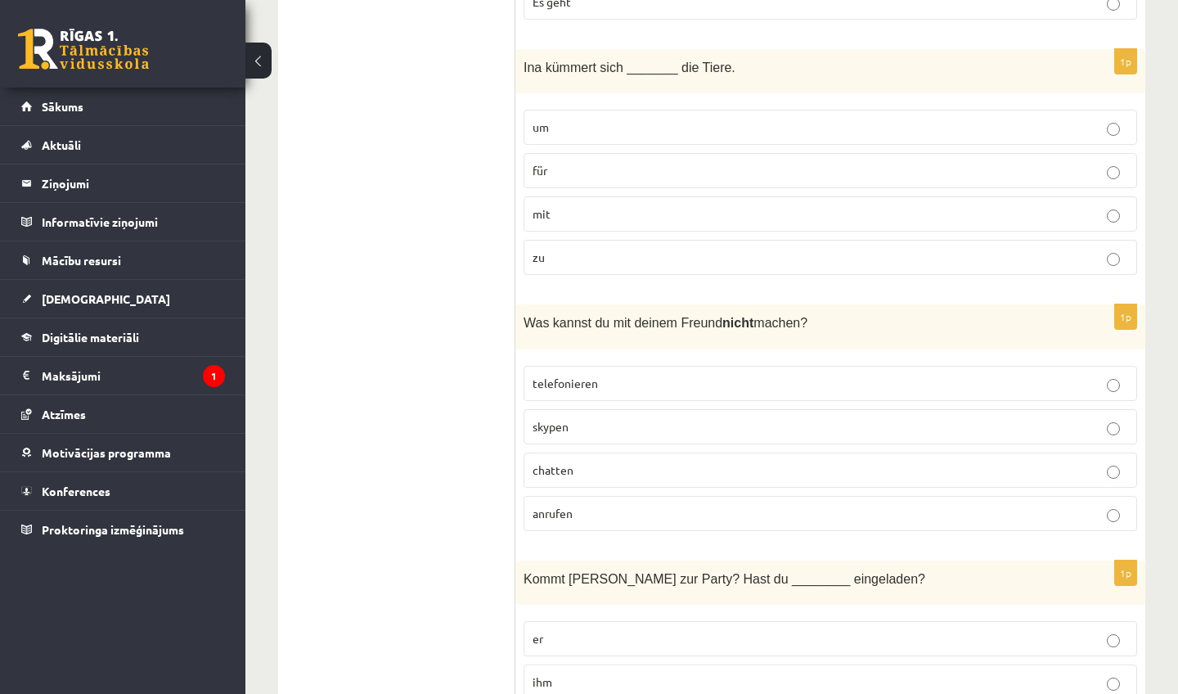
scroll to position [3853, 0]
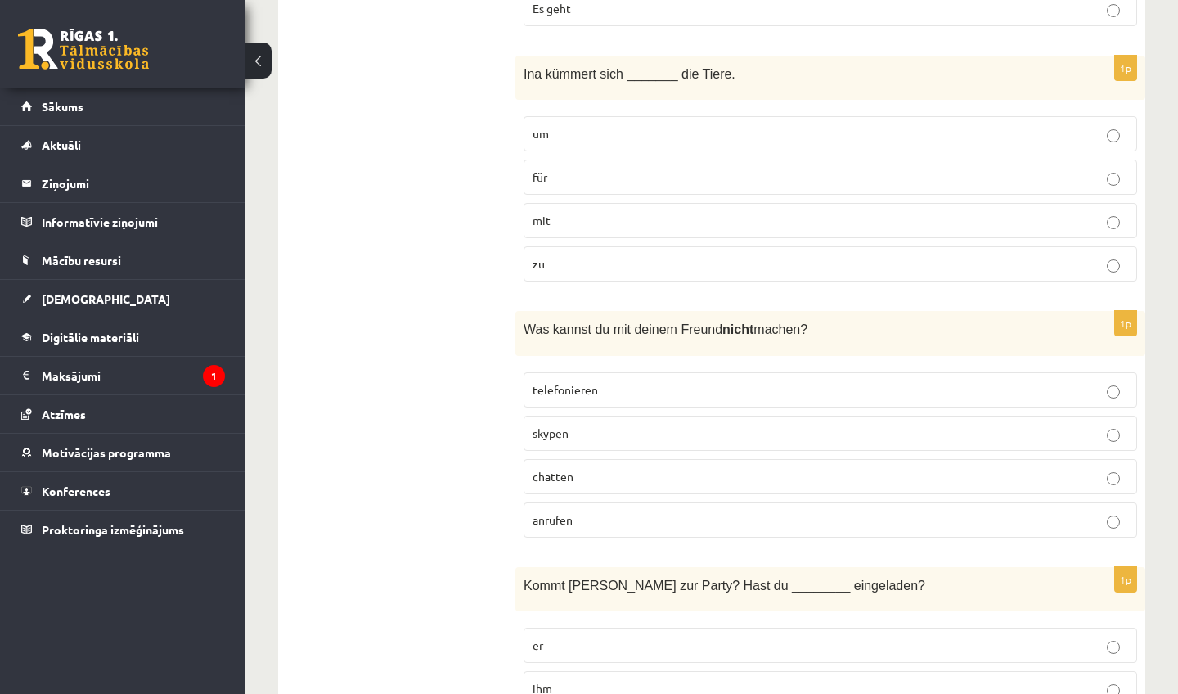
click at [570, 125] on p "um" at bounding box center [829, 133] width 595 height 17
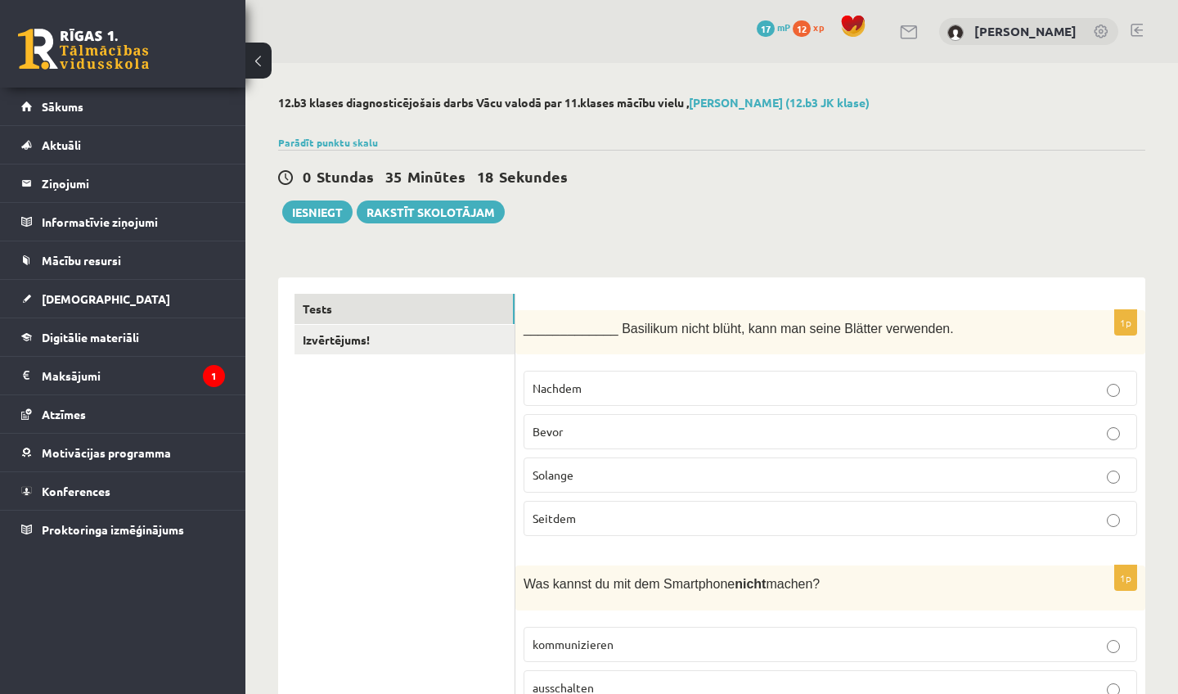
scroll to position [0, 0]
click at [324, 214] on button "Iesniegt" at bounding box center [317, 211] width 70 height 23
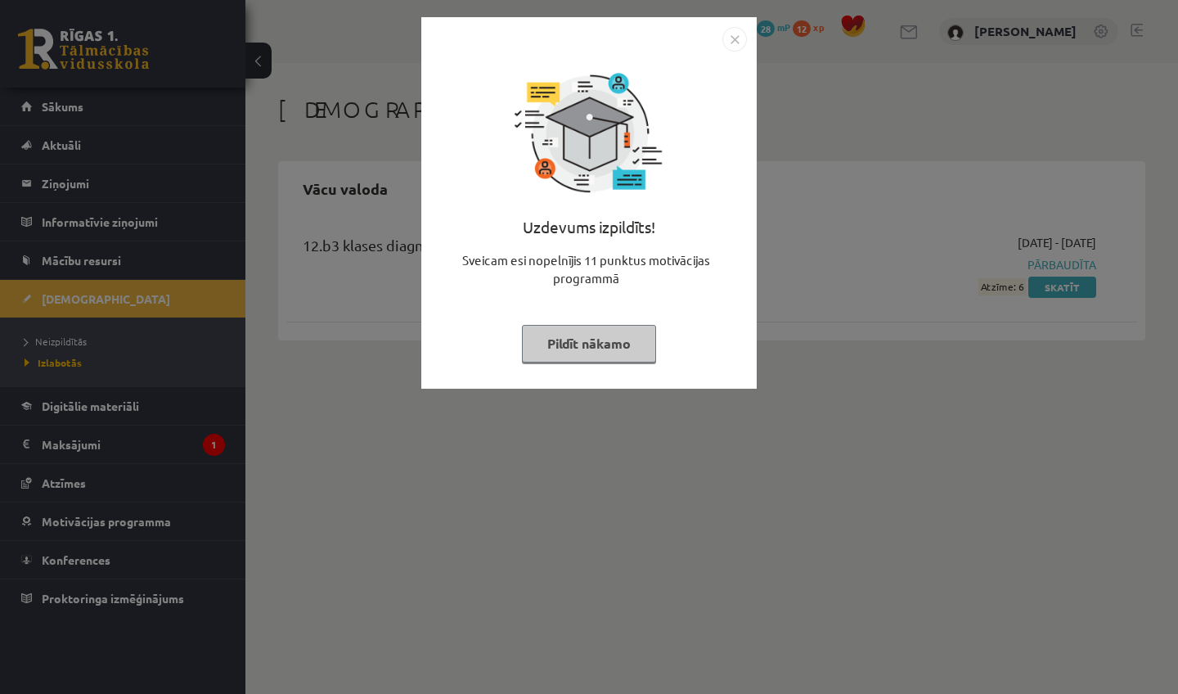
click at [628, 351] on button "Pildīt nākamo" at bounding box center [589, 344] width 134 height 38
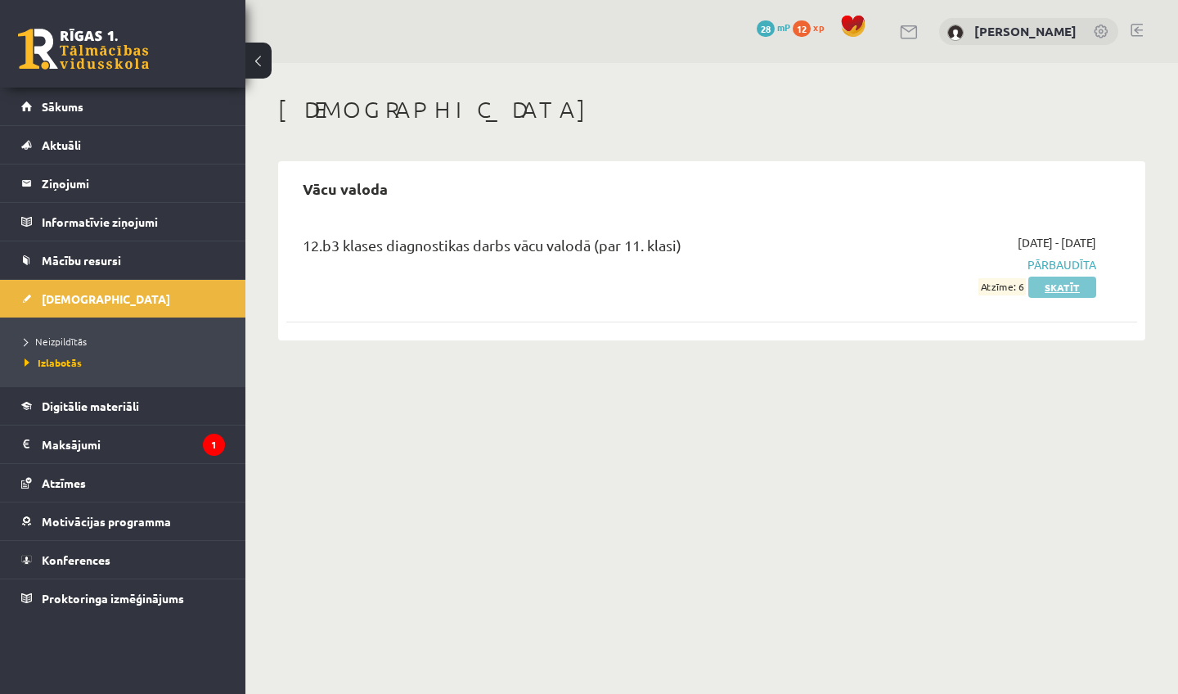
click at [1063, 287] on link "Skatīt" at bounding box center [1062, 286] width 68 height 21
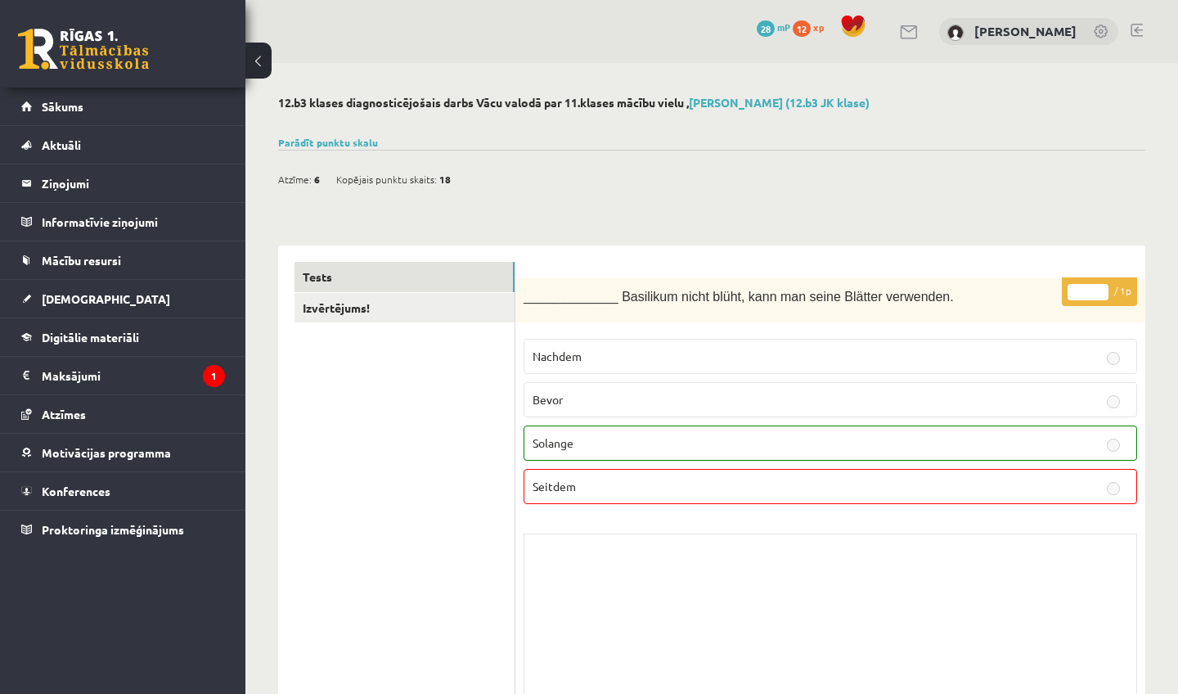
click at [911, 443] on p "Solange" at bounding box center [829, 442] width 595 height 17
click at [215, 102] on link "Sākums" at bounding box center [123, 107] width 204 height 38
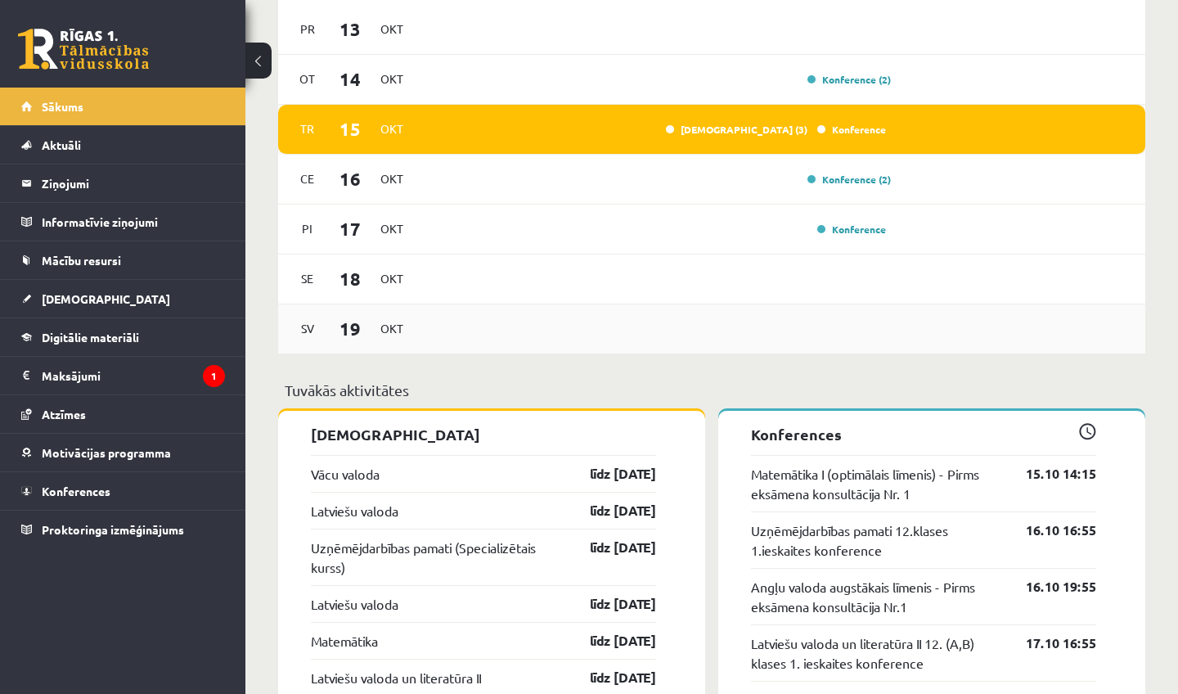
scroll to position [1103, 0]
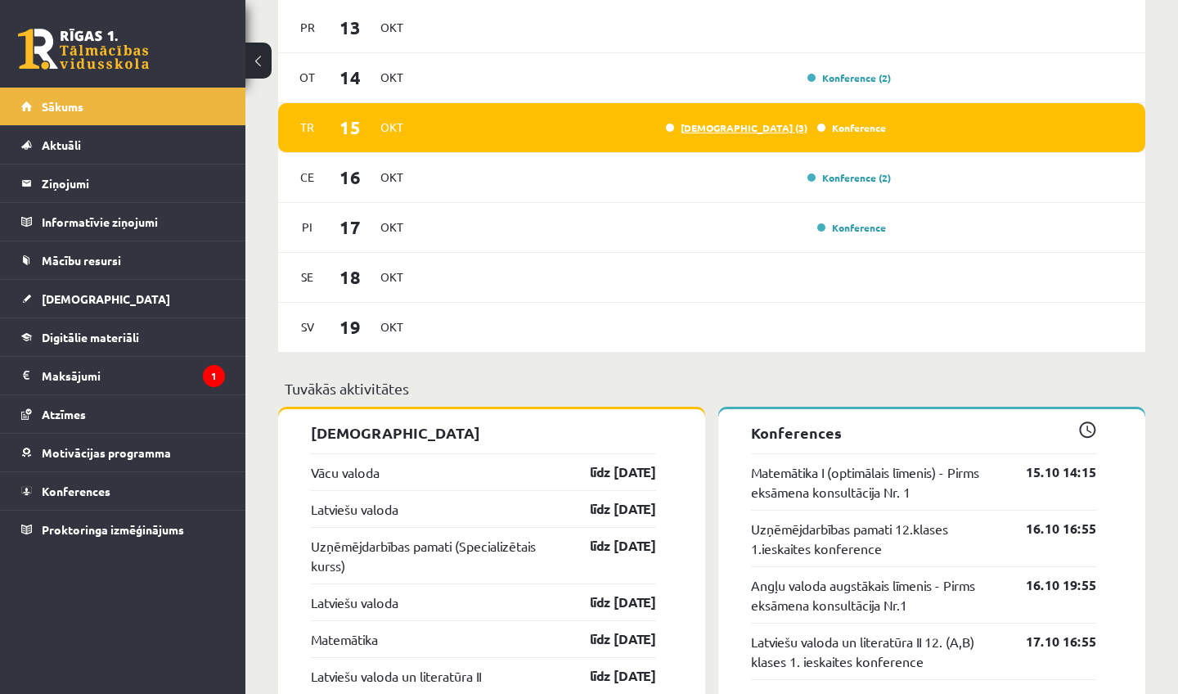
click at [759, 126] on link "Ieskaite (3)" at bounding box center [737, 127] width 142 height 13
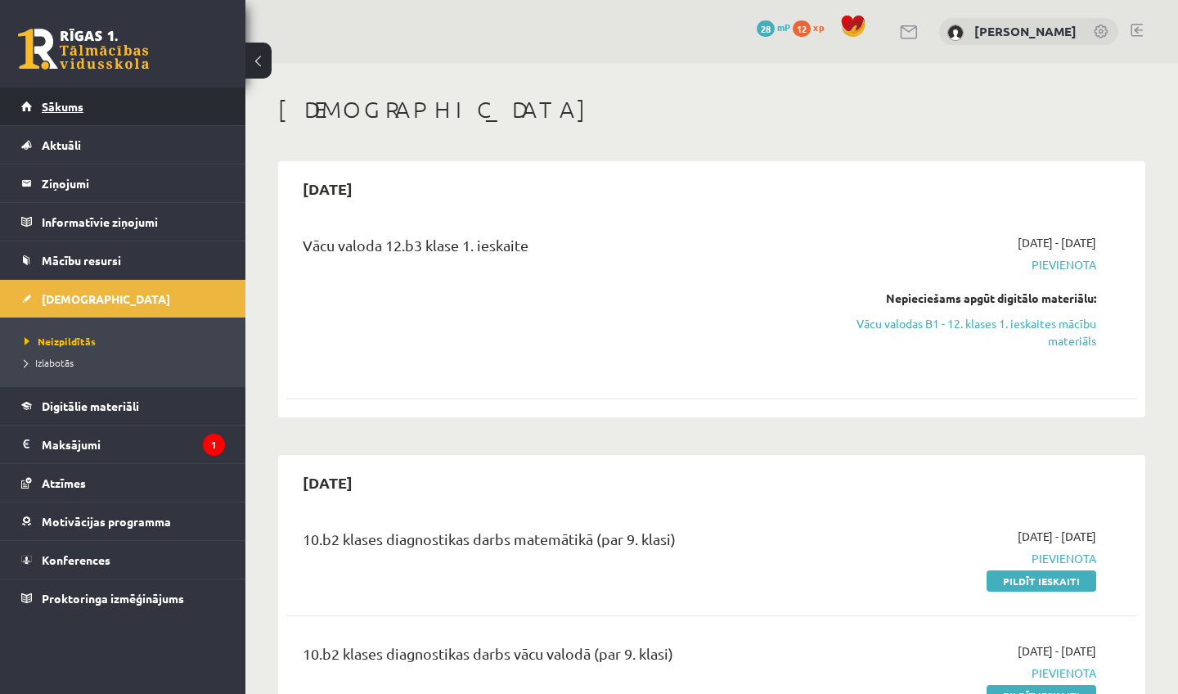
click at [199, 115] on link "Sākums" at bounding box center [123, 107] width 204 height 38
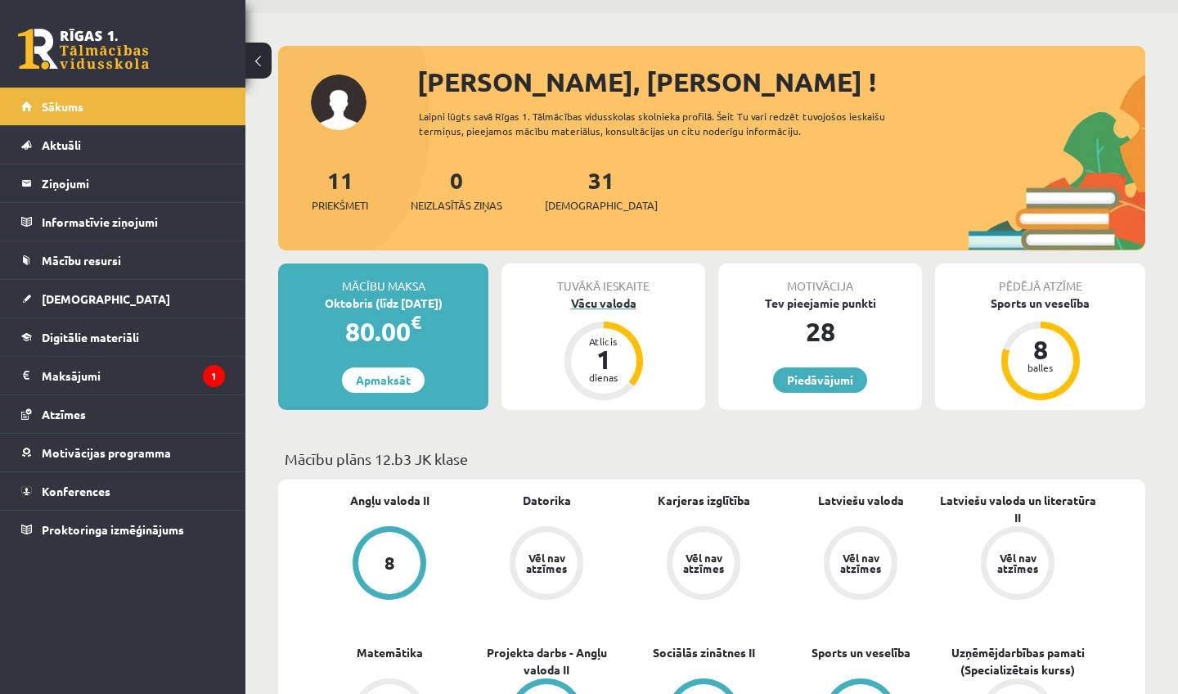
scroll to position [54, 0]
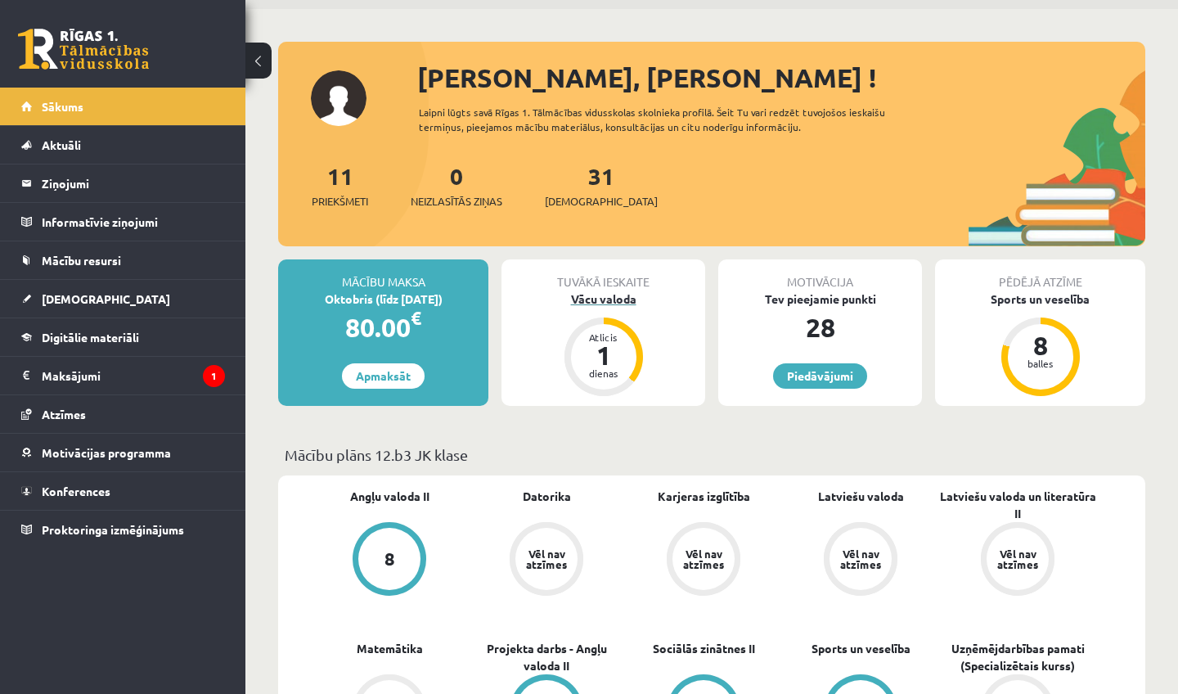
click at [606, 299] on div "Vācu valoda" at bounding box center [603, 298] width 204 height 17
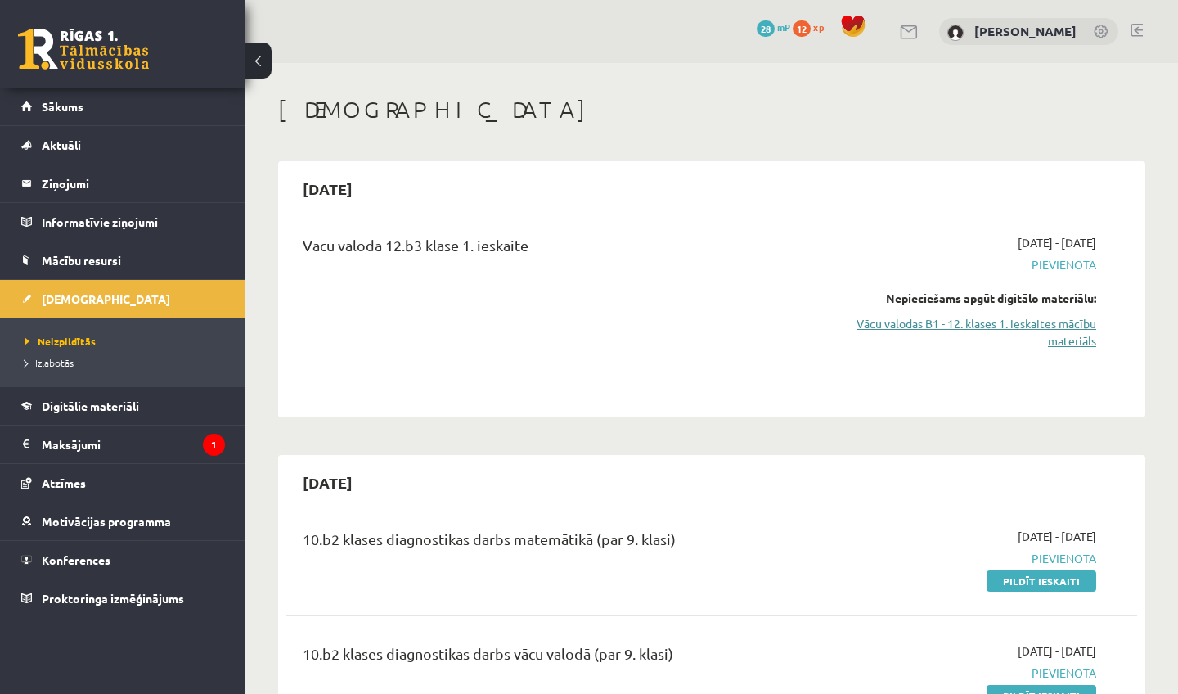
click at [965, 319] on link "Vācu valodas B1 - 12. klases 1. ieskaites mācību materiāls" at bounding box center [972, 332] width 248 height 34
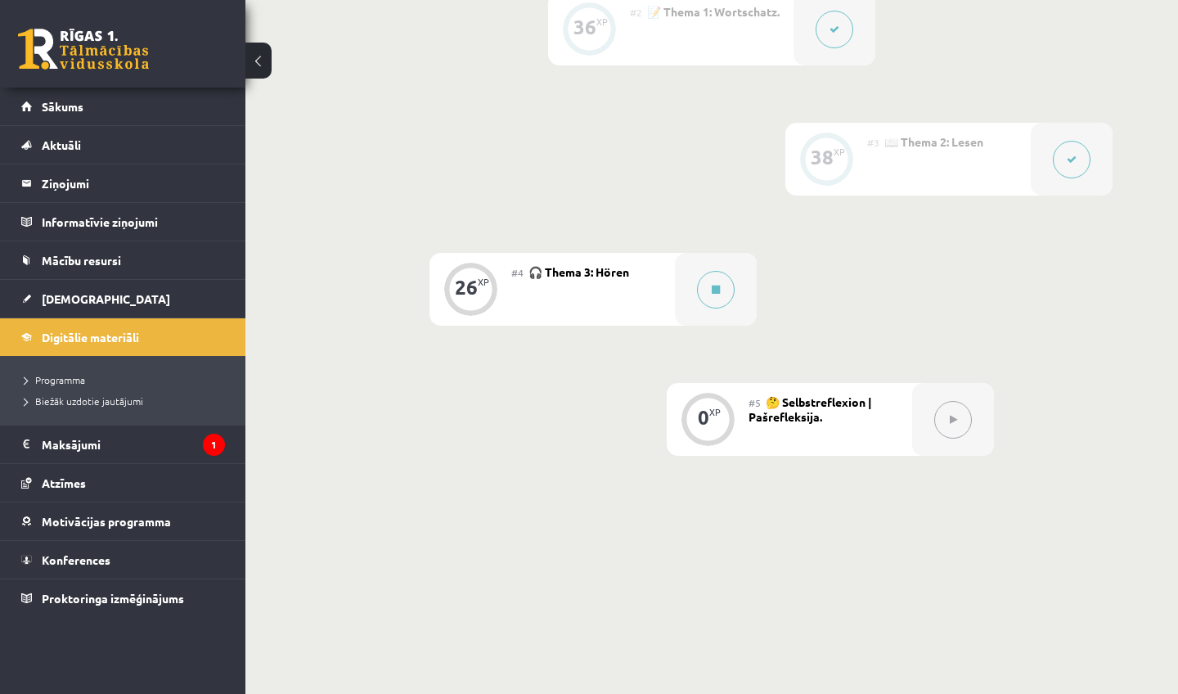
scroll to position [606, 0]
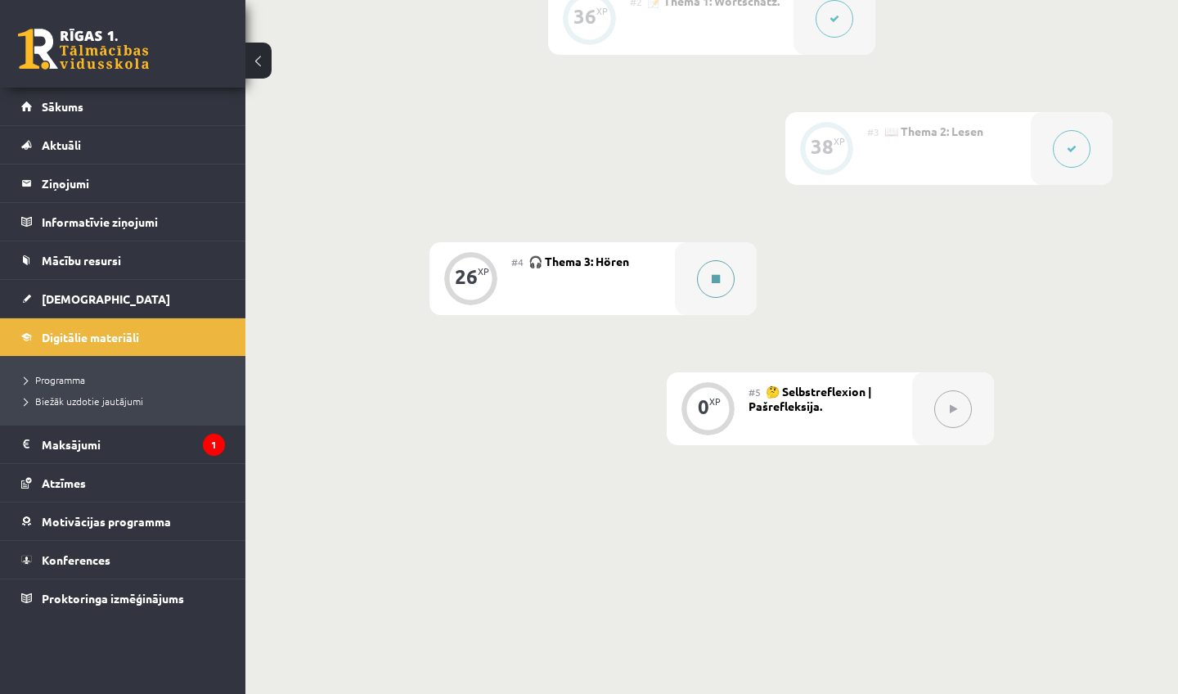
click at [726, 284] on button at bounding box center [716, 279] width 38 height 38
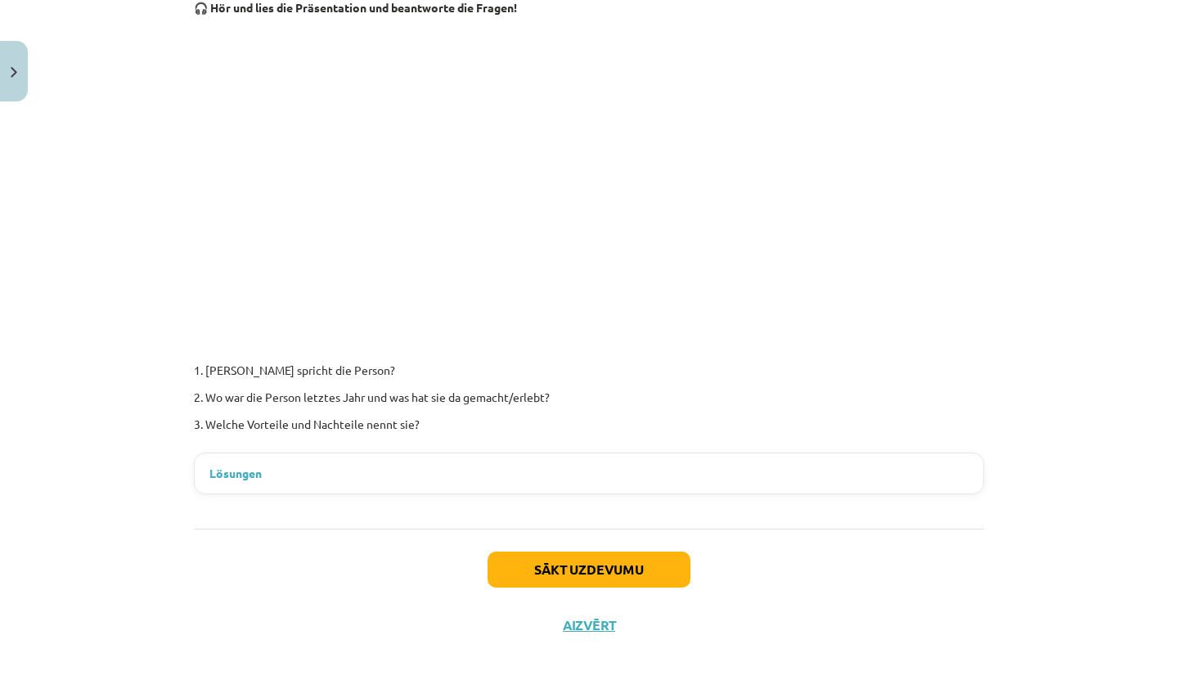
scroll to position [297, 0]
click at [610, 570] on button "Sākt uzdevumu" at bounding box center [589, 569] width 203 height 36
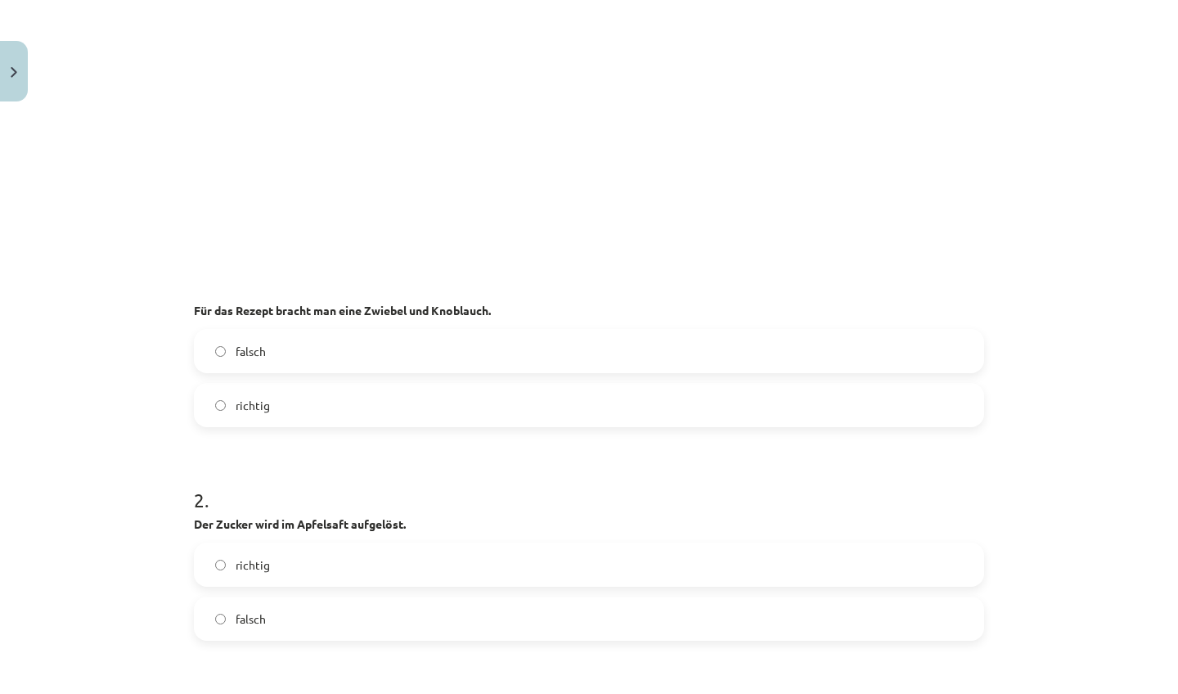
scroll to position [447, 0]
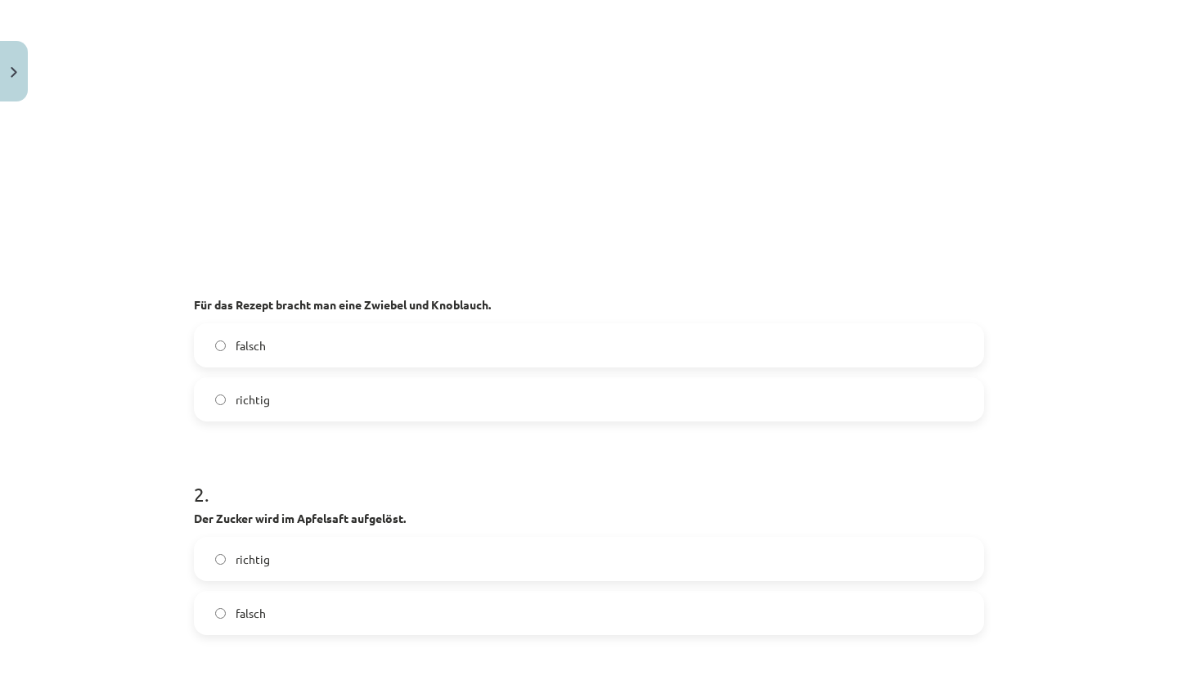
click at [497, 413] on label "richtig" at bounding box center [588, 399] width 787 height 41
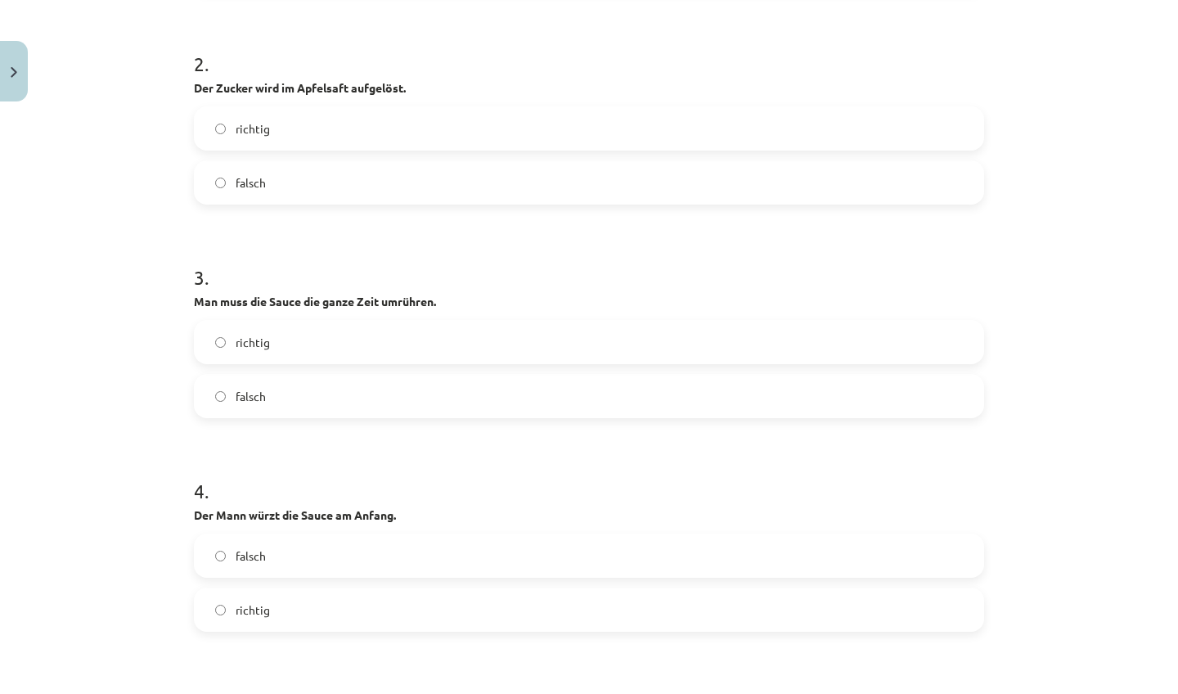
scroll to position [886, 0]
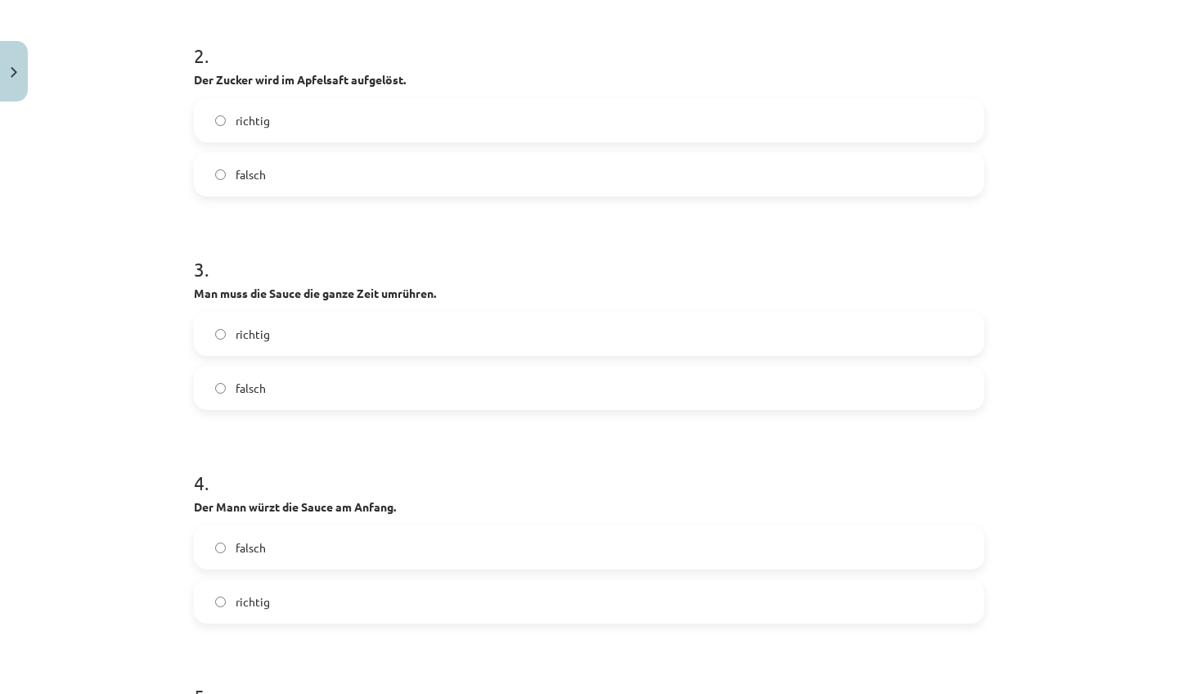
click at [458, 113] on label "richtig" at bounding box center [588, 120] width 787 height 41
click at [363, 383] on label "falsch" at bounding box center [588, 387] width 787 height 41
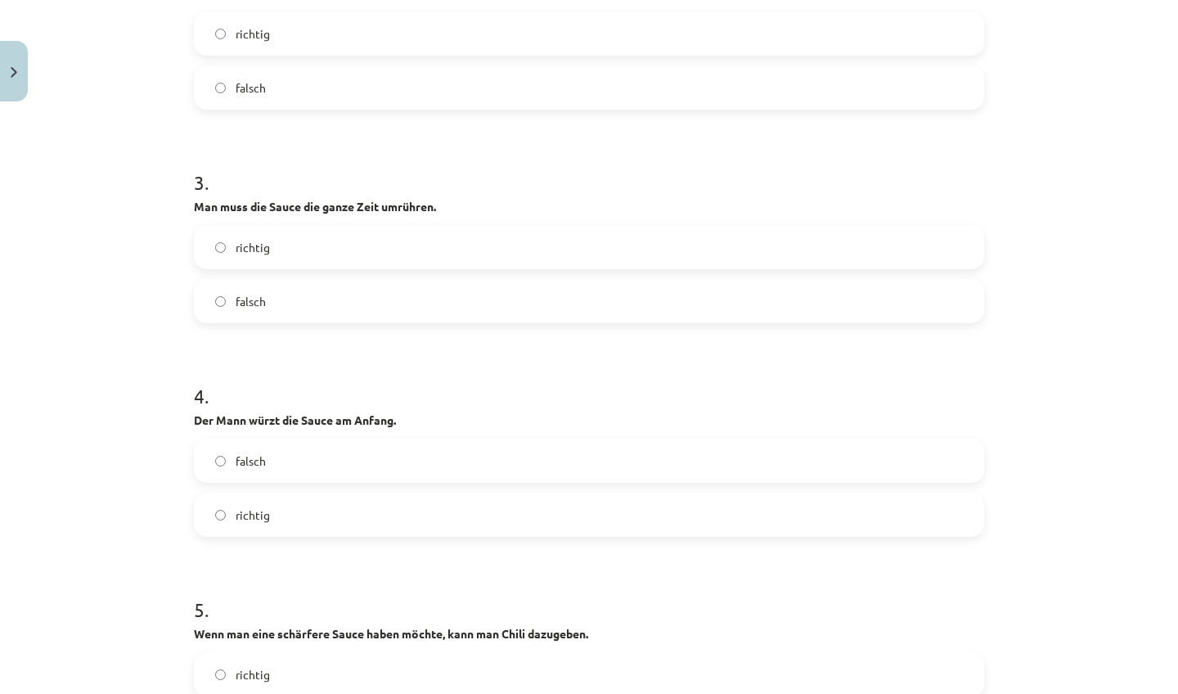
scroll to position [988, 0]
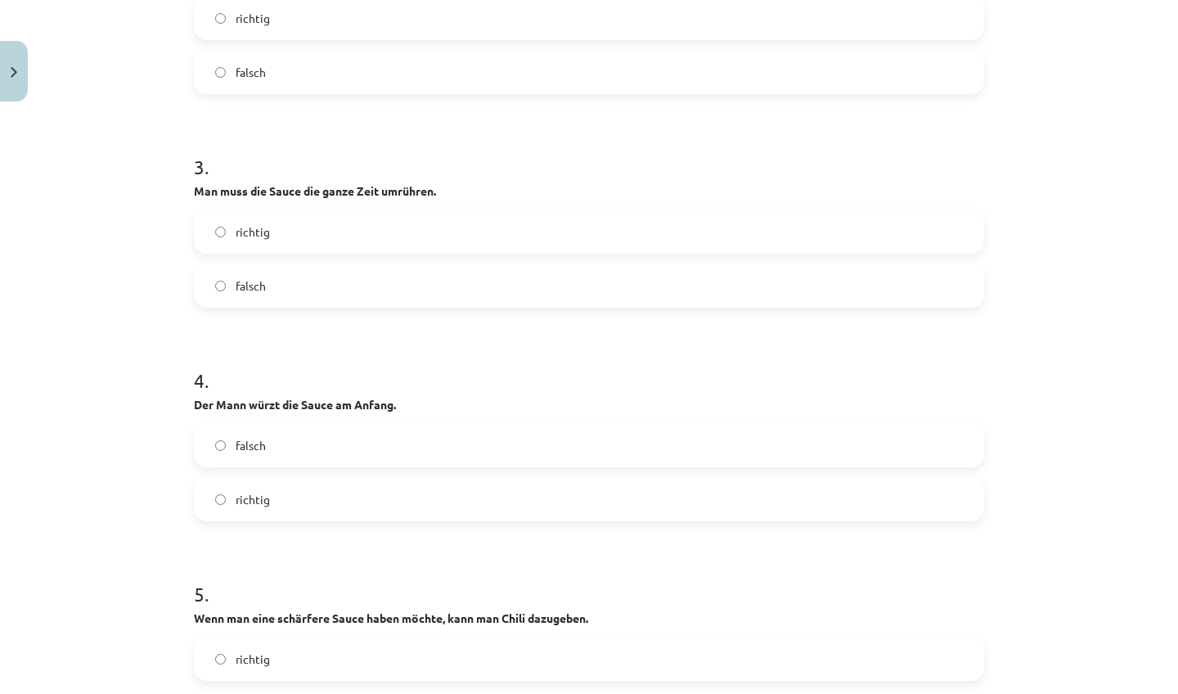
click at [437, 506] on label "richtig" at bounding box center [588, 499] width 787 height 41
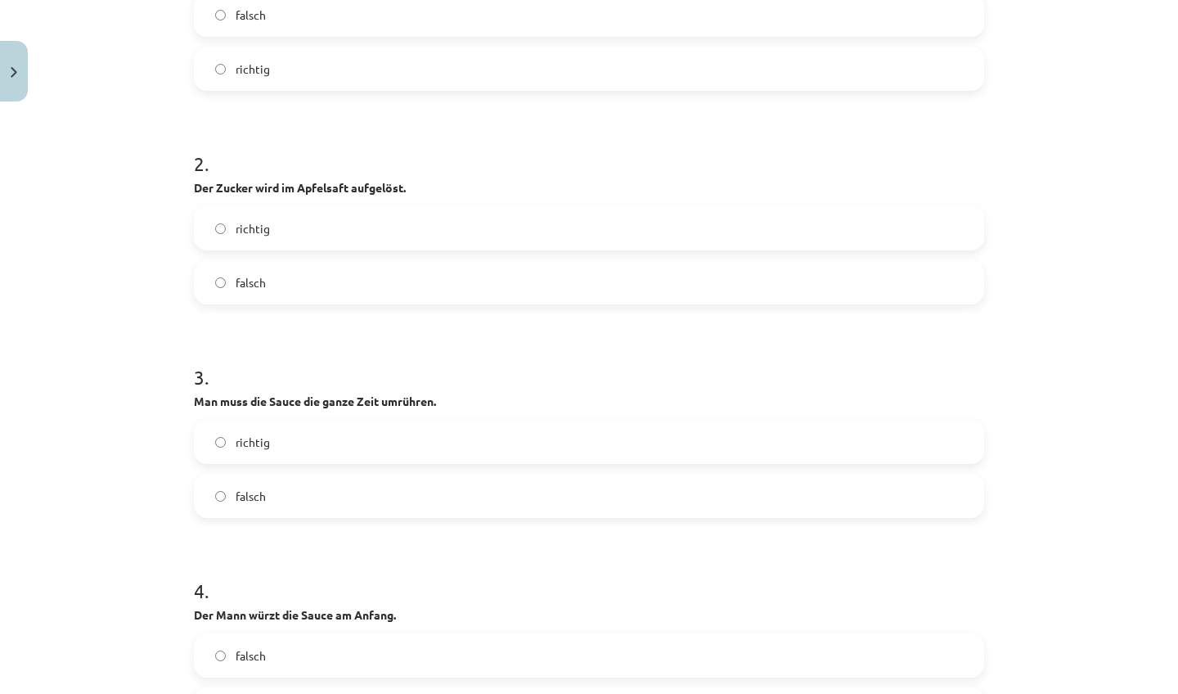
click at [366, 445] on label "richtig" at bounding box center [588, 441] width 787 height 41
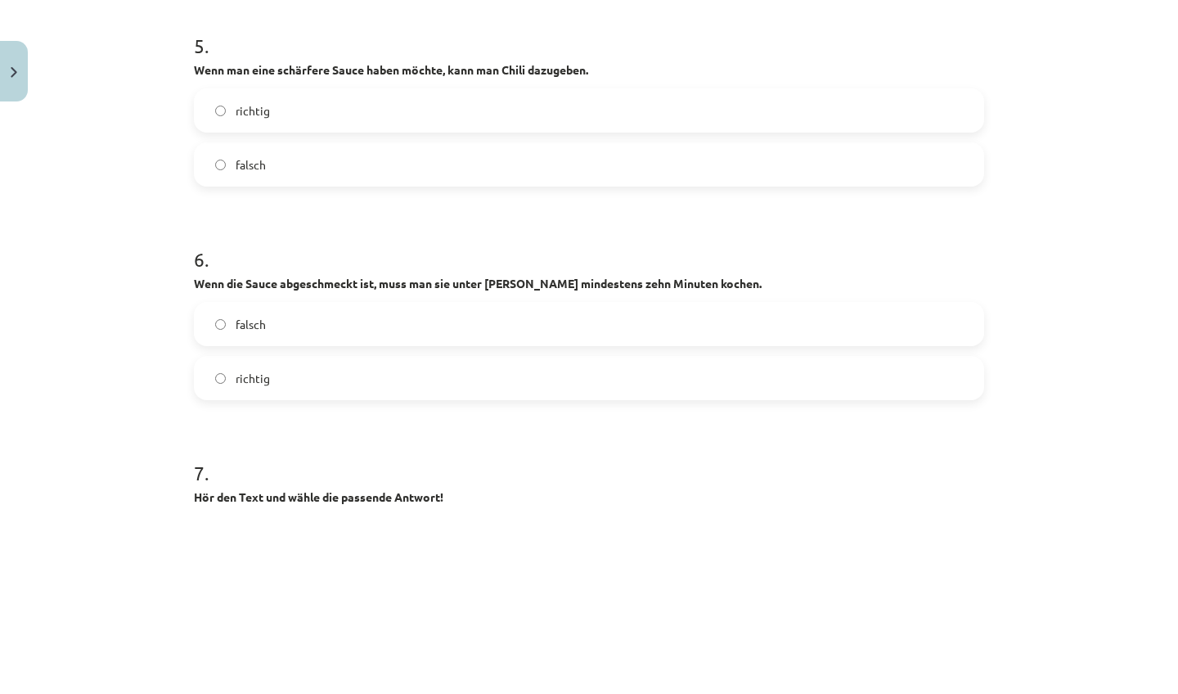
scroll to position [1532, 0]
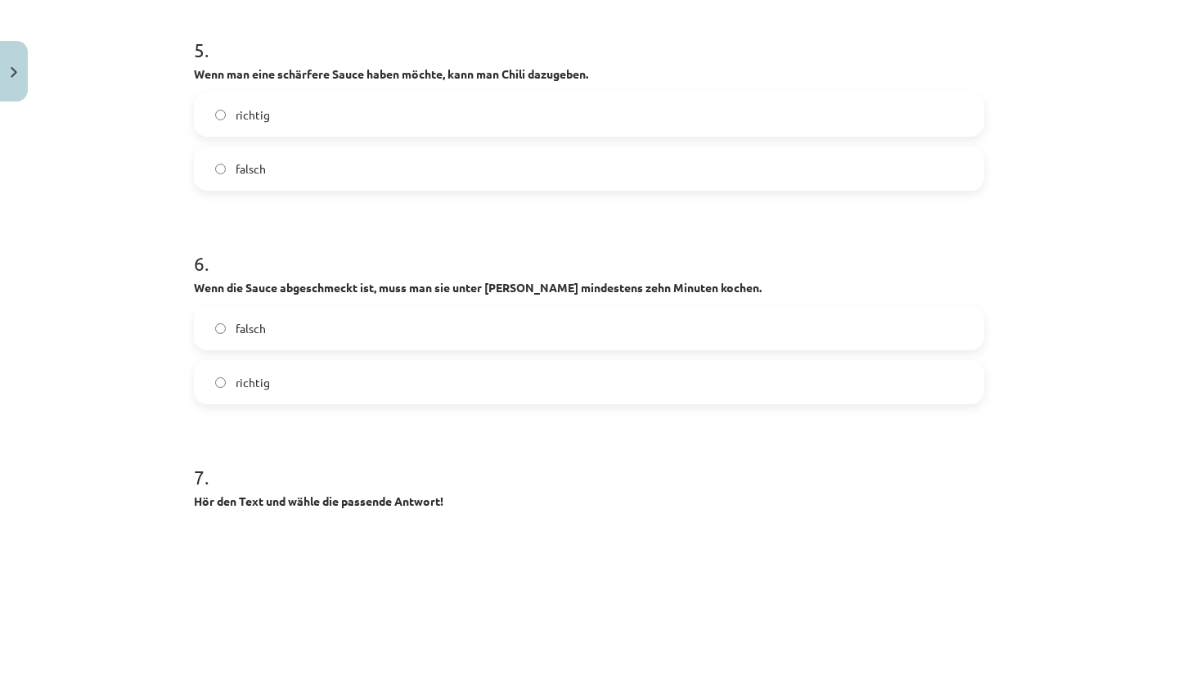
click at [530, 106] on label "richtig" at bounding box center [588, 114] width 787 height 41
click at [391, 393] on label "richtig" at bounding box center [588, 382] width 787 height 41
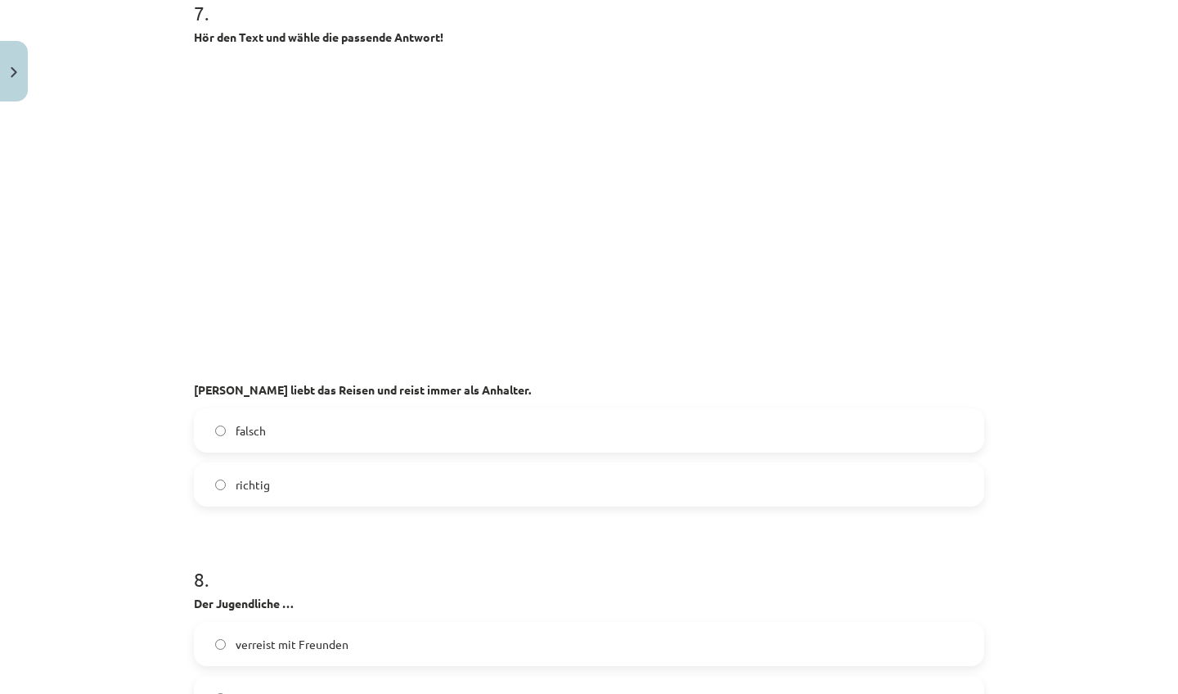
scroll to position [2010, 0]
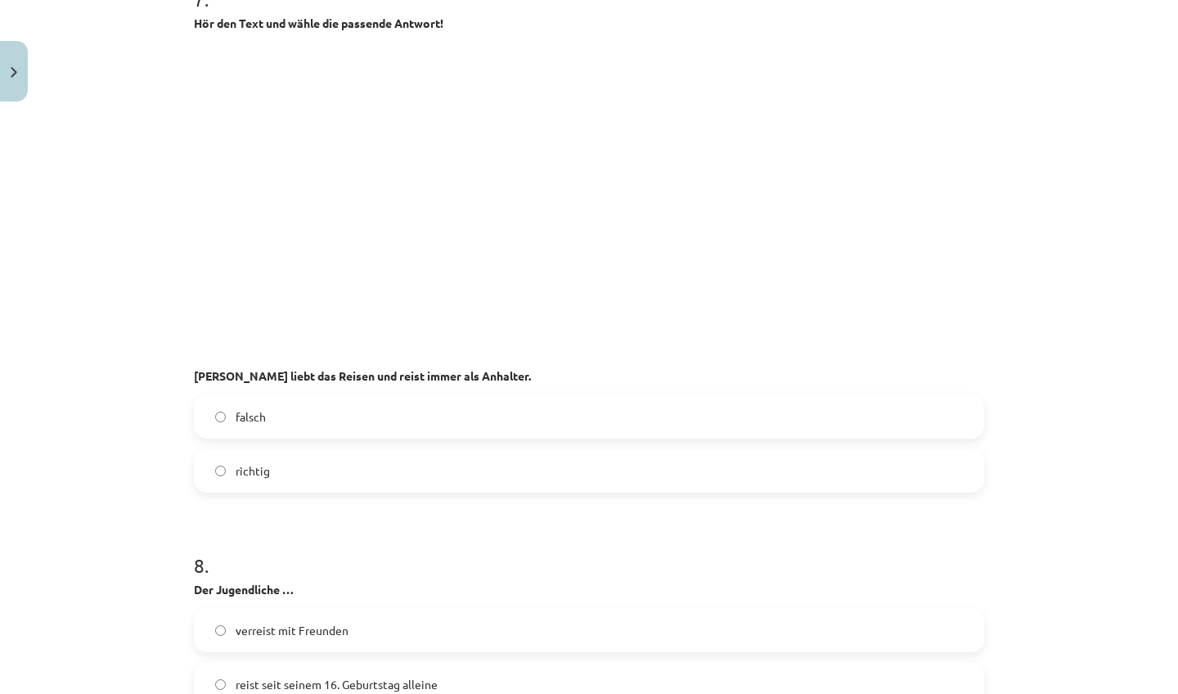
click at [343, 464] on label "richtig" at bounding box center [588, 470] width 787 height 41
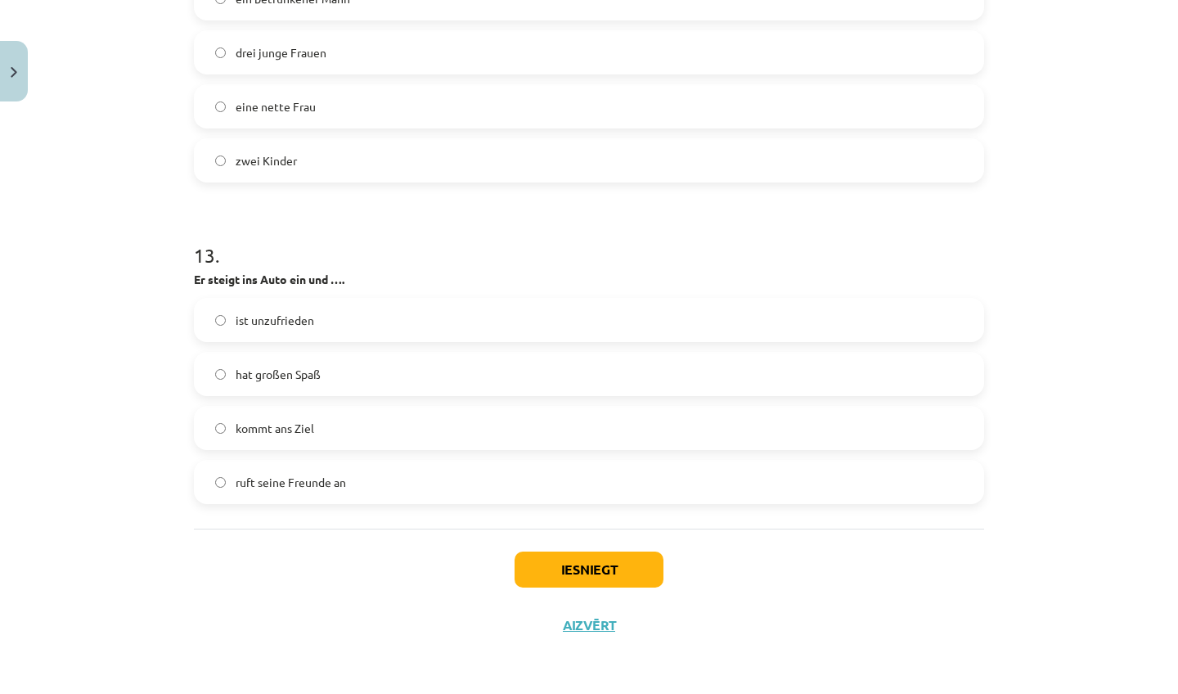
scroll to position [3661, 0]
click at [582, 563] on button "Iesniegt" at bounding box center [589, 569] width 149 height 36
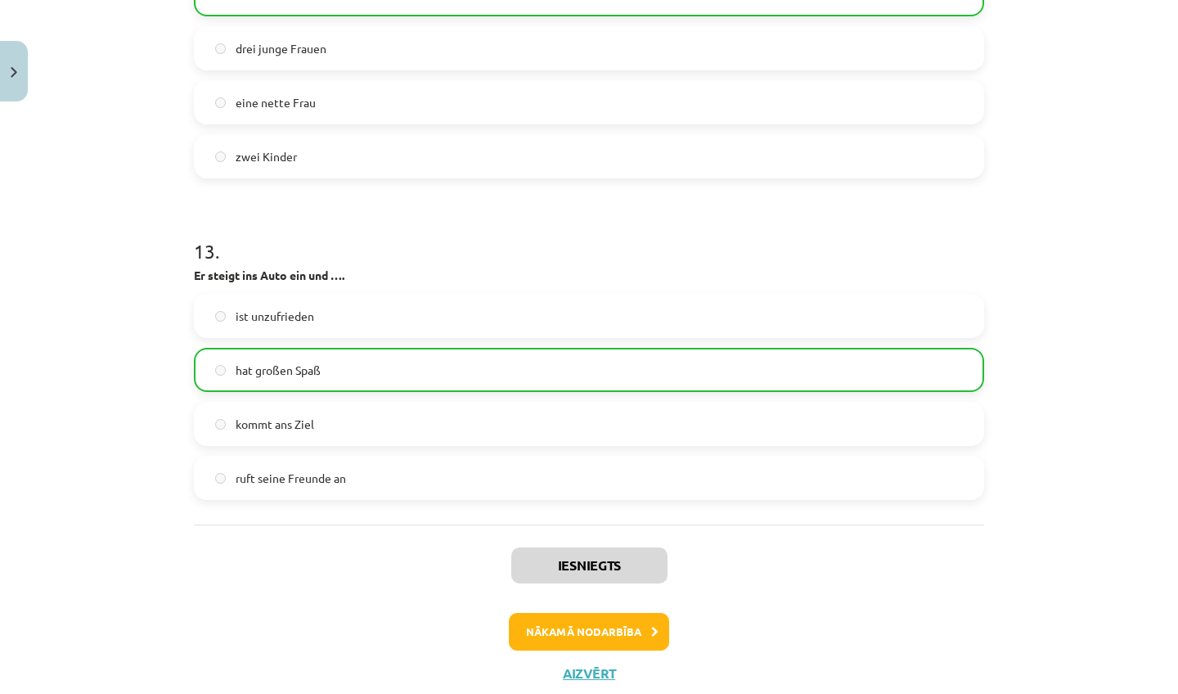
click at [738, 371] on label "hat großen Spaß" at bounding box center [588, 369] width 787 height 41
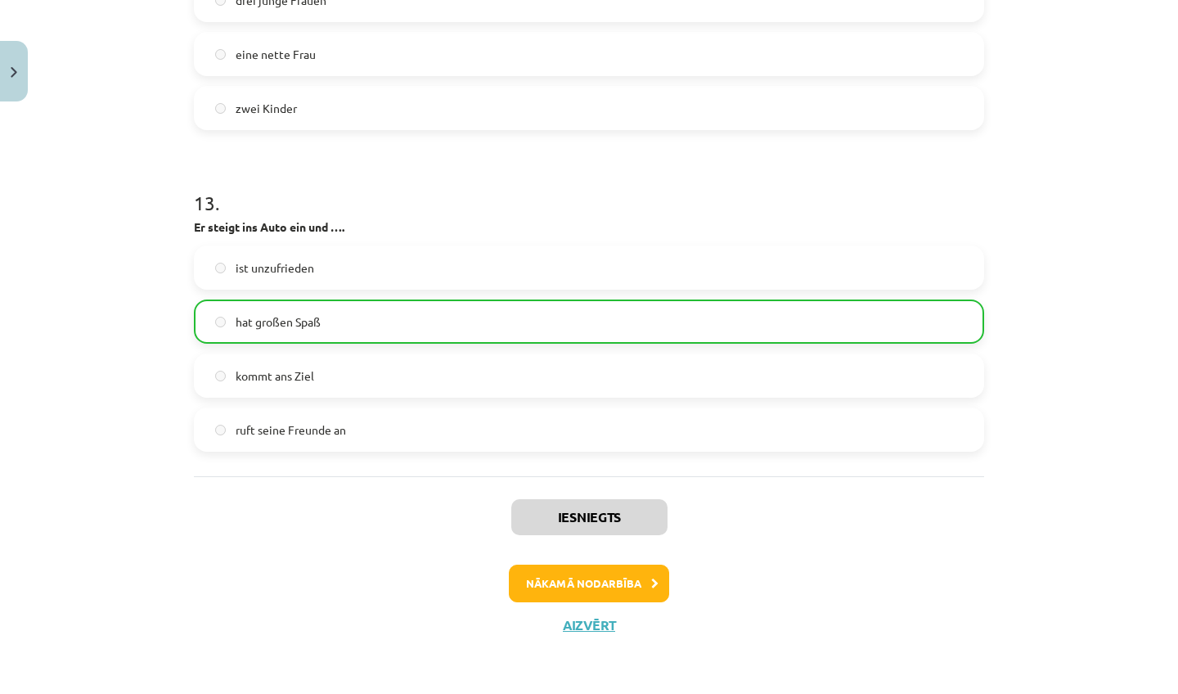
scroll to position [3713, 0]
click at [636, 582] on button "Nākamā nodarbība" at bounding box center [589, 583] width 160 height 38
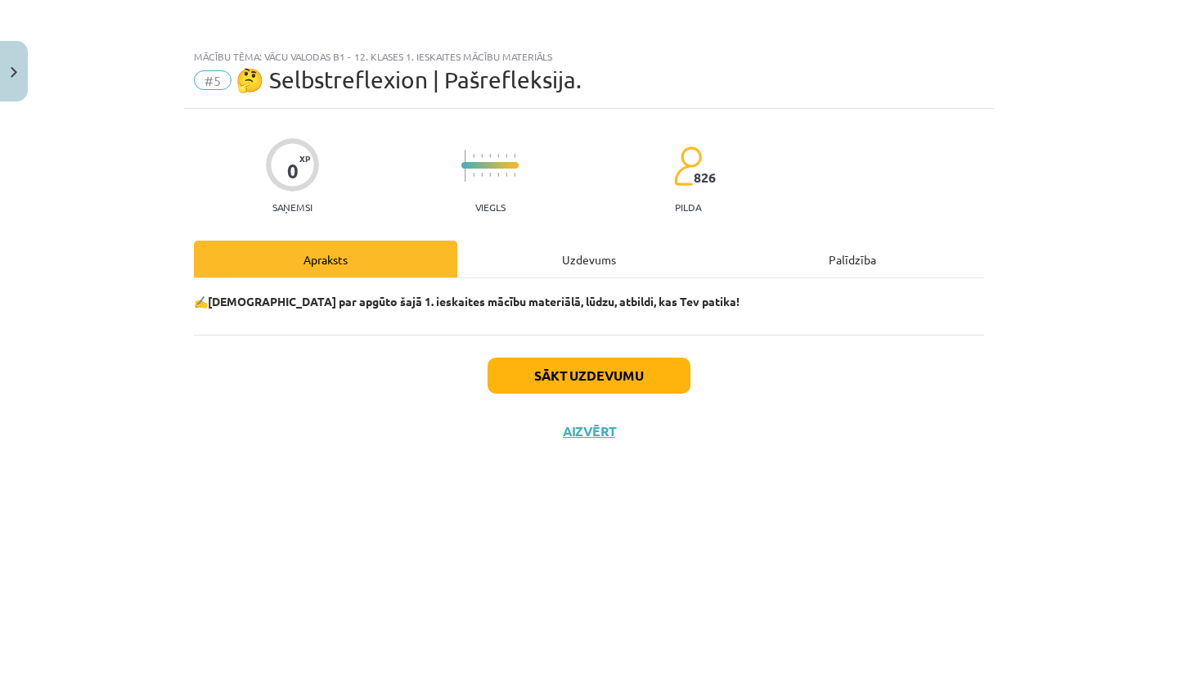
scroll to position [0, 0]
click at [620, 383] on button "Sākt uzdevumu" at bounding box center [589, 375] width 203 height 36
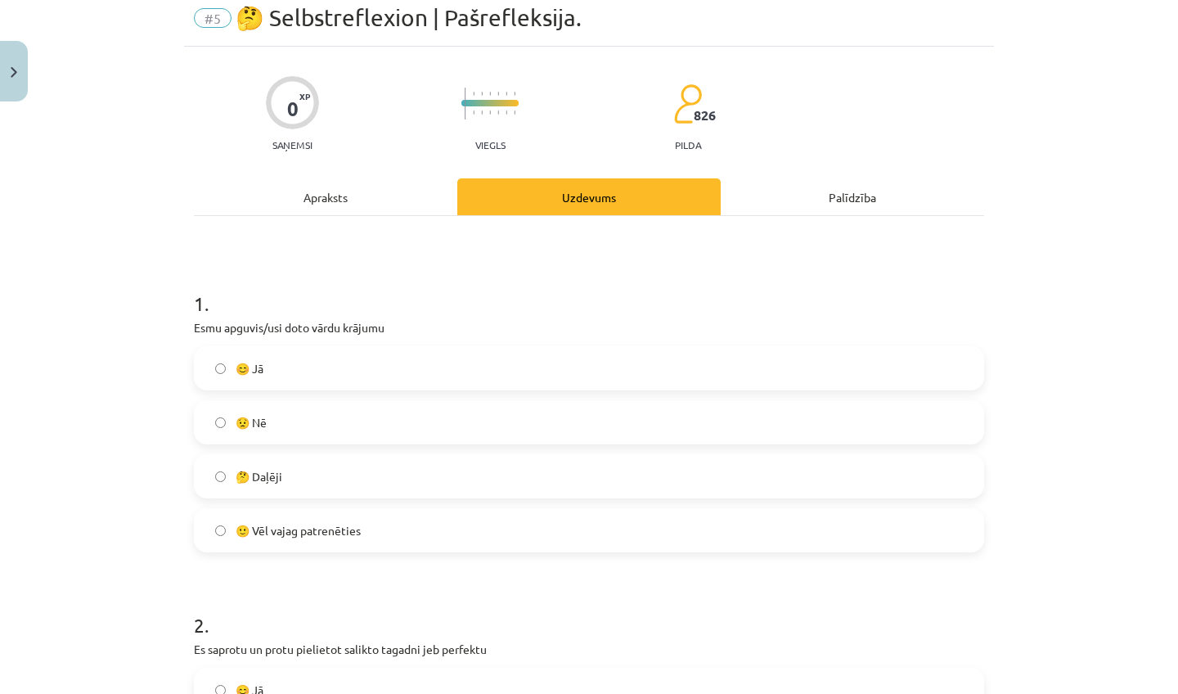
scroll to position [65, 0]
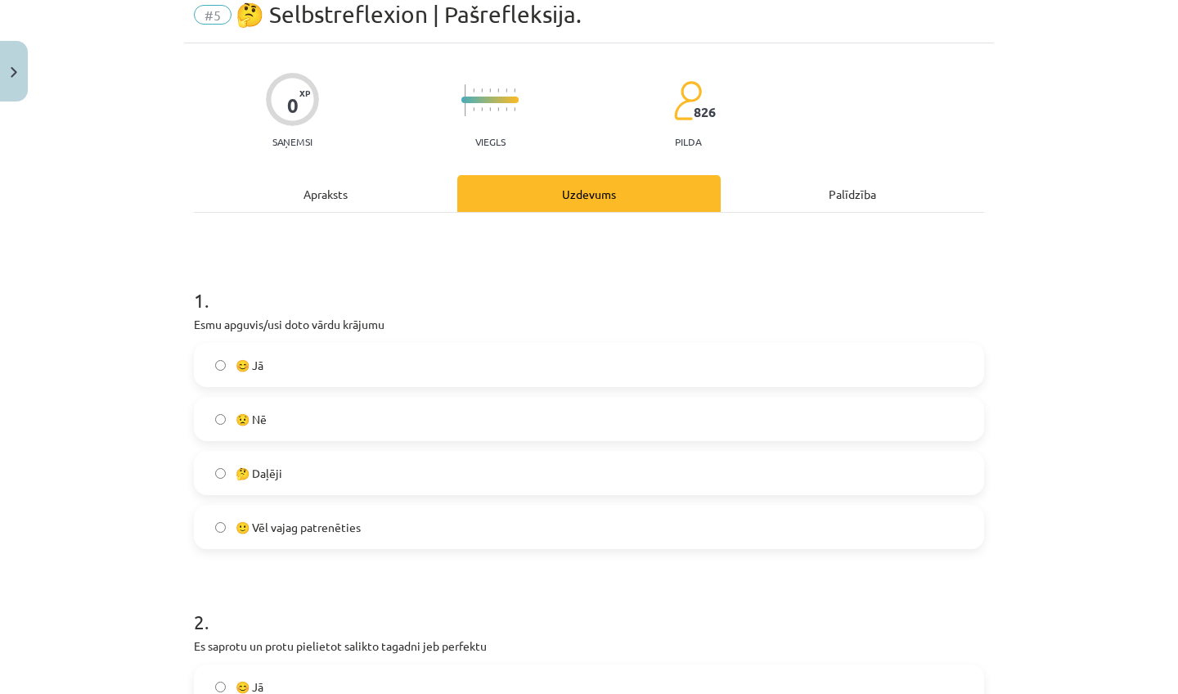
click at [497, 477] on label "🤔 Daļēji" at bounding box center [588, 472] width 787 height 41
click at [487, 523] on label "🙂 Vēl vajag patrenēties" at bounding box center [588, 526] width 787 height 41
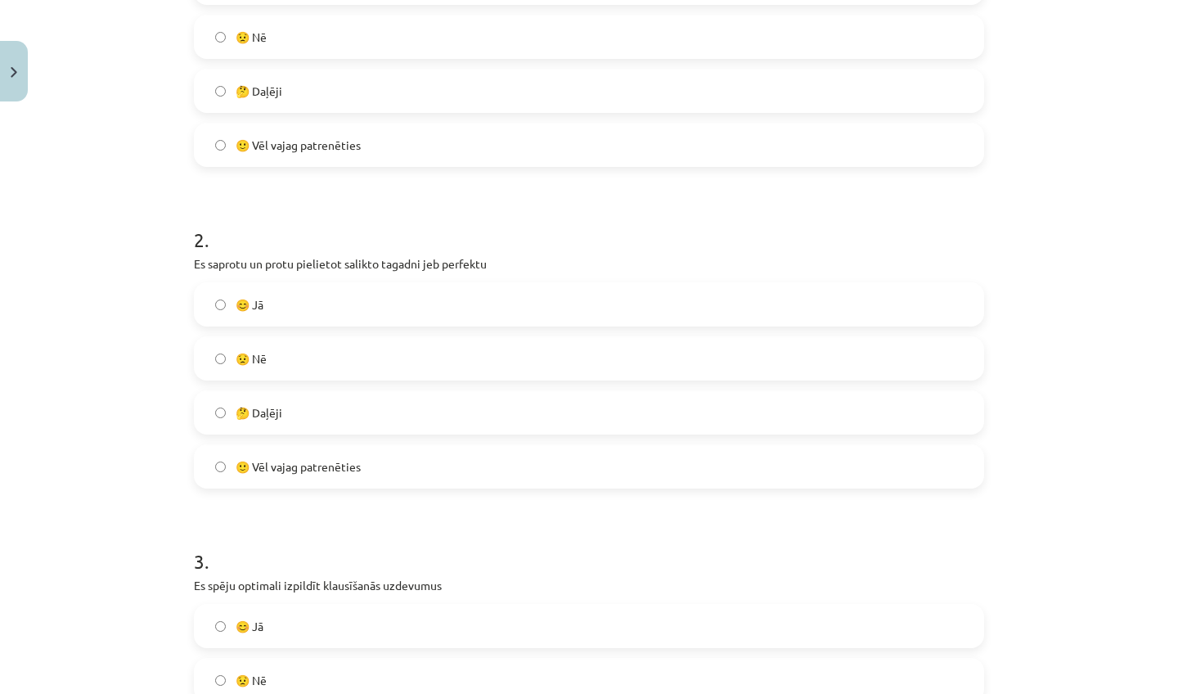
scroll to position [460, 0]
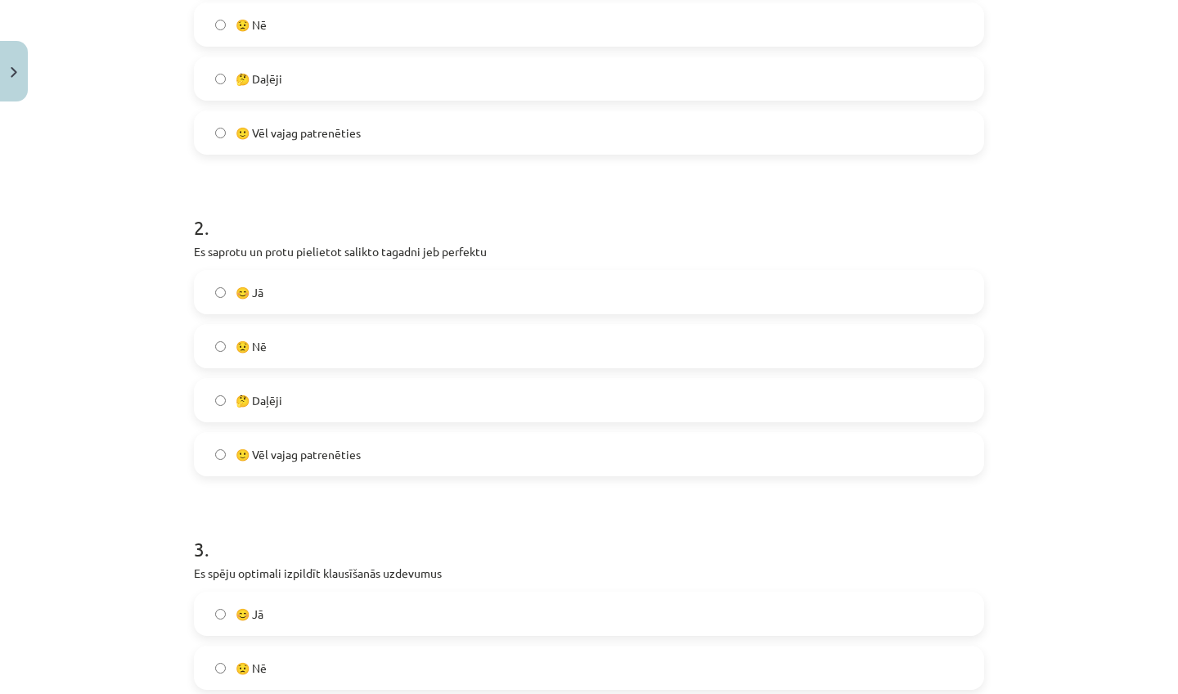
click at [490, 437] on label "🙂 Vēl vajag patrenēties" at bounding box center [588, 454] width 787 height 41
click at [569, 59] on label "🤔 Daļēji" at bounding box center [588, 78] width 787 height 41
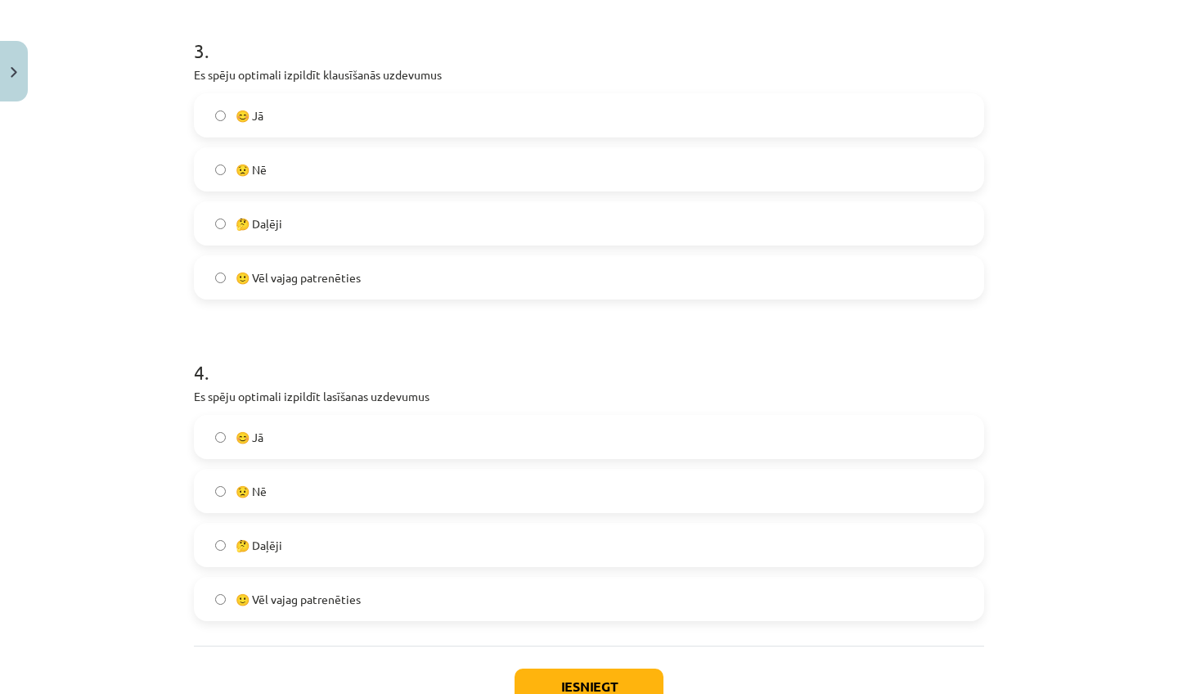
scroll to position [967, 0]
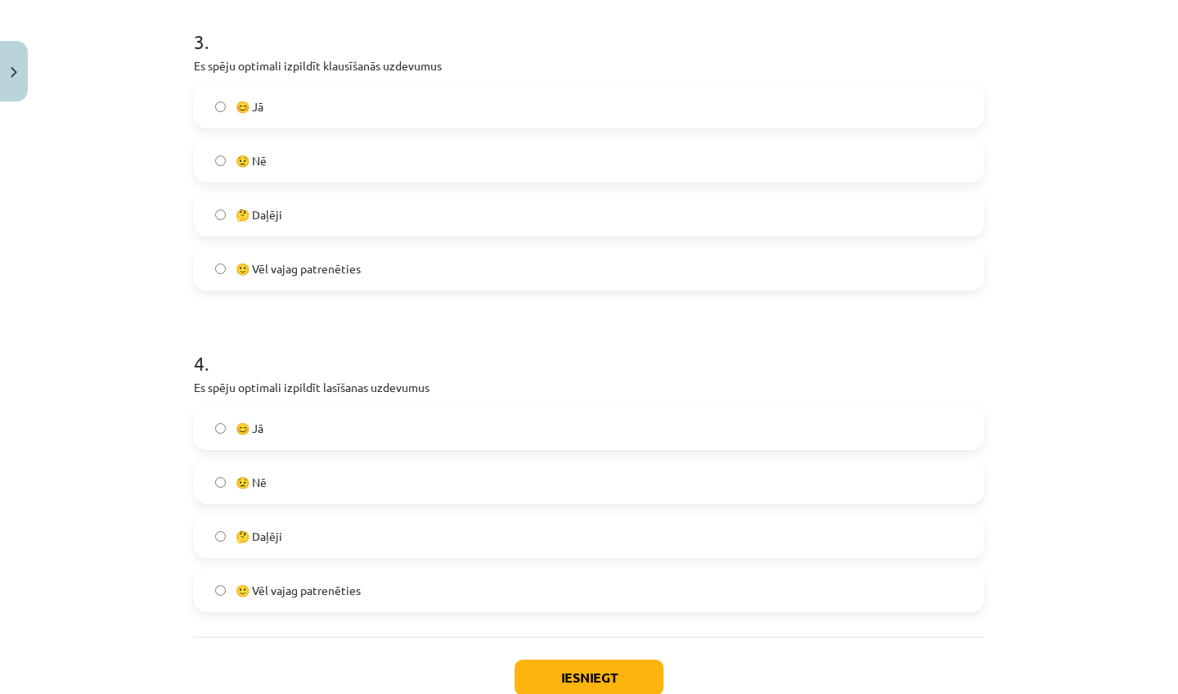
click at [480, 213] on label "🤔 Daļēji" at bounding box center [588, 214] width 787 height 41
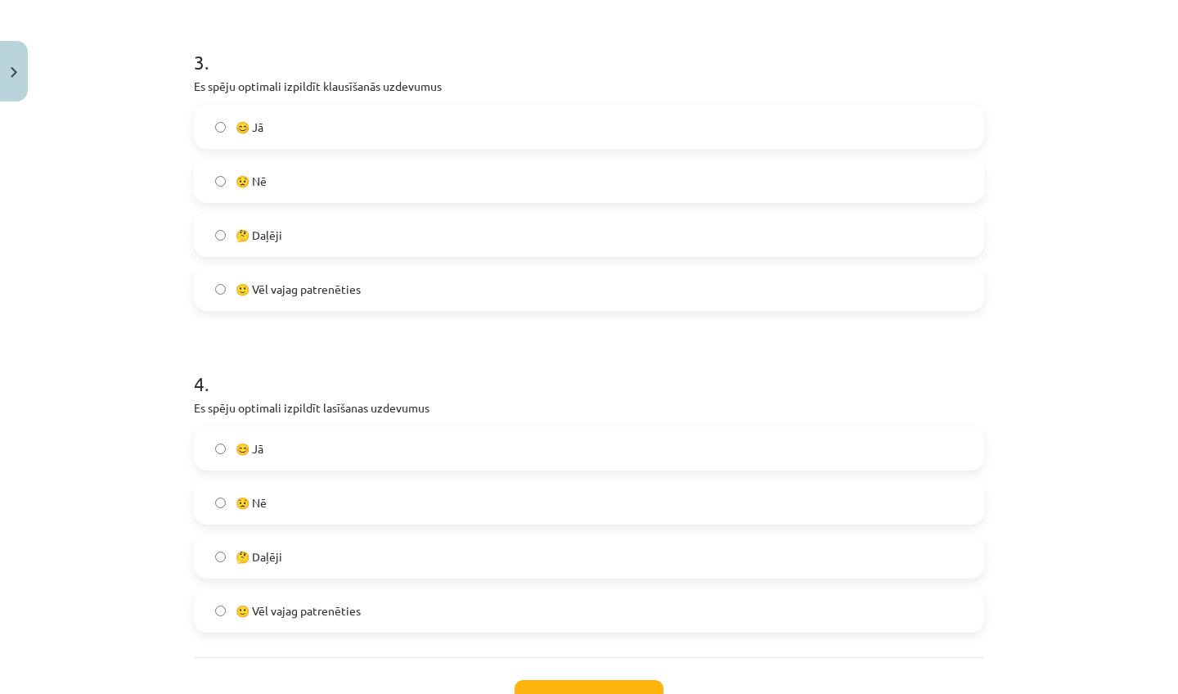
scroll to position [928, 0]
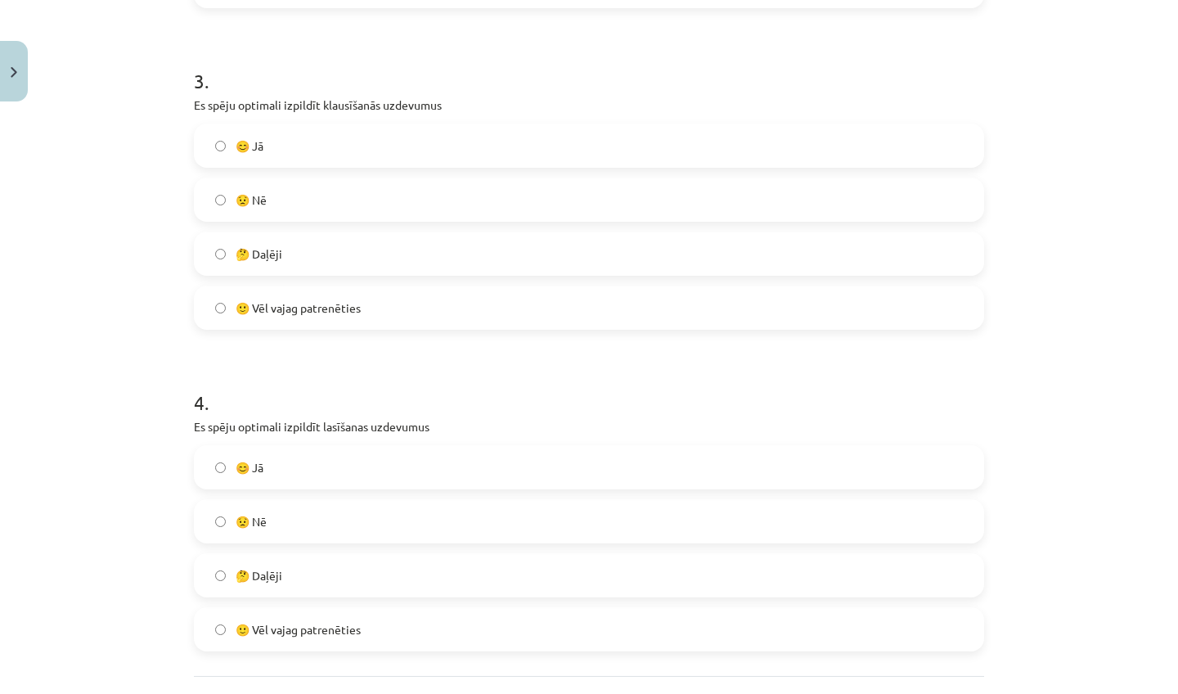
click at [518, 129] on label "😊 Jā" at bounding box center [588, 145] width 787 height 41
click at [493, 192] on label "😟 Nē" at bounding box center [588, 199] width 787 height 41
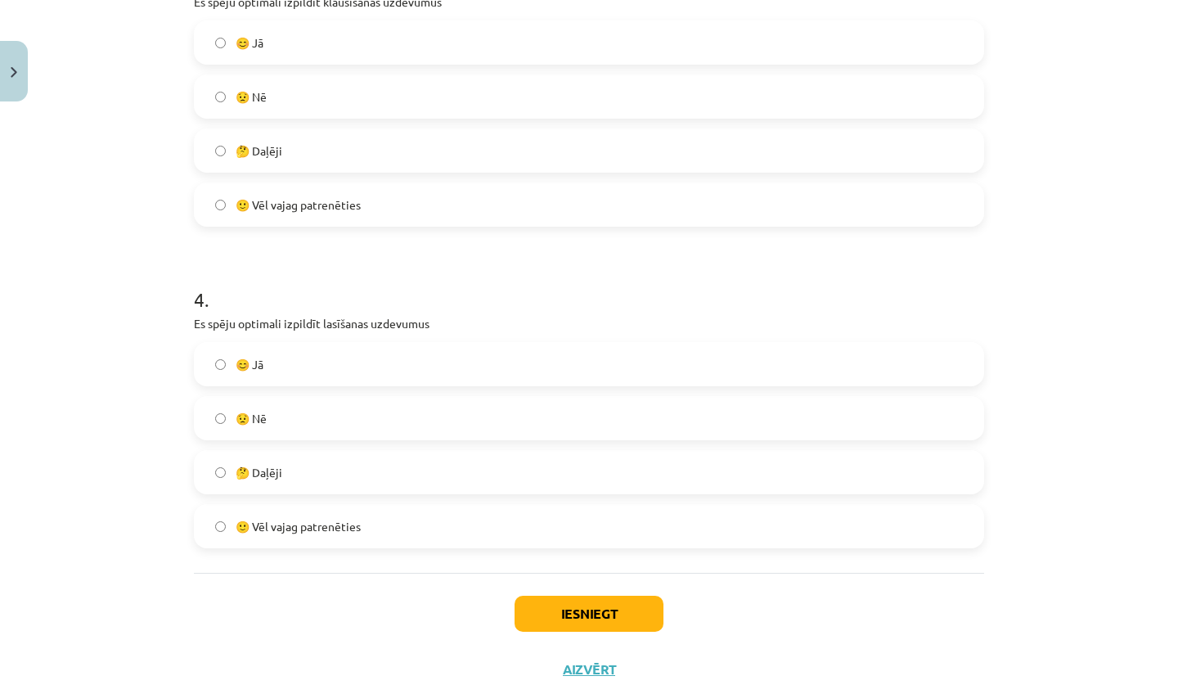
scroll to position [1036, 0]
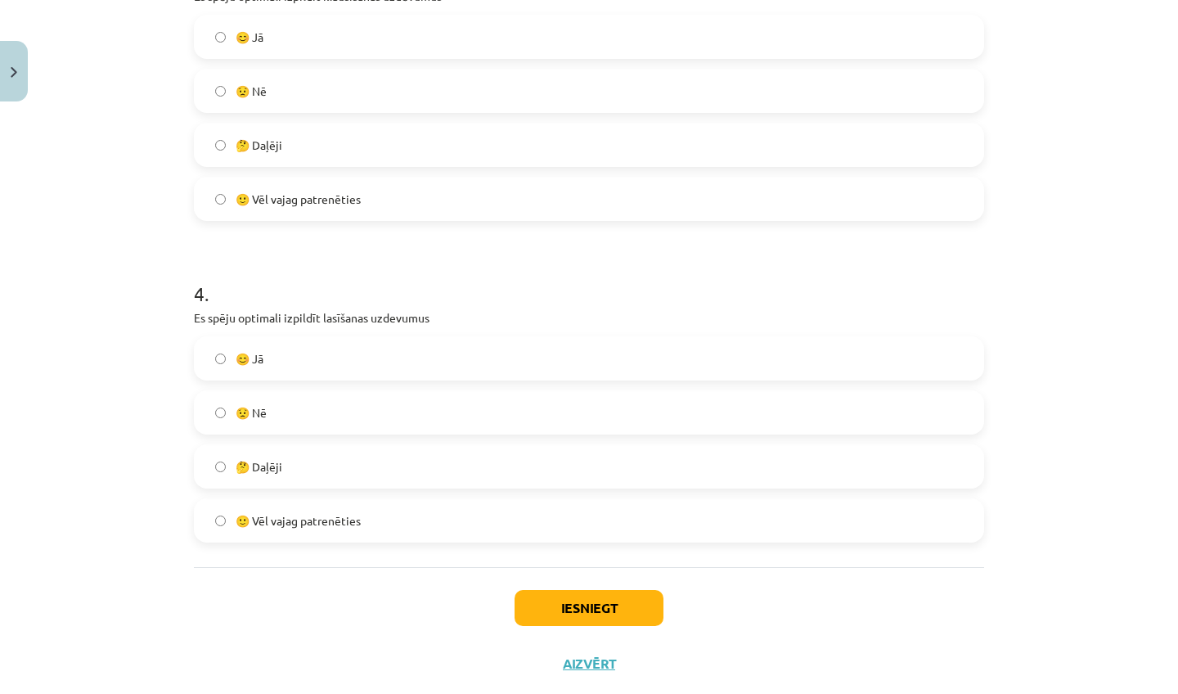
click at [426, 353] on label "😊 Jā" at bounding box center [588, 358] width 787 height 41
click at [541, 610] on button "Iesniegt" at bounding box center [589, 608] width 149 height 36
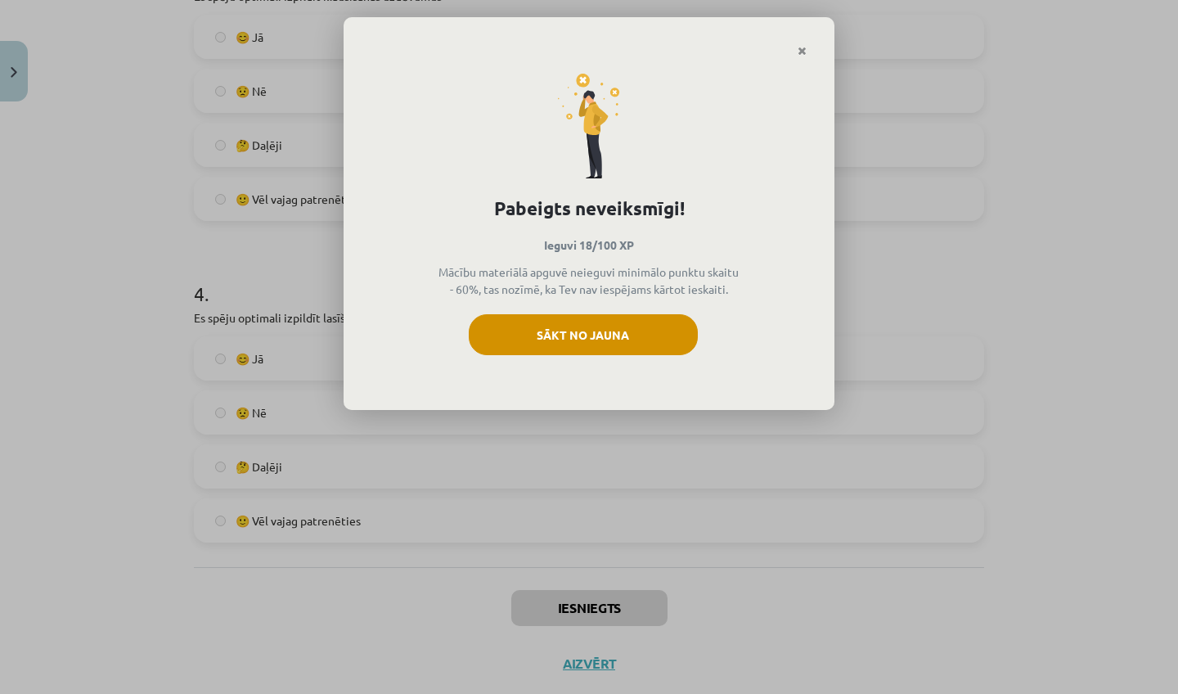
click at [662, 354] on button "Sākt no jauna" at bounding box center [583, 334] width 229 height 41
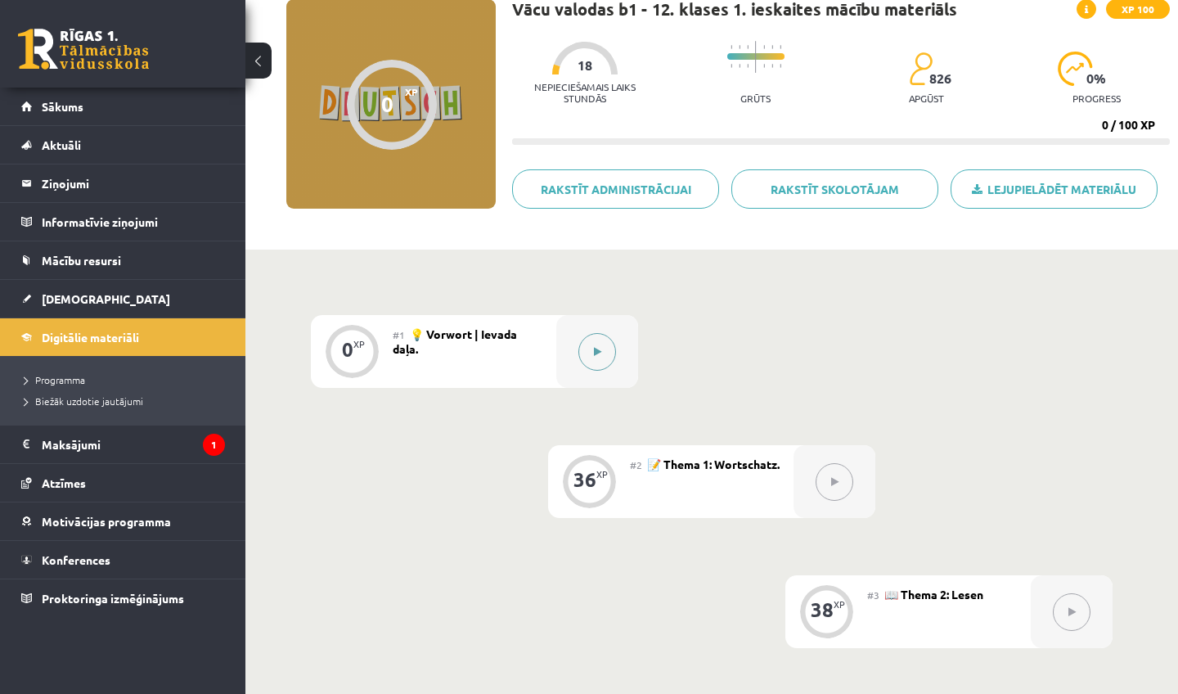
scroll to position [124, 0]
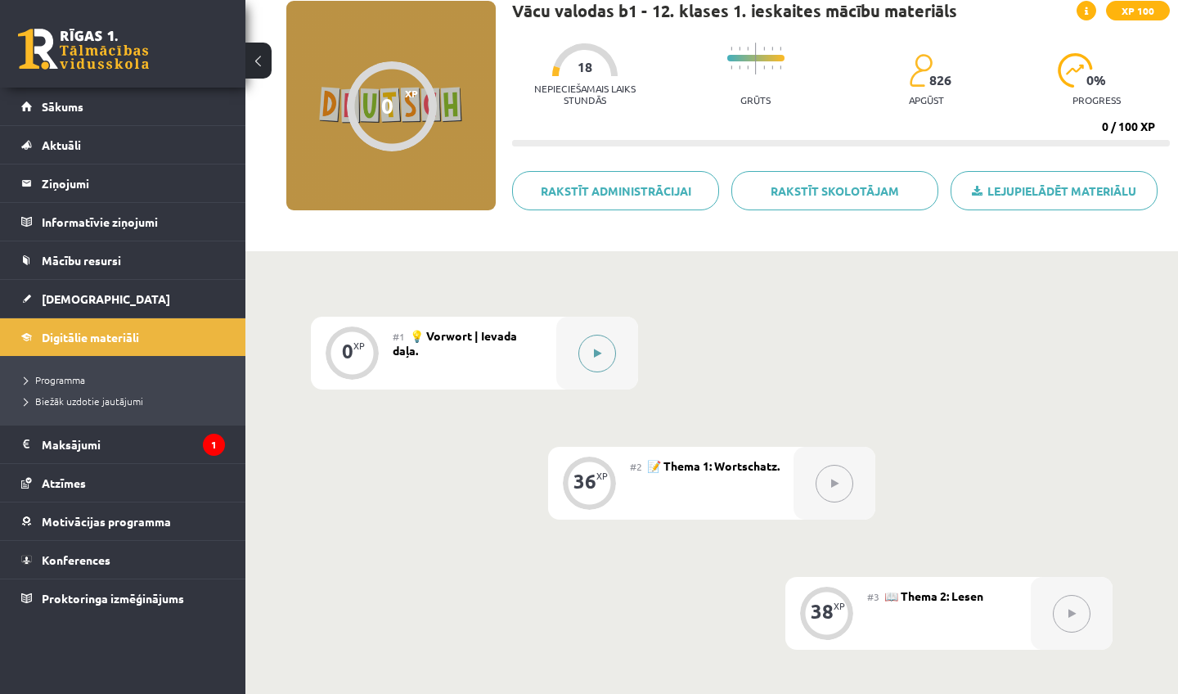
click at [602, 347] on button at bounding box center [597, 354] width 38 height 38
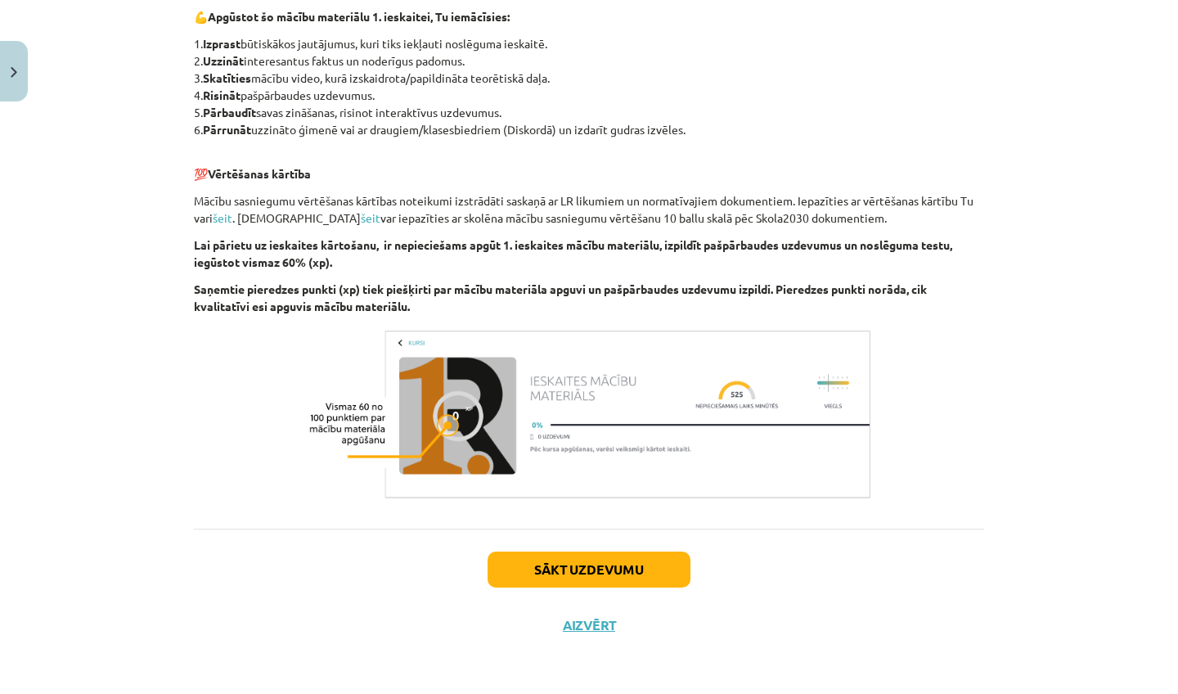
scroll to position [533, 0]
click at [546, 564] on button "Sākt uzdevumu" at bounding box center [589, 569] width 203 height 36
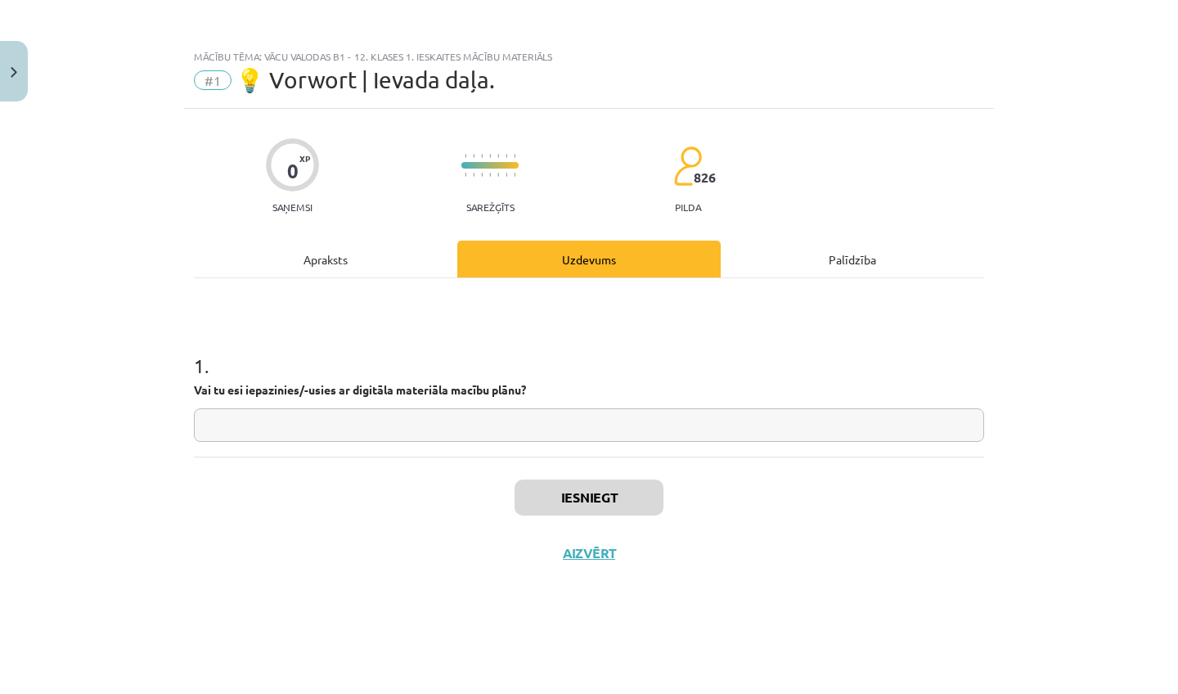
click at [570, 553] on button "Aizvērt" at bounding box center [589, 553] width 62 height 16
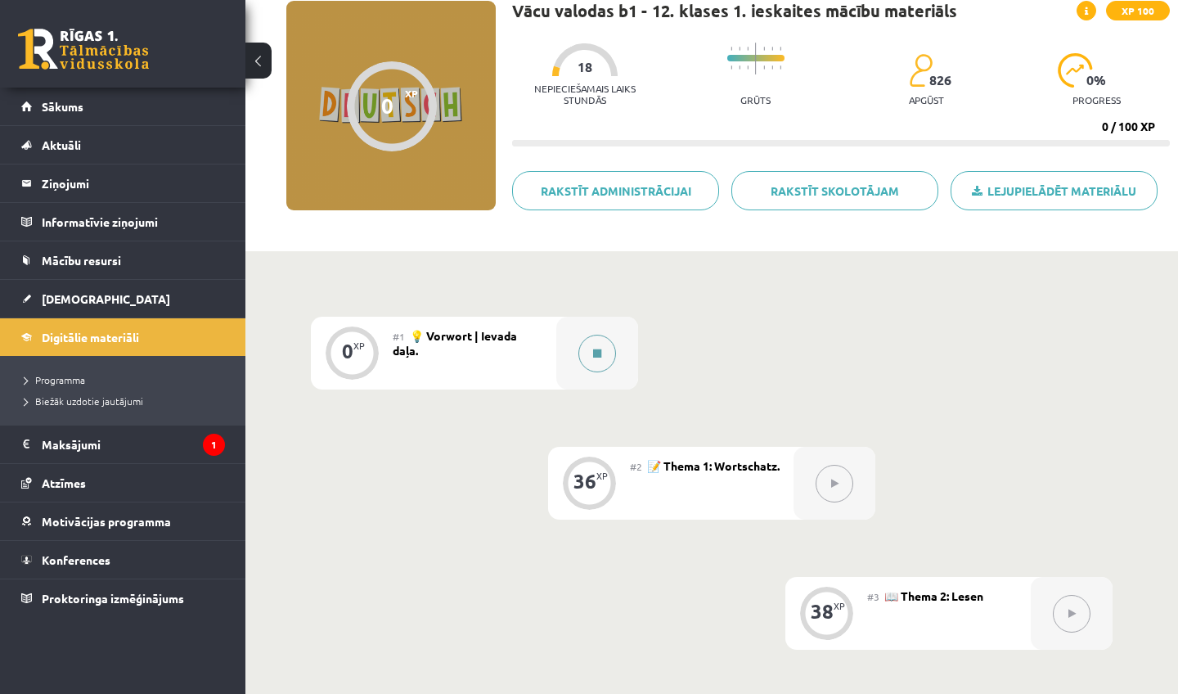
click at [595, 344] on button at bounding box center [597, 354] width 38 height 38
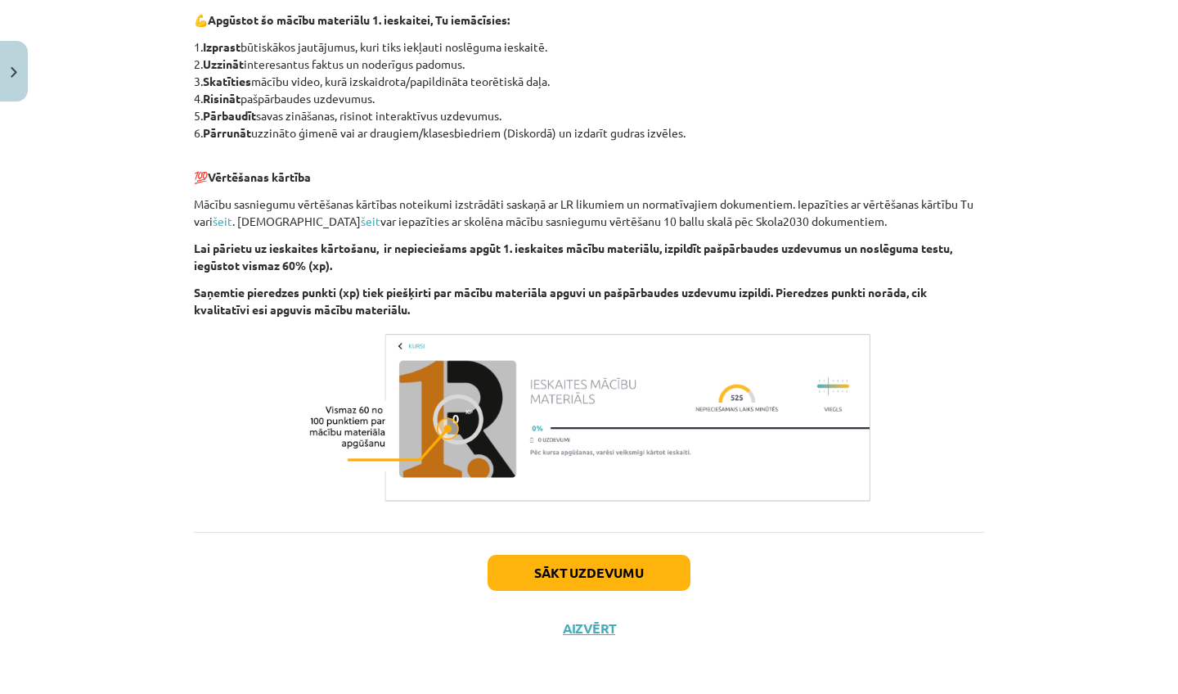
scroll to position [533, 0]
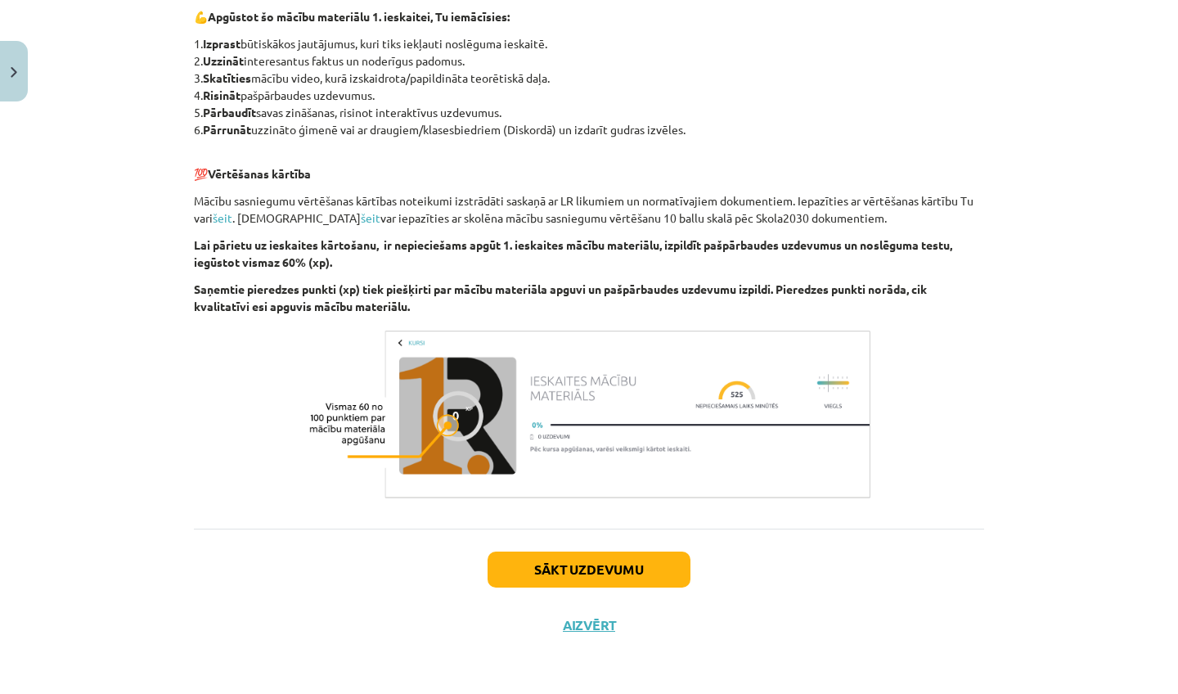
click at [555, 582] on button "Sākt uzdevumu" at bounding box center [589, 569] width 203 height 36
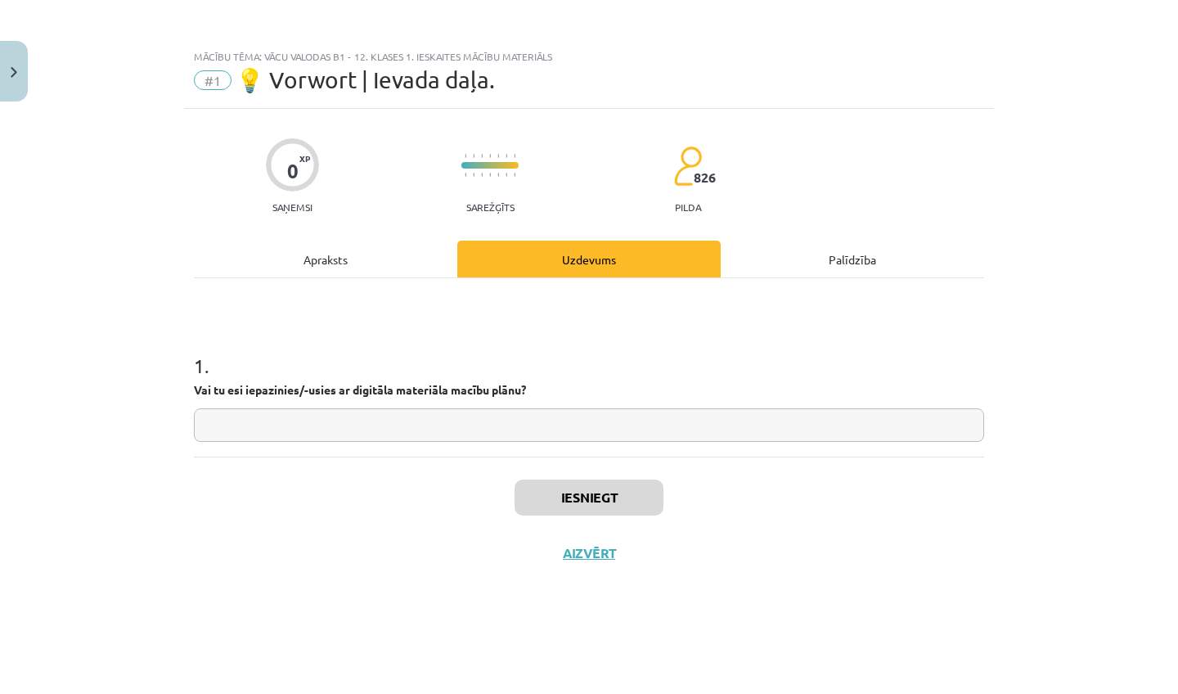
click at [595, 545] on button "Aizvērt" at bounding box center [589, 553] width 62 height 16
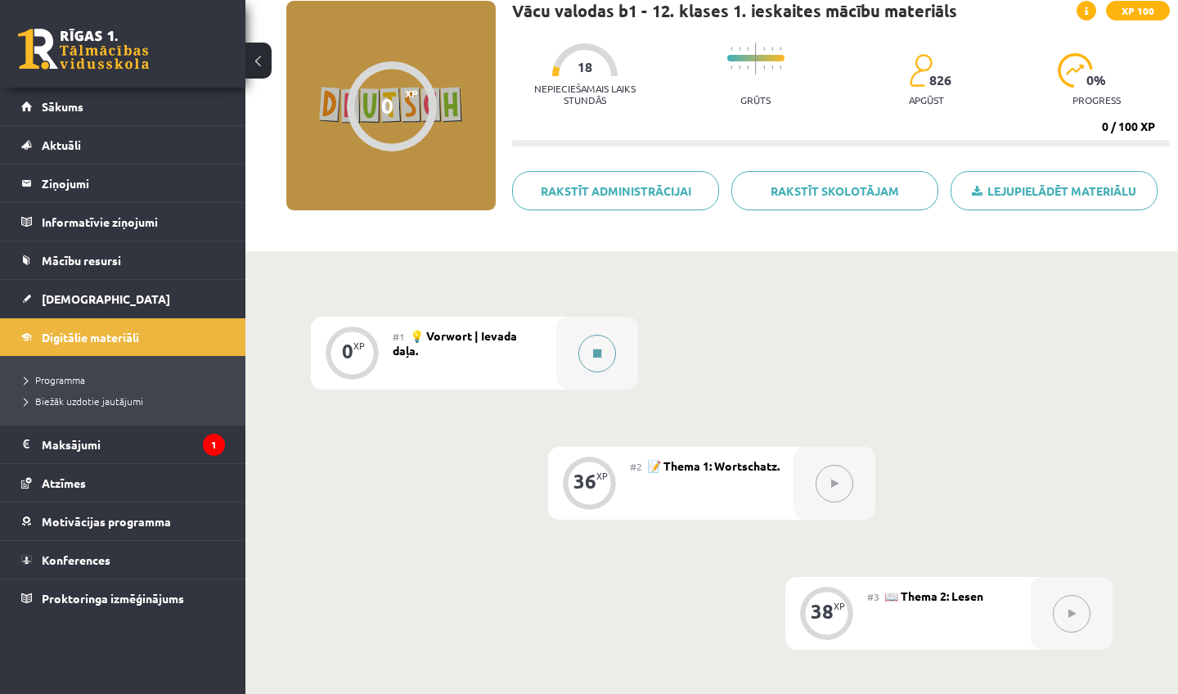
click at [597, 349] on icon at bounding box center [597, 353] width 8 height 10
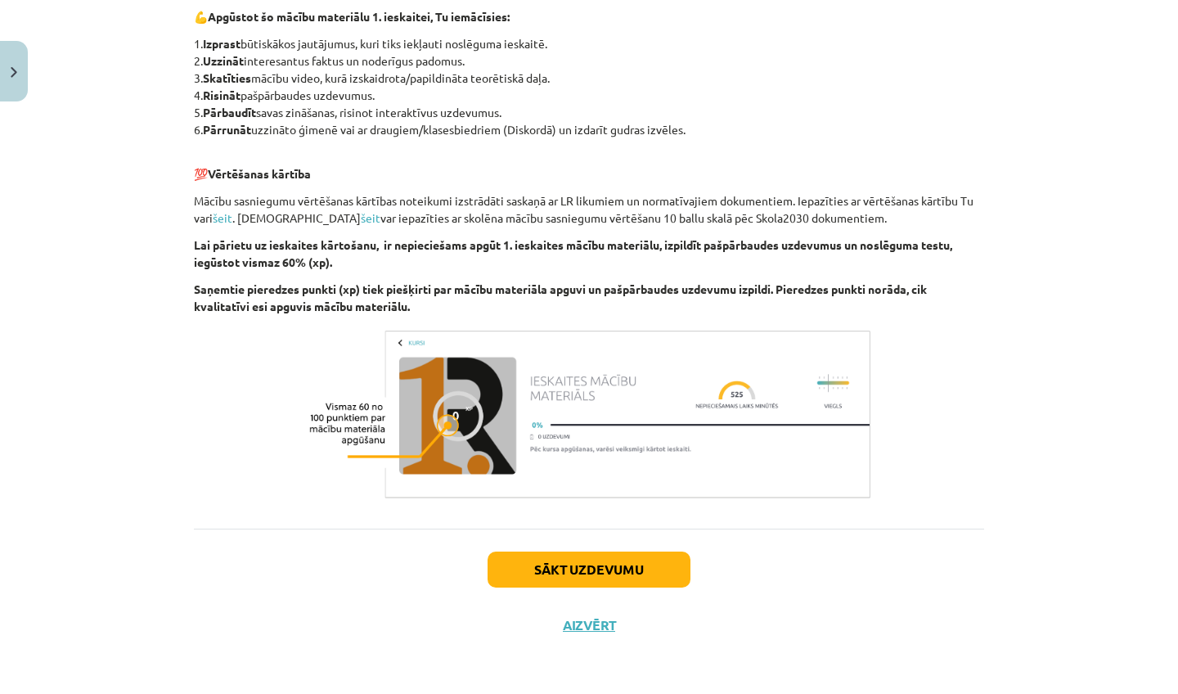
click at [577, 575] on button "Sākt uzdevumu" at bounding box center [589, 569] width 203 height 36
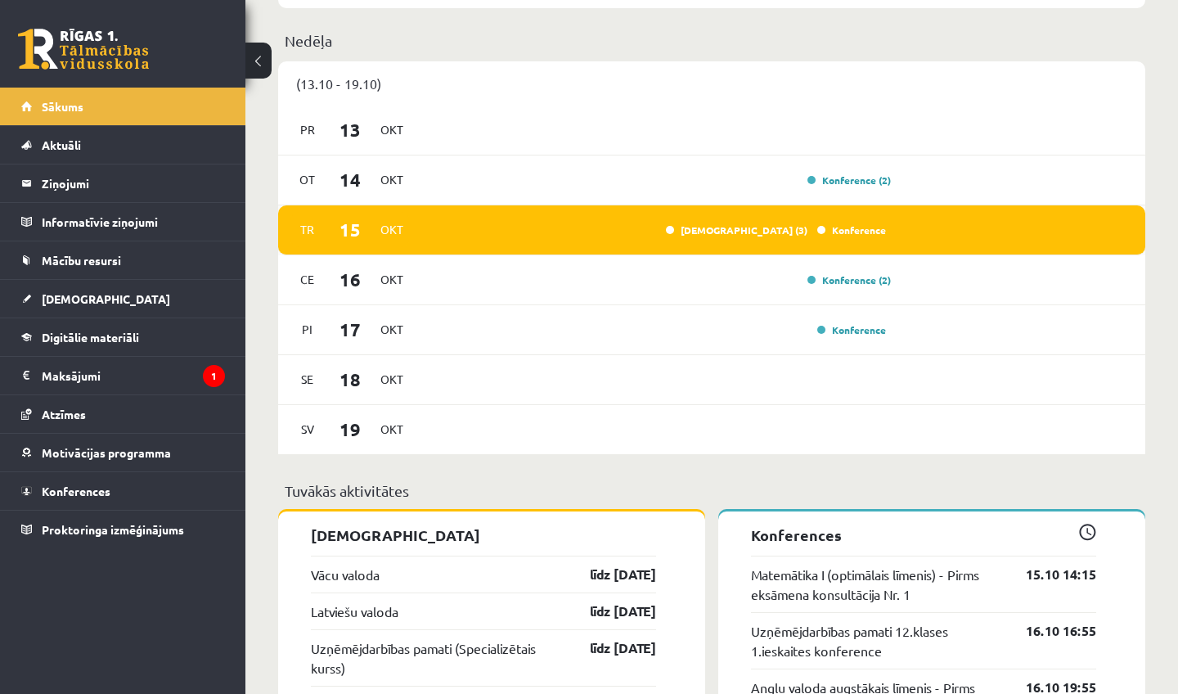
scroll to position [995, 0]
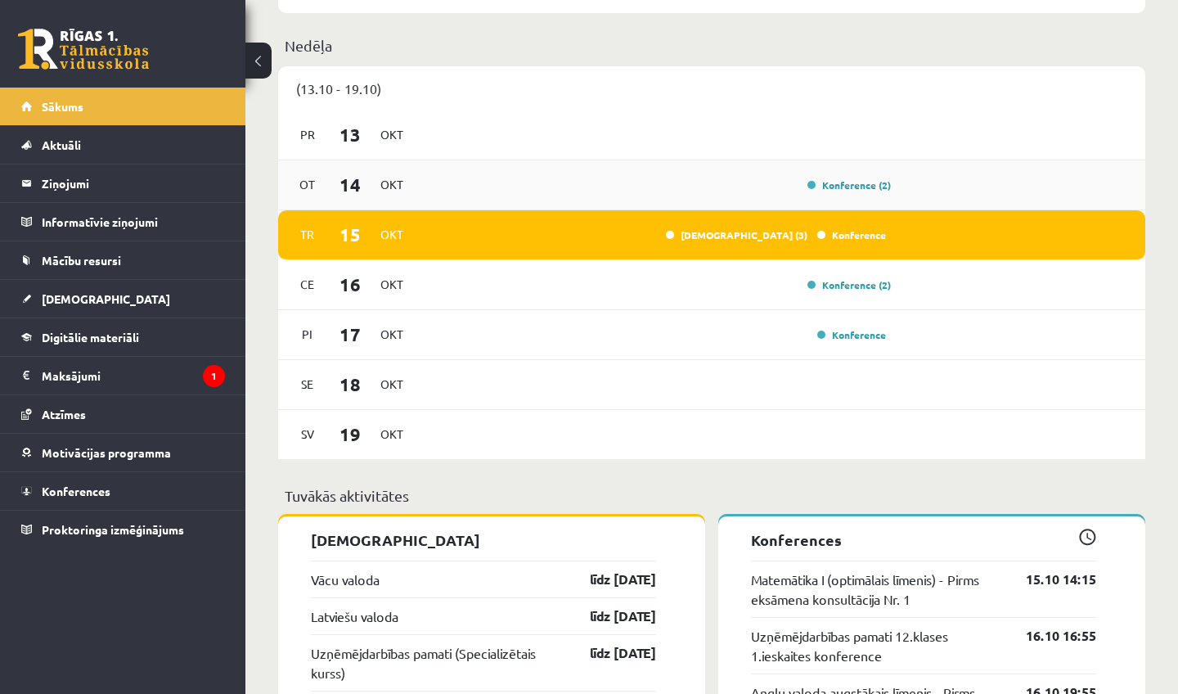
click at [993, 177] on div "[DATE] Konference (2)" at bounding box center [711, 185] width 867 height 50
click at [950, 283] on div "[DATE] Konference (2)" at bounding box center [711, 285] width 867 height 50
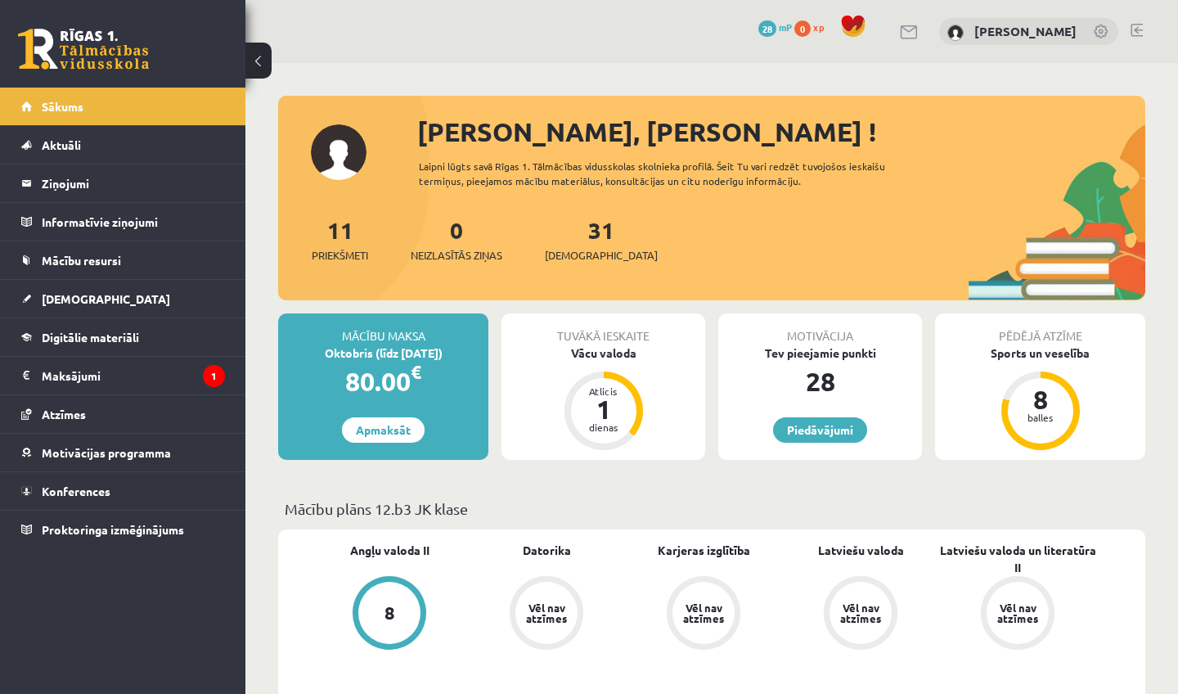
scroll to position [0, 0]
click at [118, 407] on link "Atzīmes" at bounding box center [123, 414] width 204 height 38
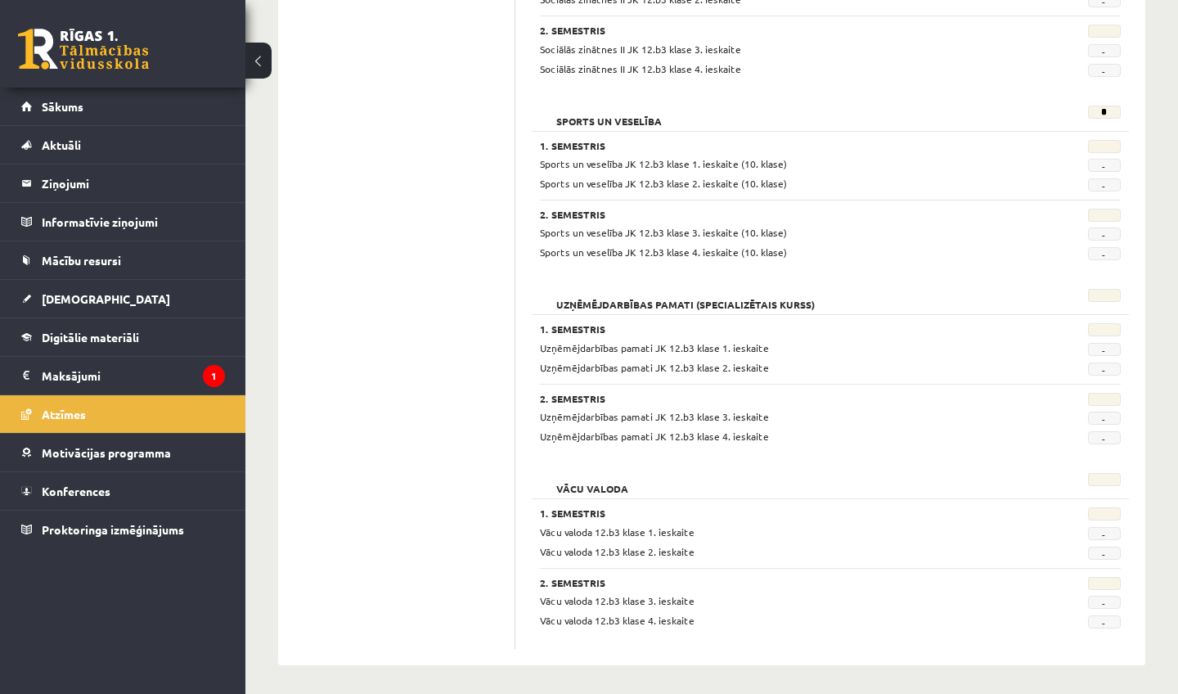
scroll to position [1265, 0]
click at [172, 100] on link "Sākums" at bounding box center [123, 107] width 204 height 38
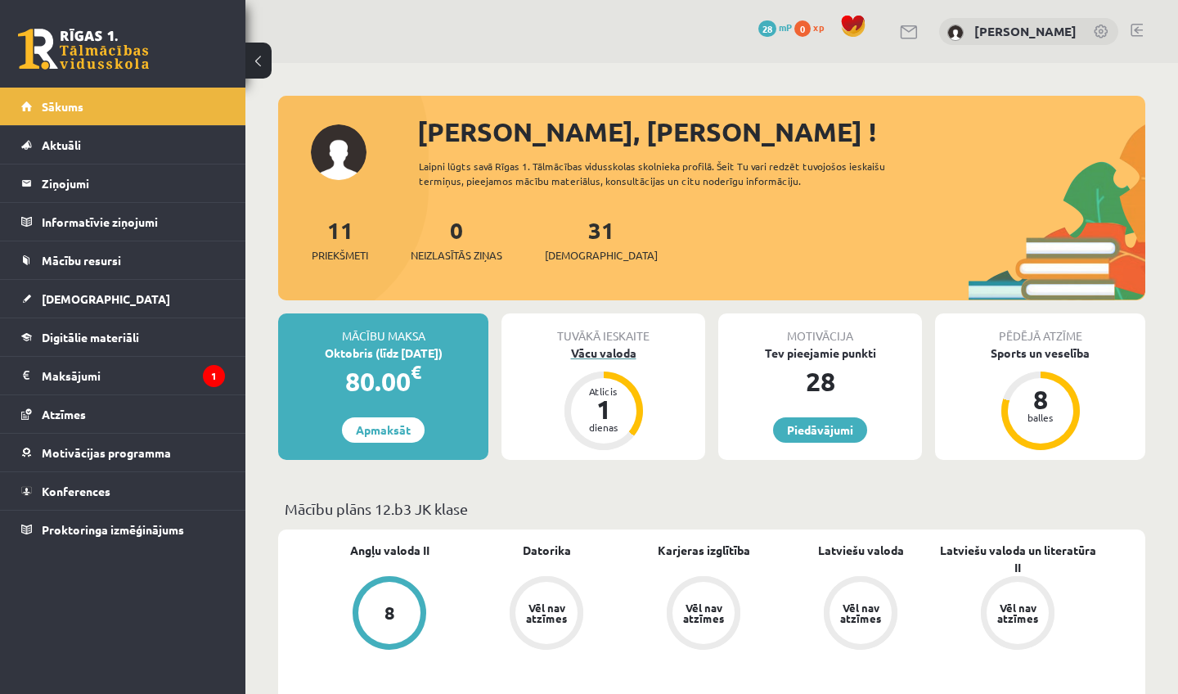
click at [604, 353] on div "Vācu valoda" at bounding box center [603, 352] width 204 height 17
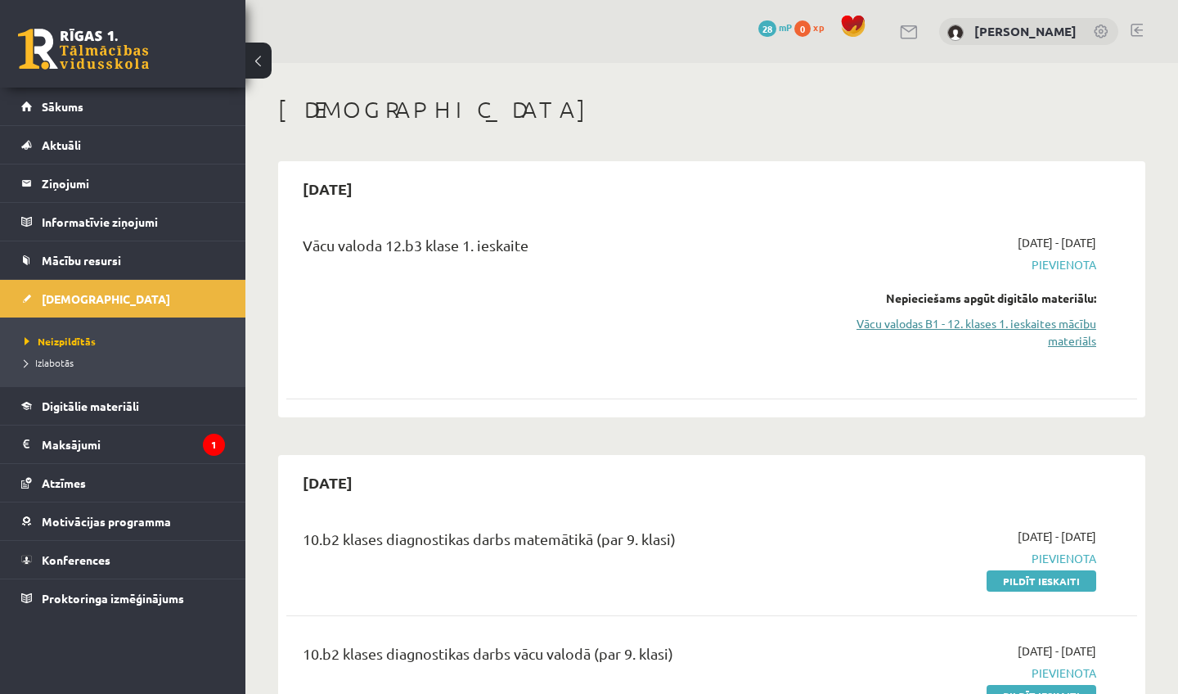
click at [950, 329] on link "Vācu valodas B1 - 12. klases 1. ieskaites mācību materiāls" at bounding box center [972, 332] width 248 height 34
click at [902, 329] on link "Vācu valodas B1 - 12. klases 1. ieskaites mācību materiāls" at bounding box center [972, 332] width 248 height 34
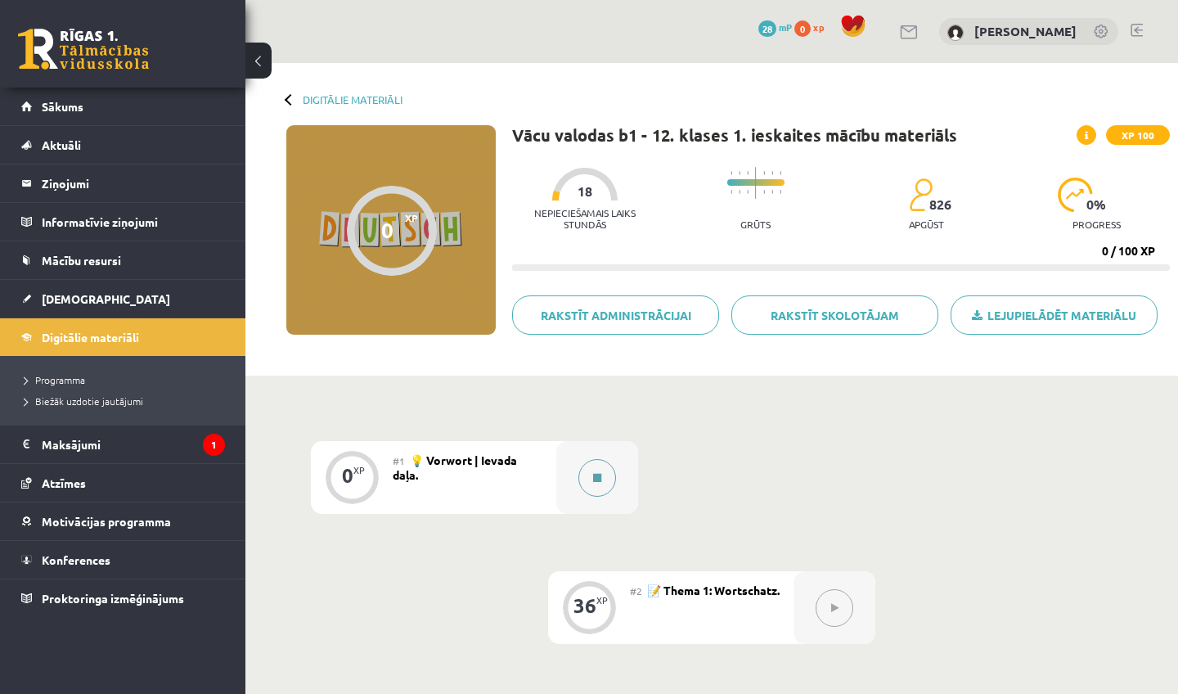
click at [593, 477] on icon at bounding box center [597, 478] width 8 height 10
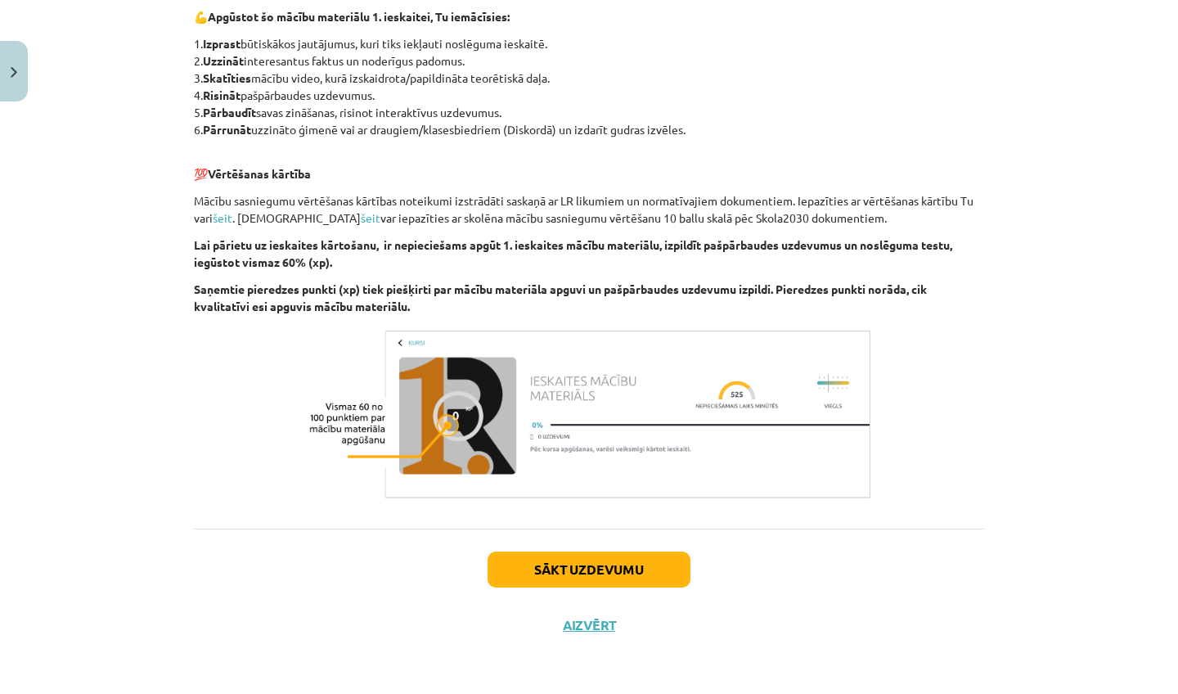
scroll to position [533, 0]
click at [618, 564] on button "Sākt uzdevumu" at bounding box center [589, 569] width 203 height 36
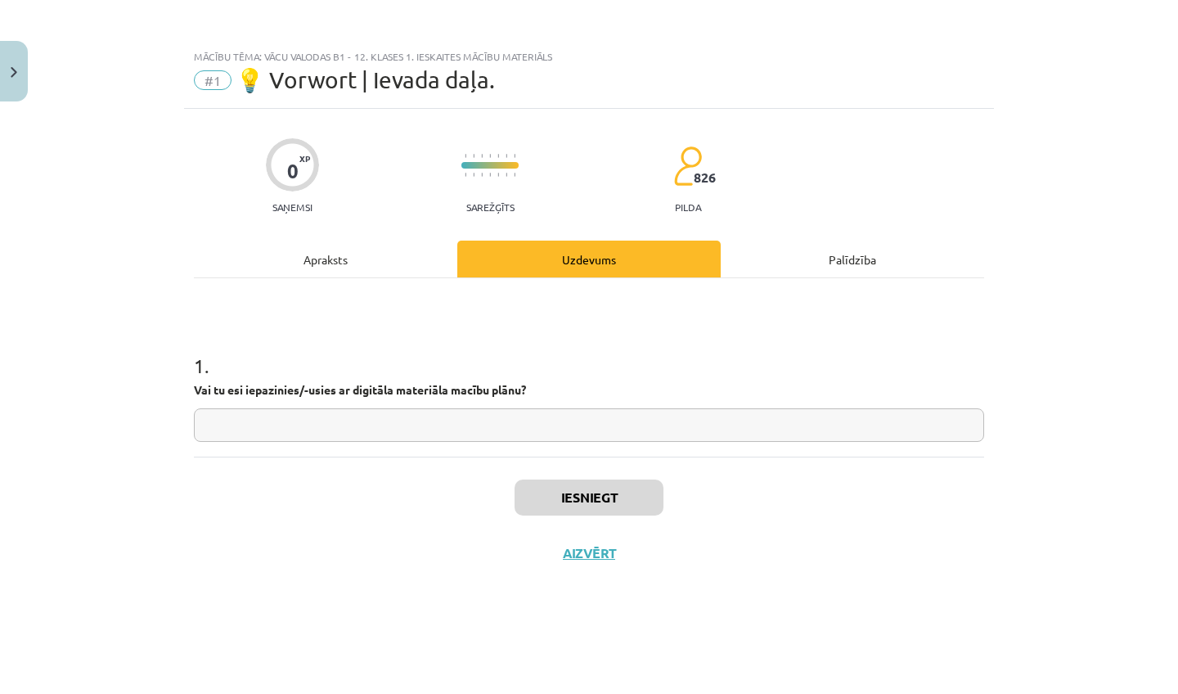
click at [607, 545] on button "Aizvērt" at bounding box center [589, 553] width 62 height 16
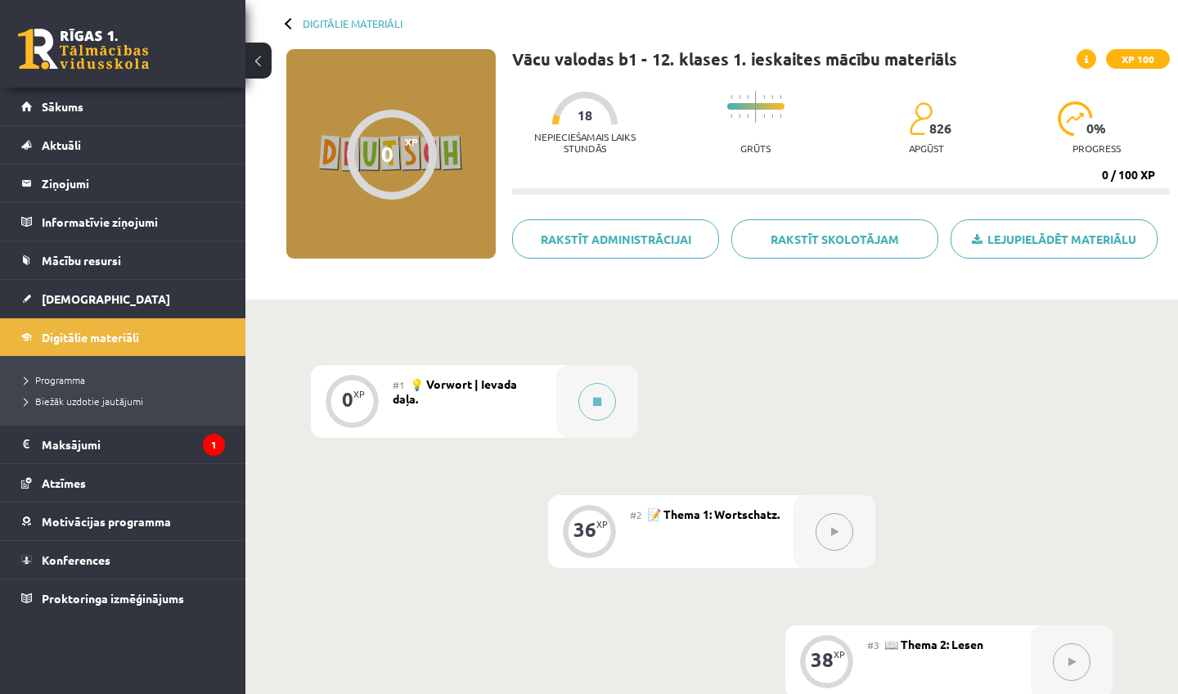
scroll to position [95, 0]
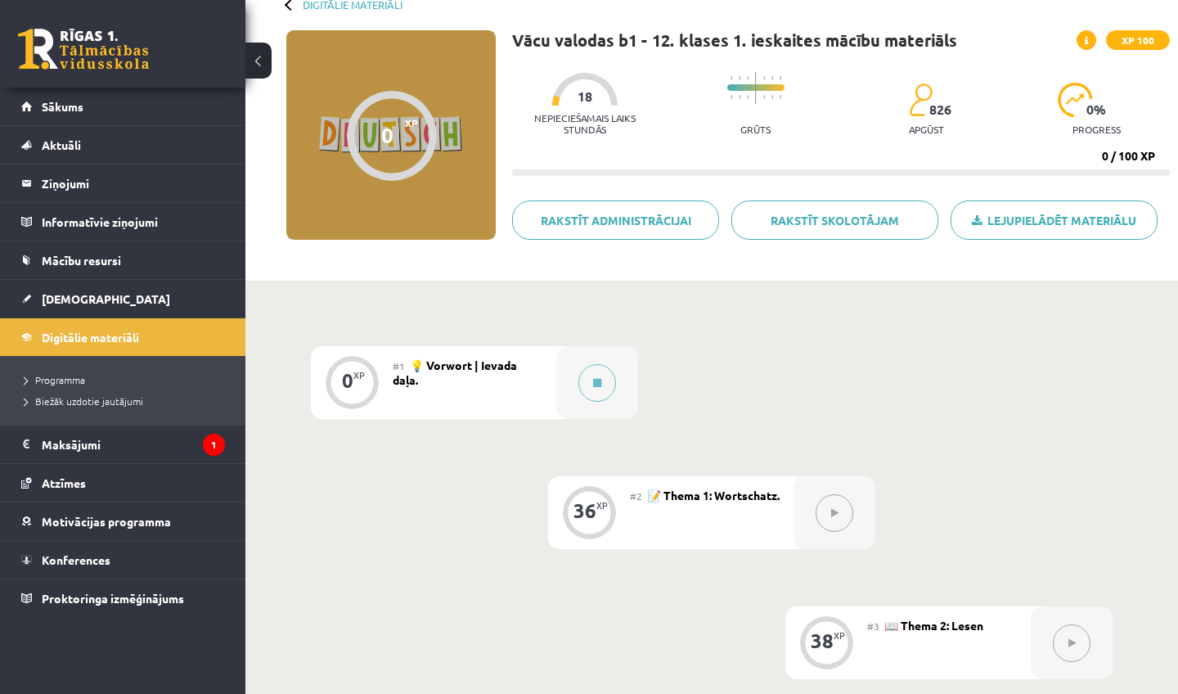
click at [829, 514] on button at bounding box center [835, 513] width 38 height 38
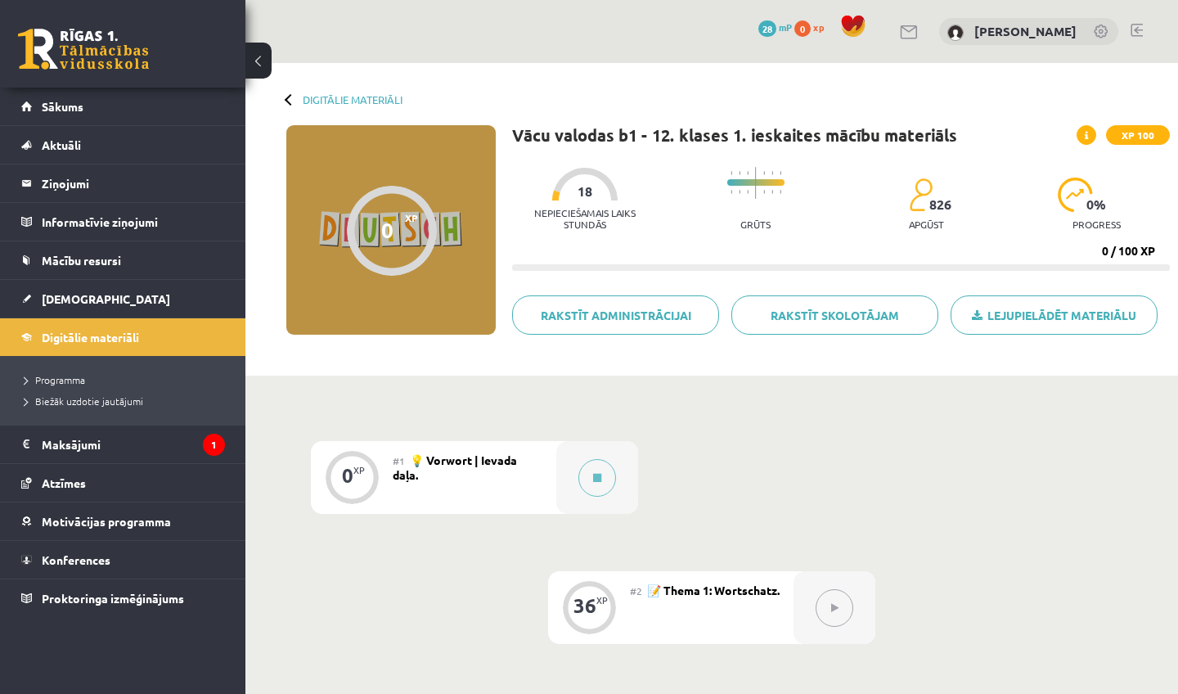
scroll to position [0, 0]
click at [407, 230] on div at bounding box center [392, 231] width 90 height 90
